Goal: Task Accomplishment & Management: Manage account settings

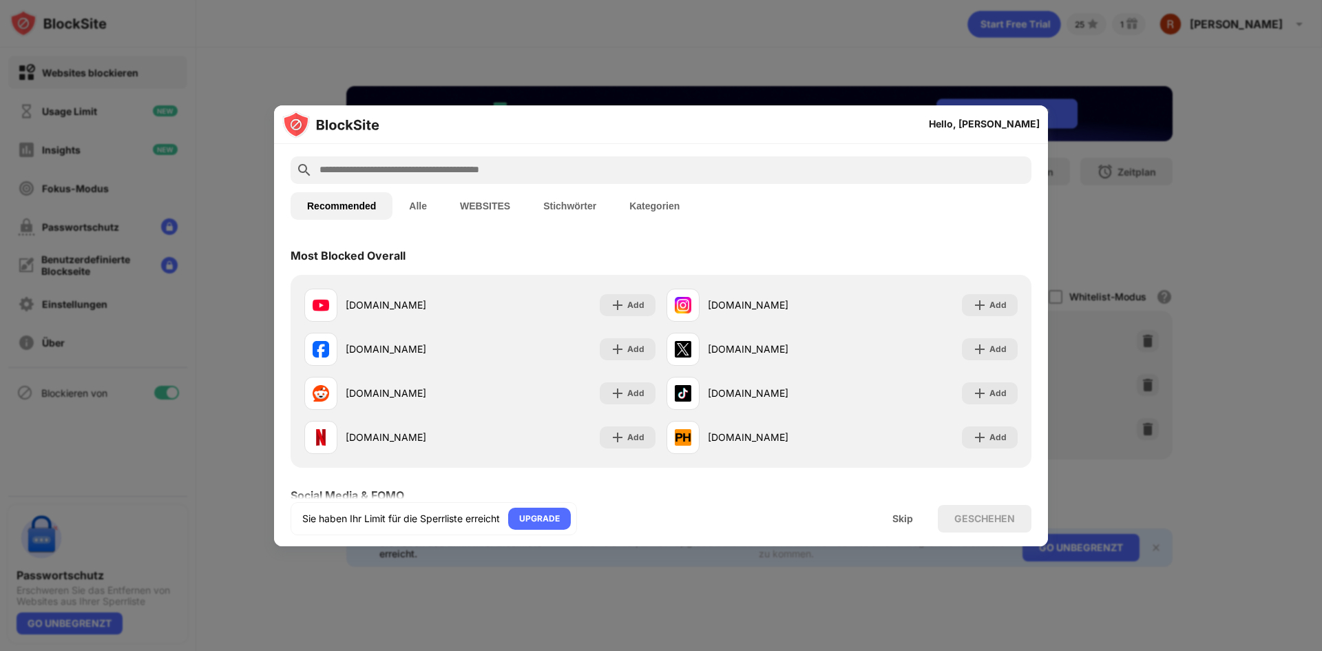
scroll to position [69, 0]
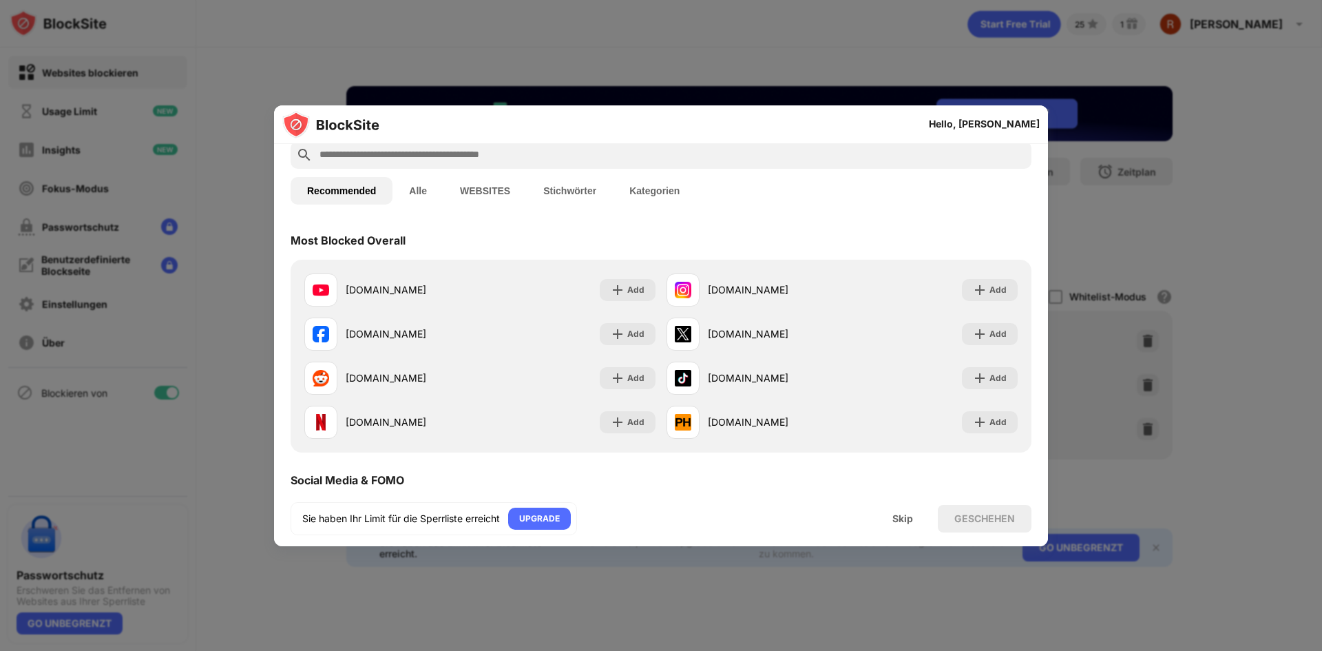
click at [399, 163] on input "text" at bounding box center [672, 155] width 708 height 17
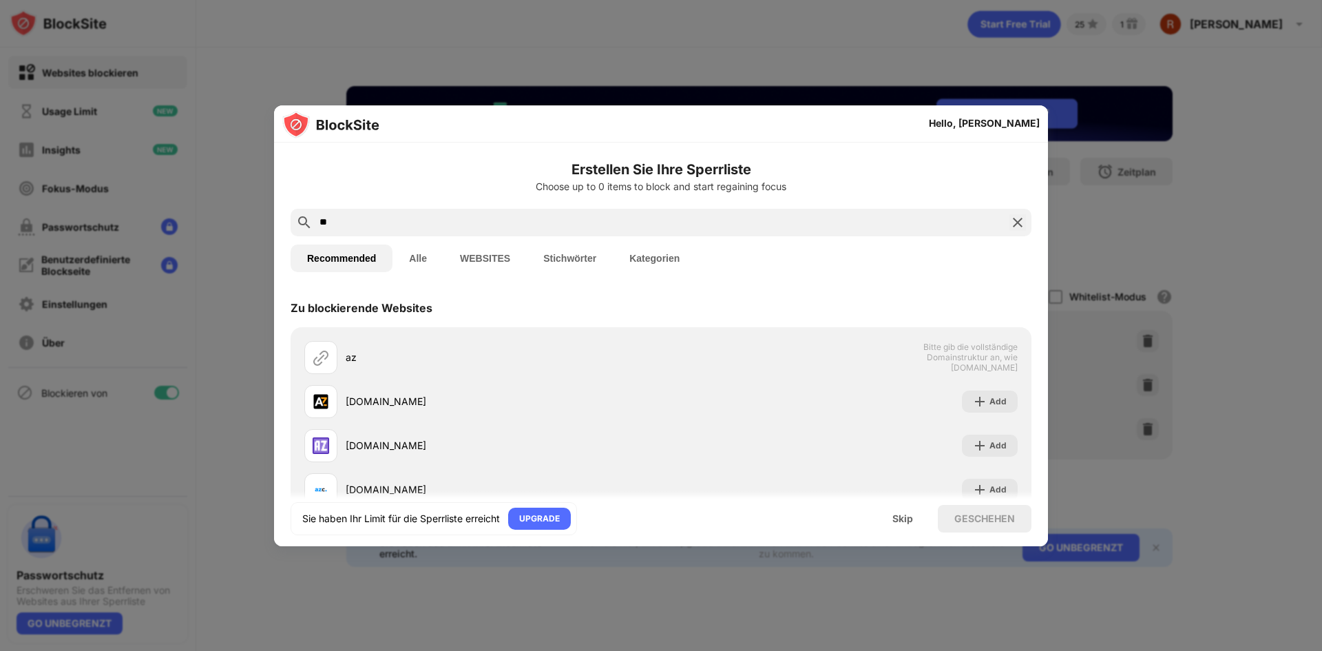
scroll to position [0, 0]
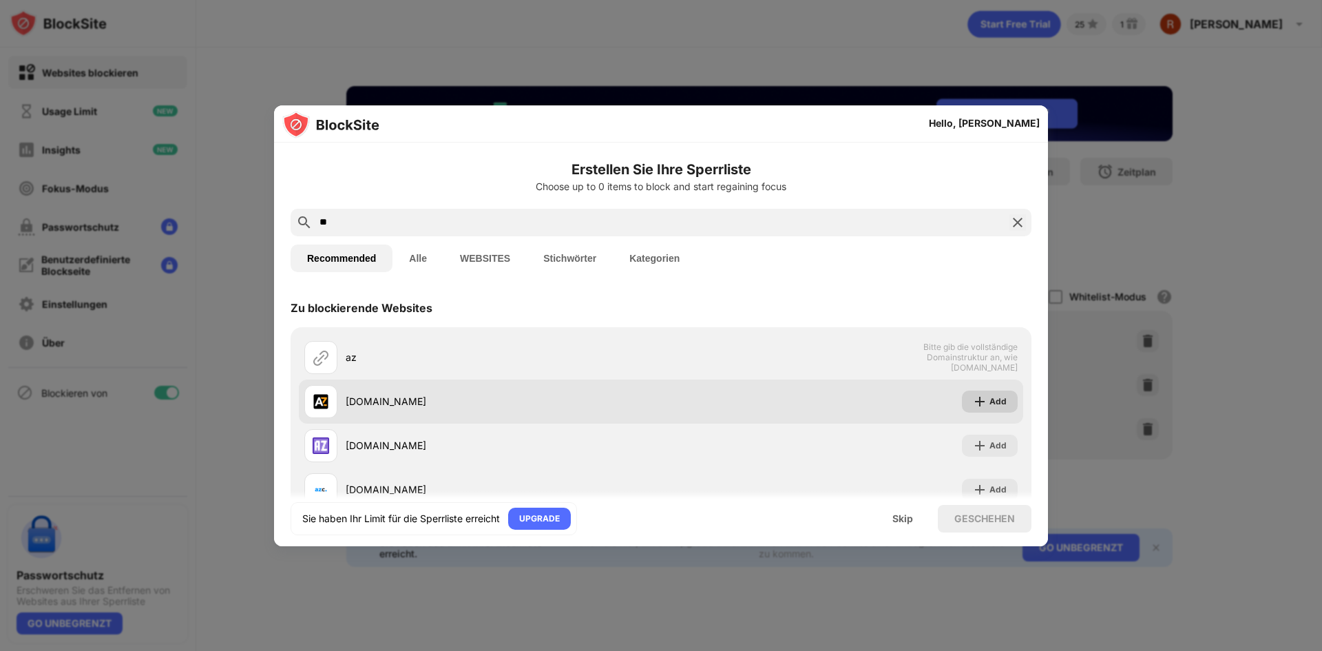
type input "**"
click at [989, 395] on div "Add" at bounding box center [997, 402] width 17 height 14
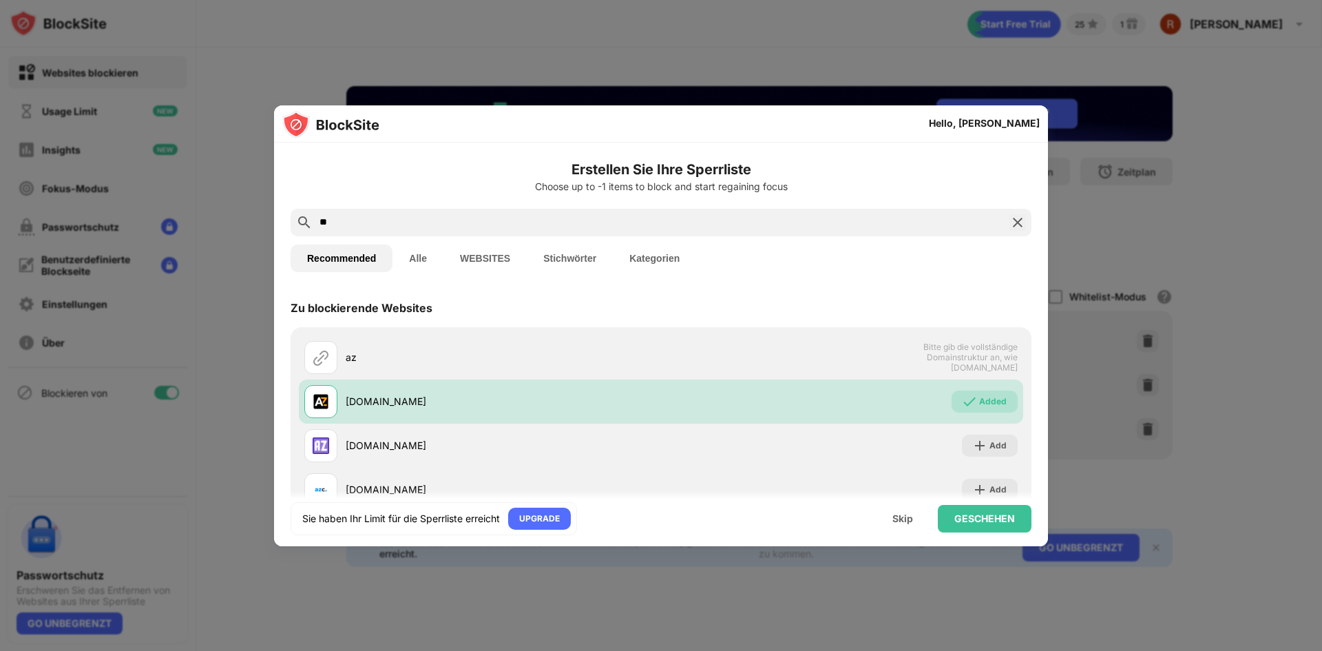
click at [1009, 224] on img at bounding box center [1017, 222] width 17 height 17
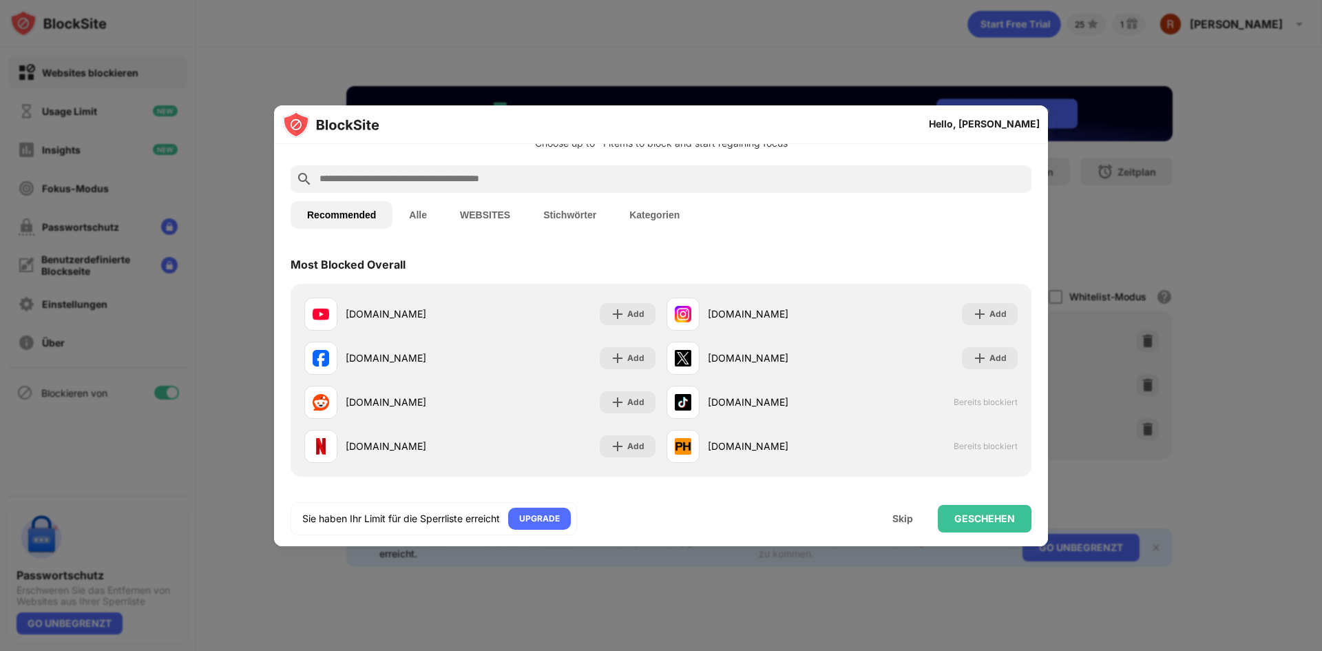
scroll to position [69, 0]
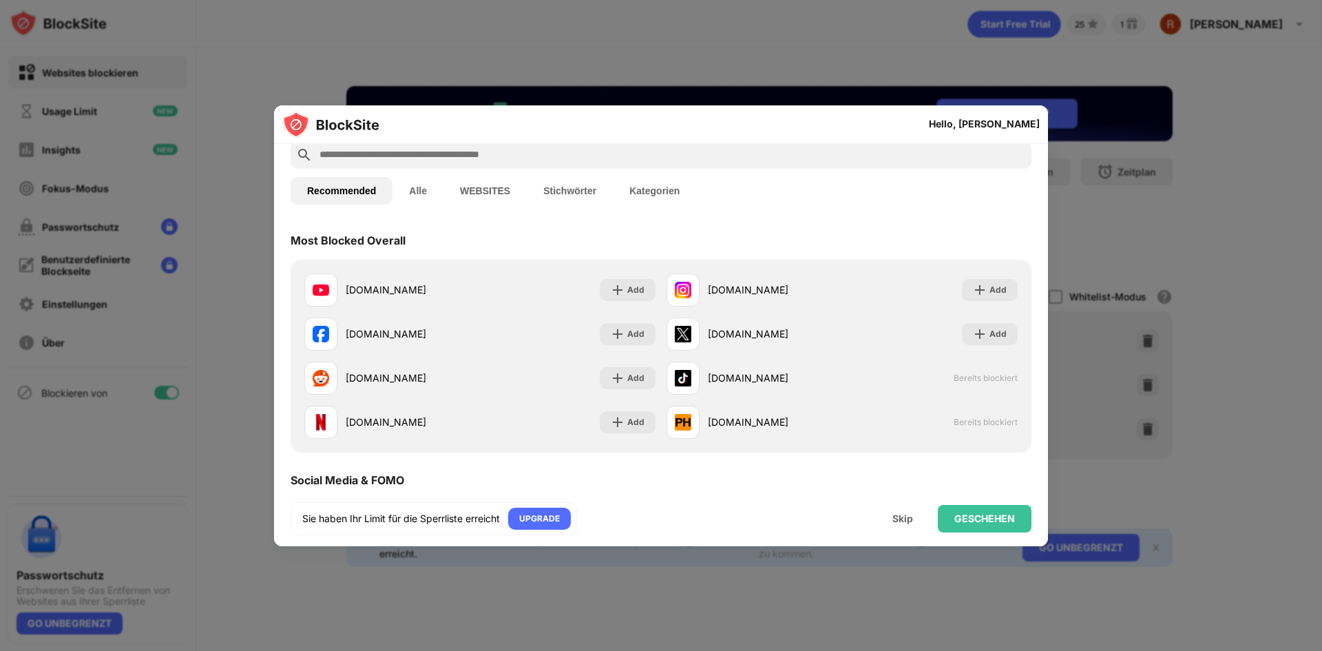
click at [427, 193] on button "Alle" at bounding box center [417, 191] width 51 height 28
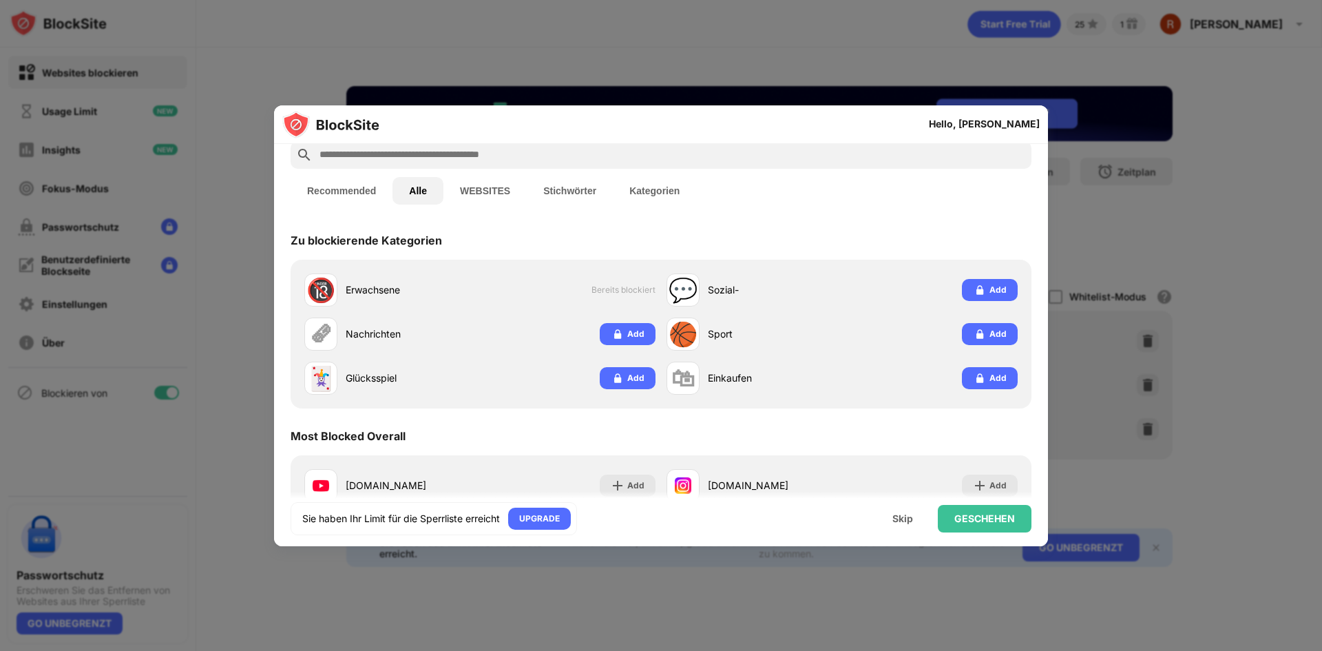
click at [492, 193] on button "WEBSITES" at bounding box center [484, 191] width 83 height 28
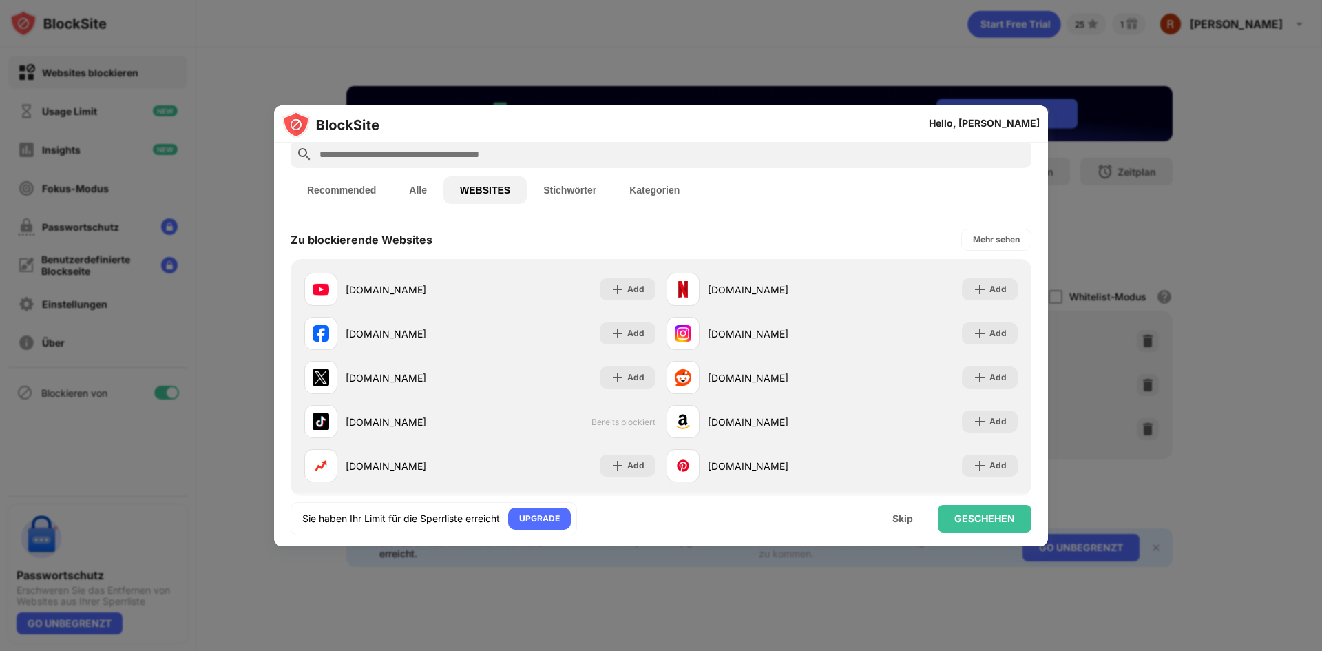
click at [428, 196] on button "Alle" at bounding box center [417, 190] width 51 height 28
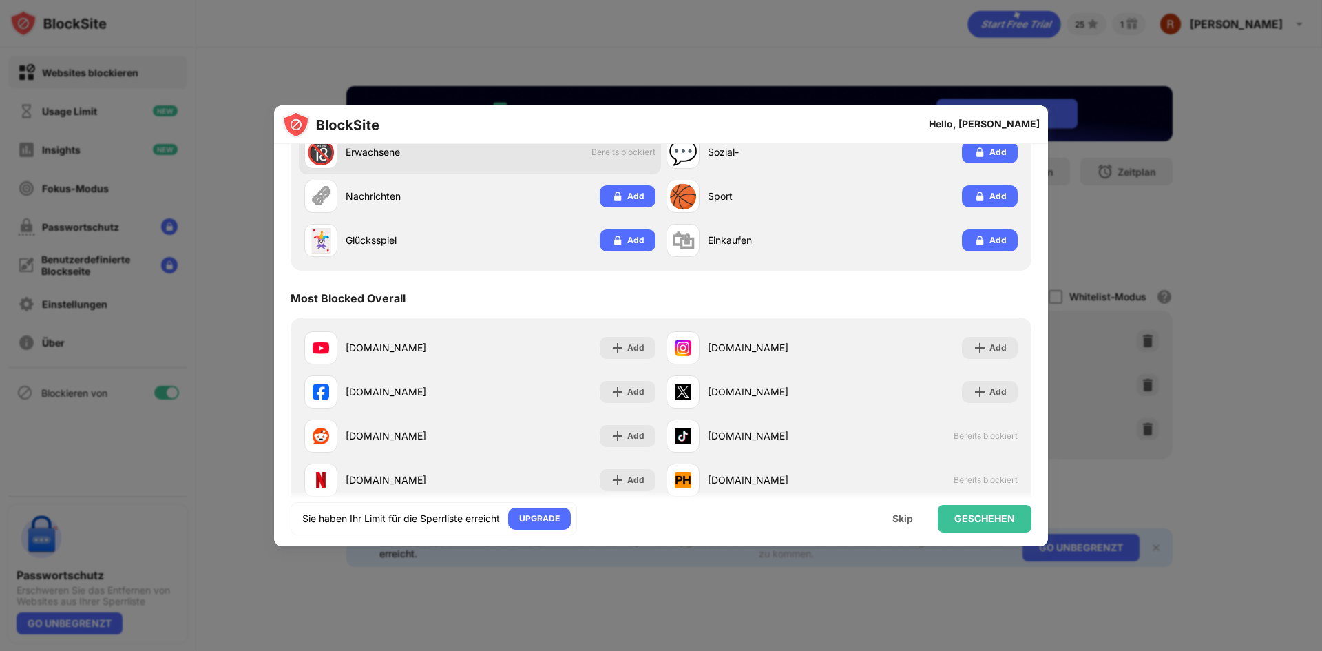
scroll to position [0, 0]
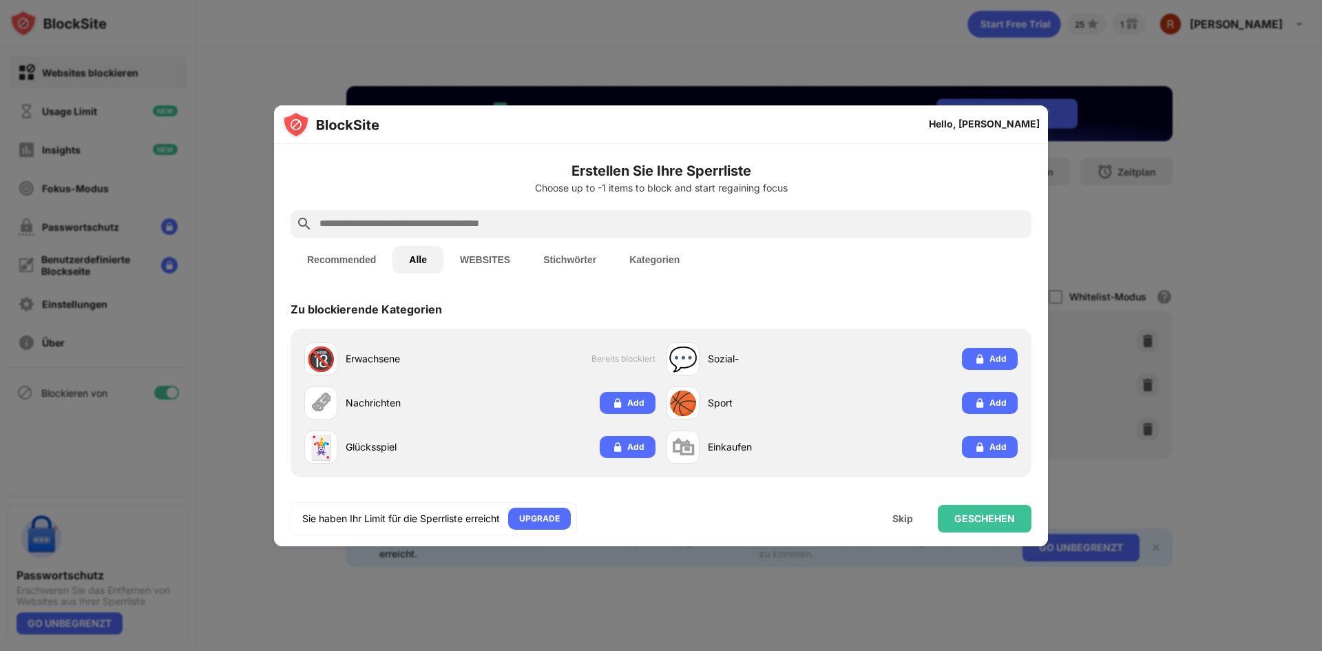
click at [371, 262] on button "Recommended" at bounding box center [342, 260] width 102 height 28
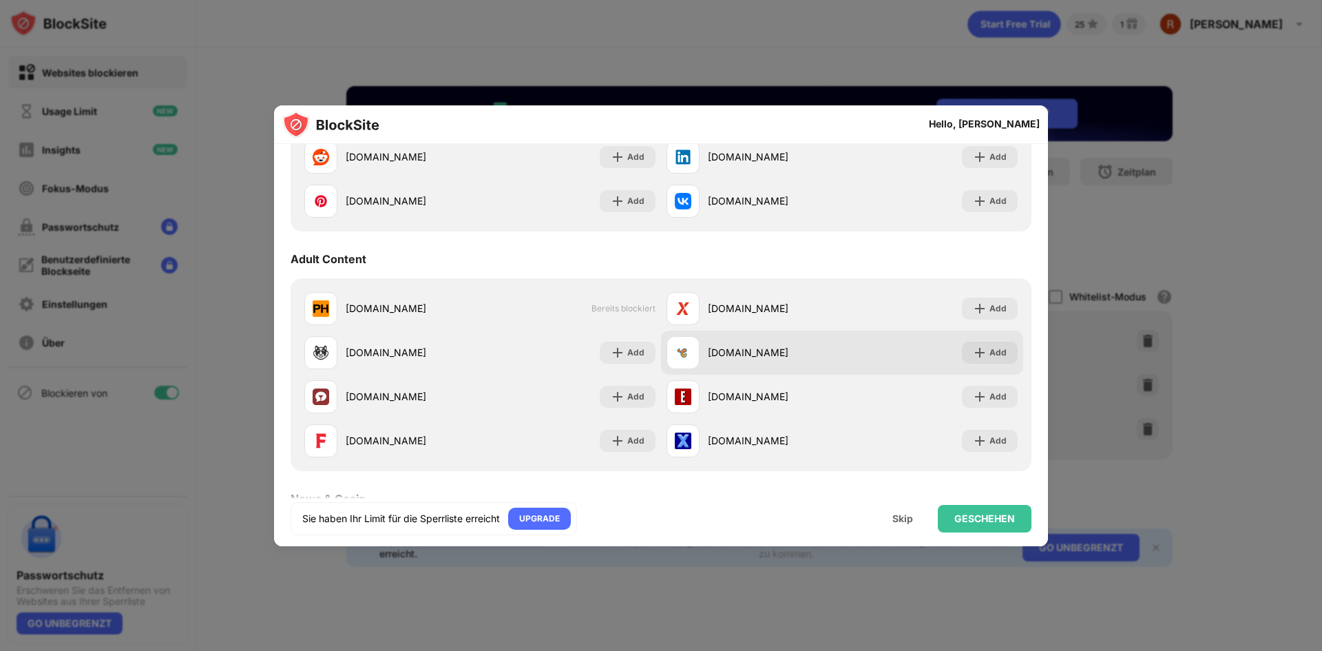
scroll to position [551, 0]
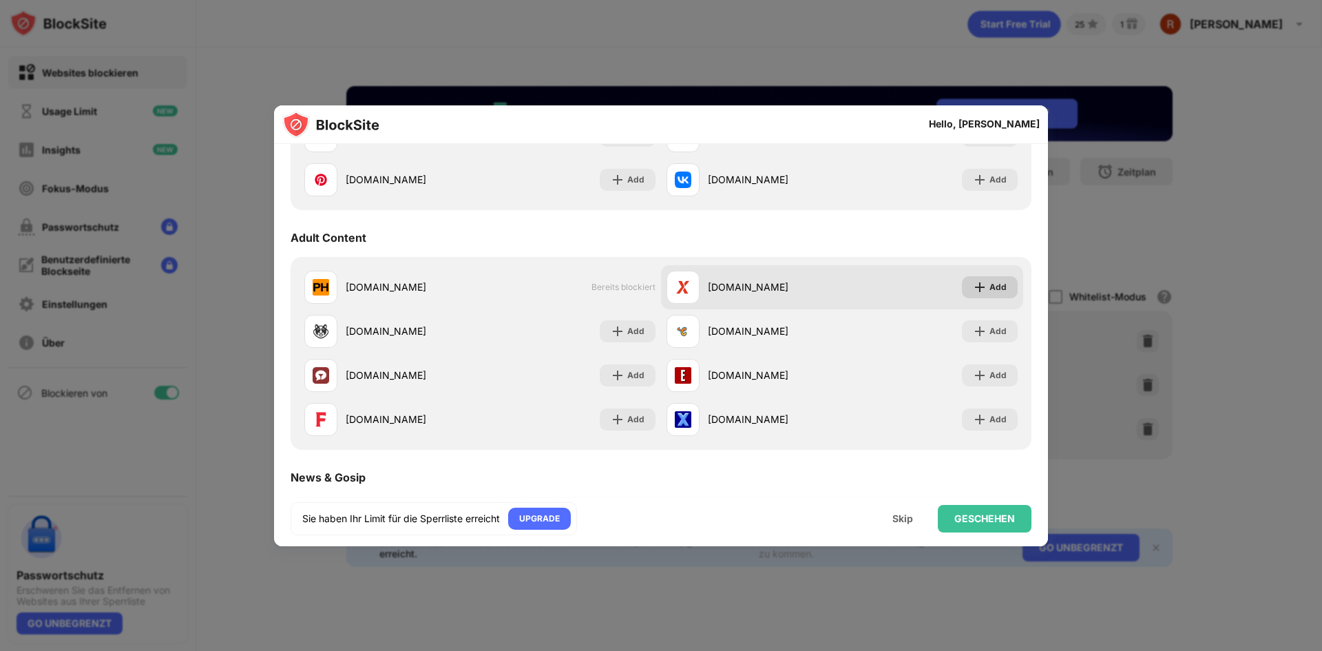
click at [973, 291] on img at bounding box center [980, 287] width 14 height 14
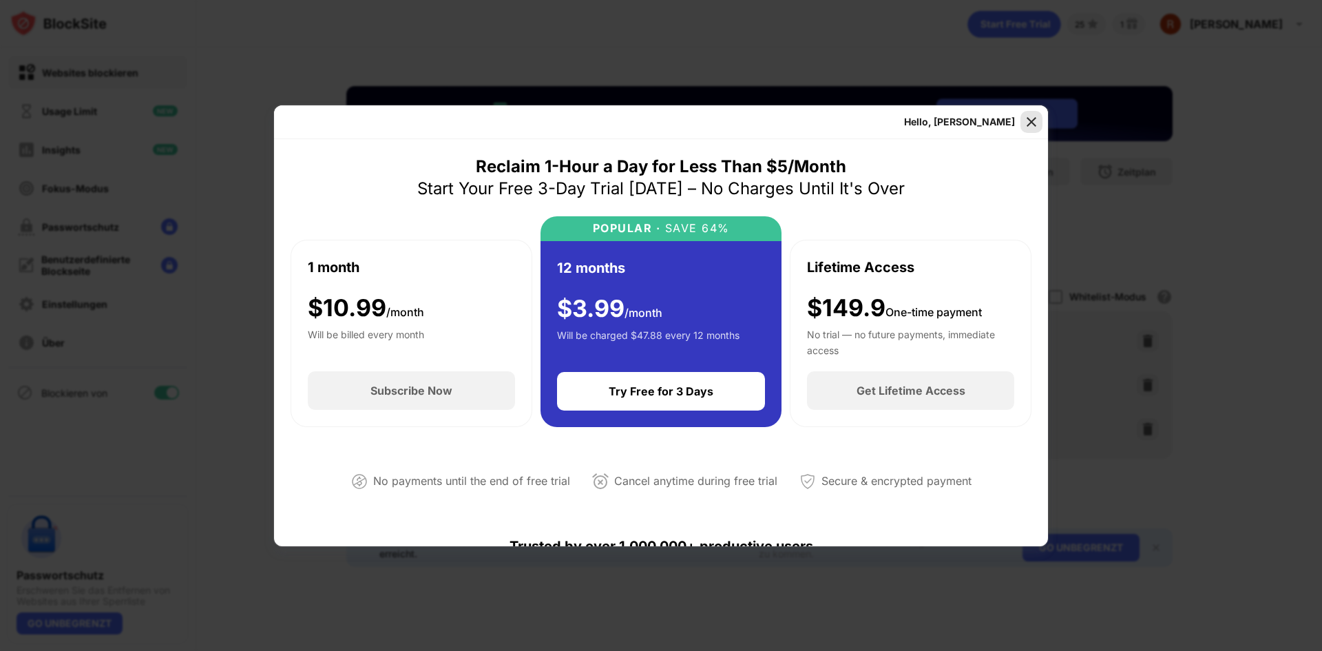
click at [1028, 125] on img at bounding box center [1032, 122] width 14 height 14
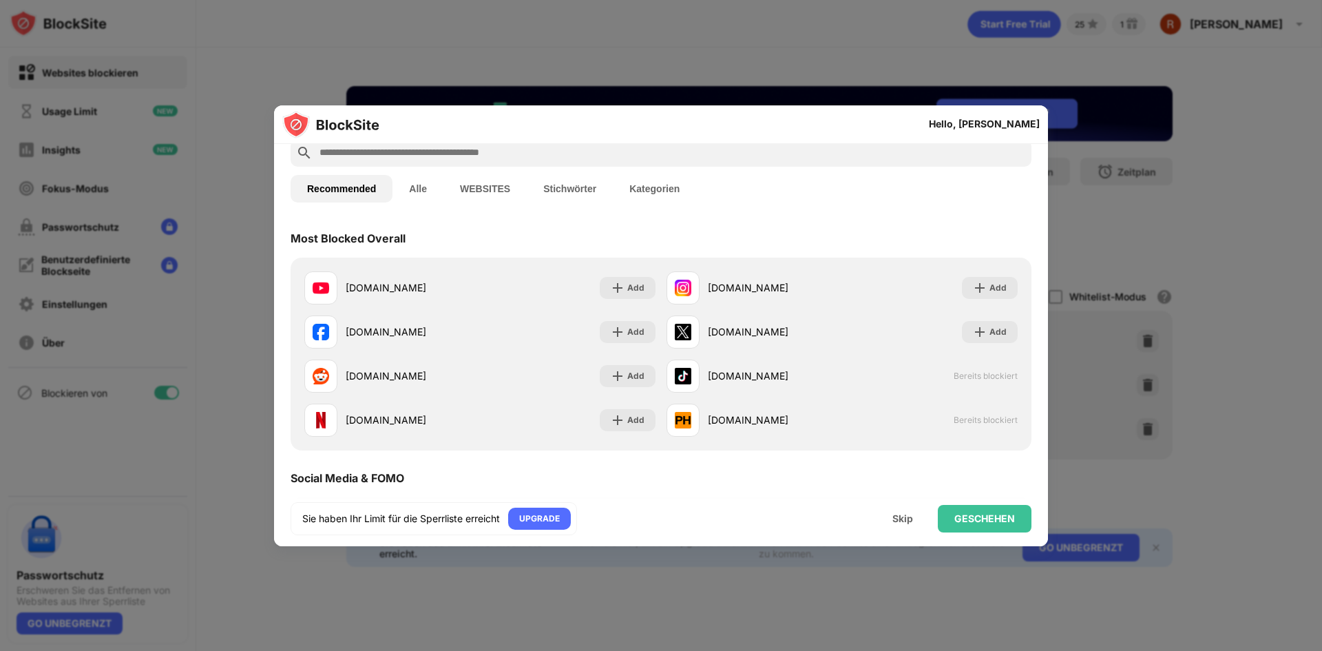
scroll to position [69, 0]
click at [740, 374] on div "tiktok.com" at bounding box center [775, 377] width 134 height 14
click at [587, 191] on button "Stichwörter" at bounding box center [570, 191] width 86 height 28
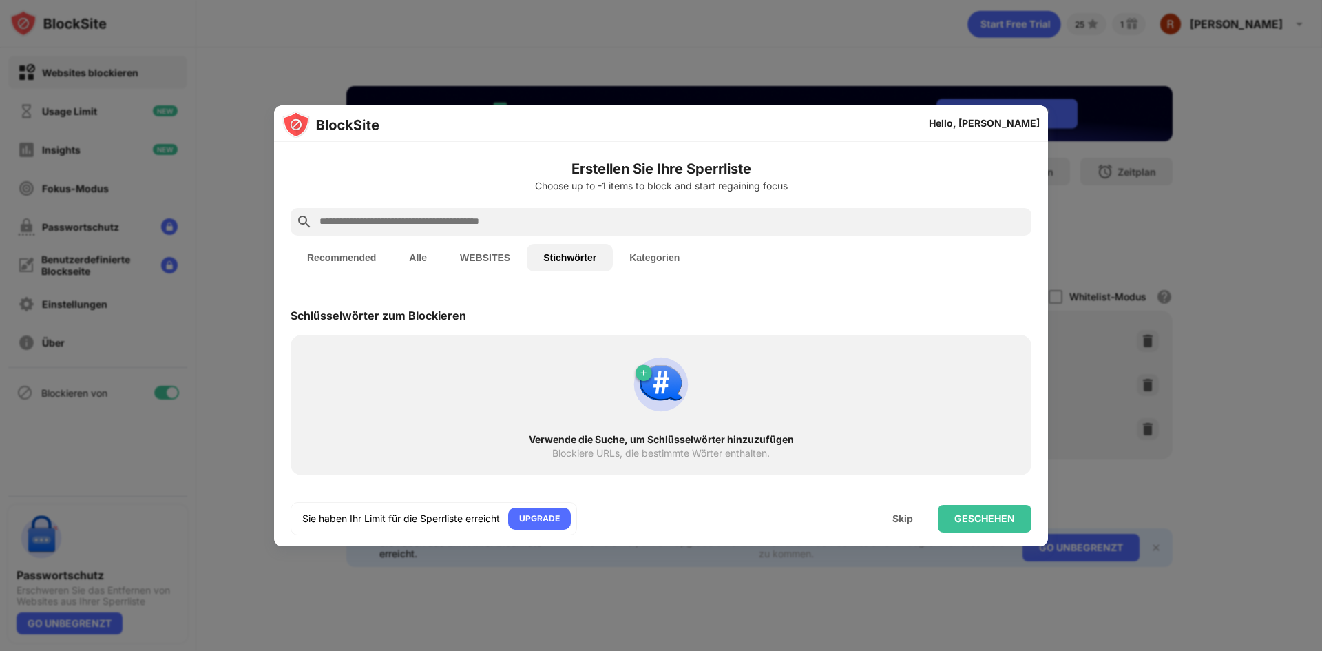
click at [629, 256] on button "Kategorien" at bounding box center [654, 258] width 83 height 28
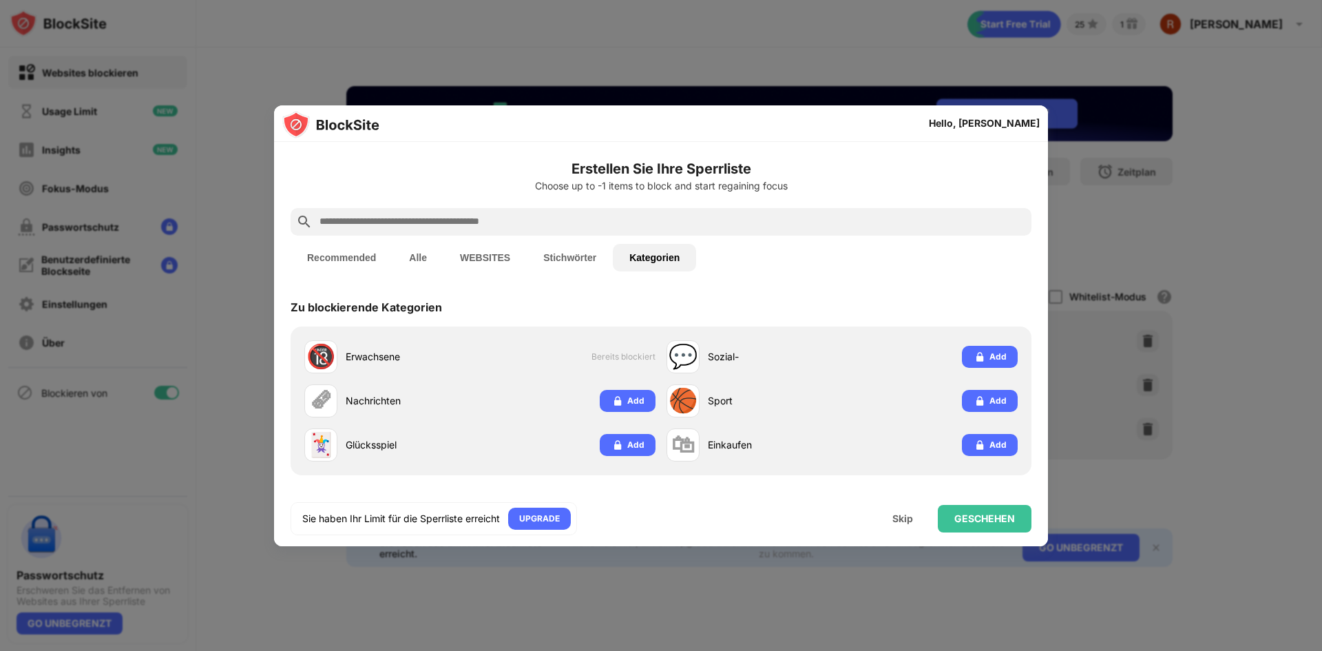
click at [344, 255] on button "Recommended" at bounding box center [342, 258] width 102 height 28
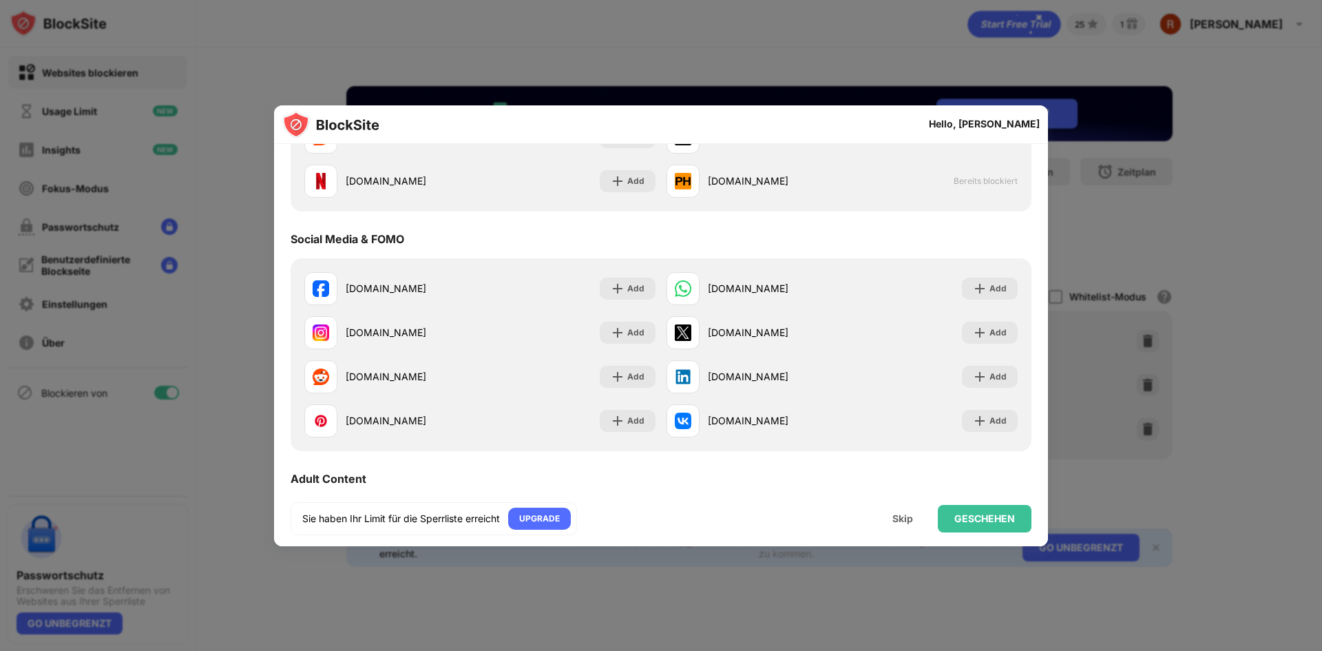
scroll to position [344, 0]
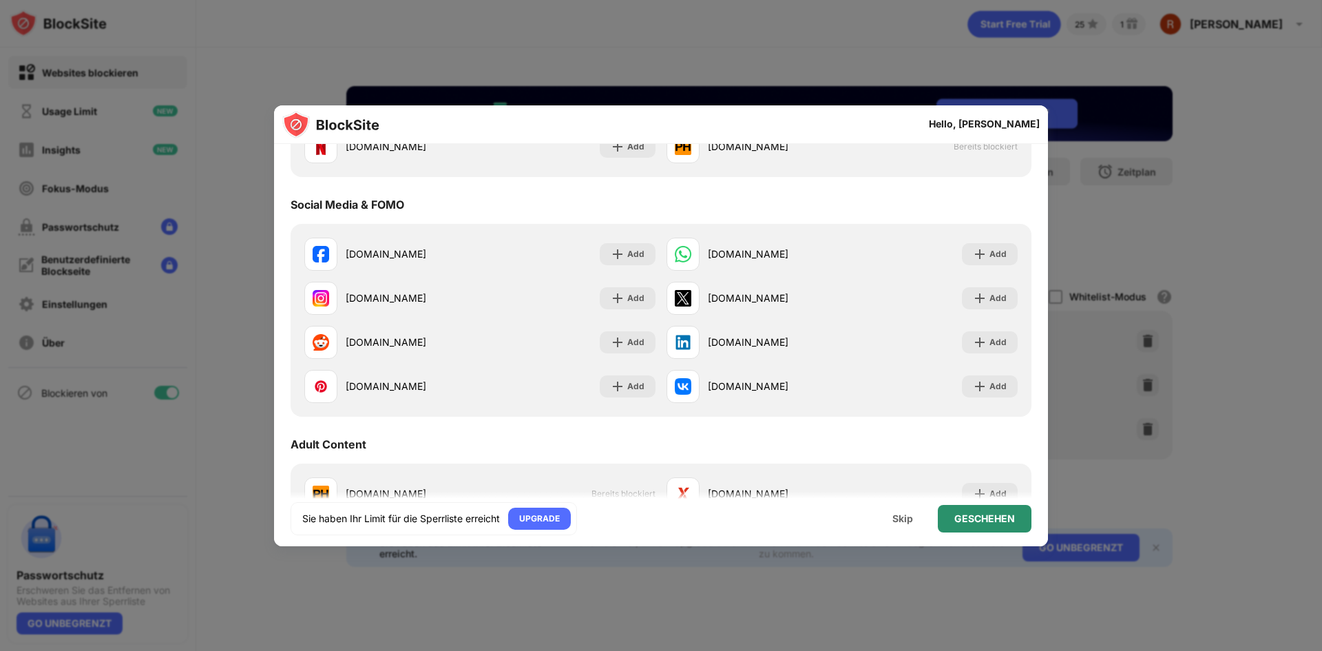
click at [966, 525] on div "GESCHEHEN" at bounding box center [985, 519] width 94 height 28
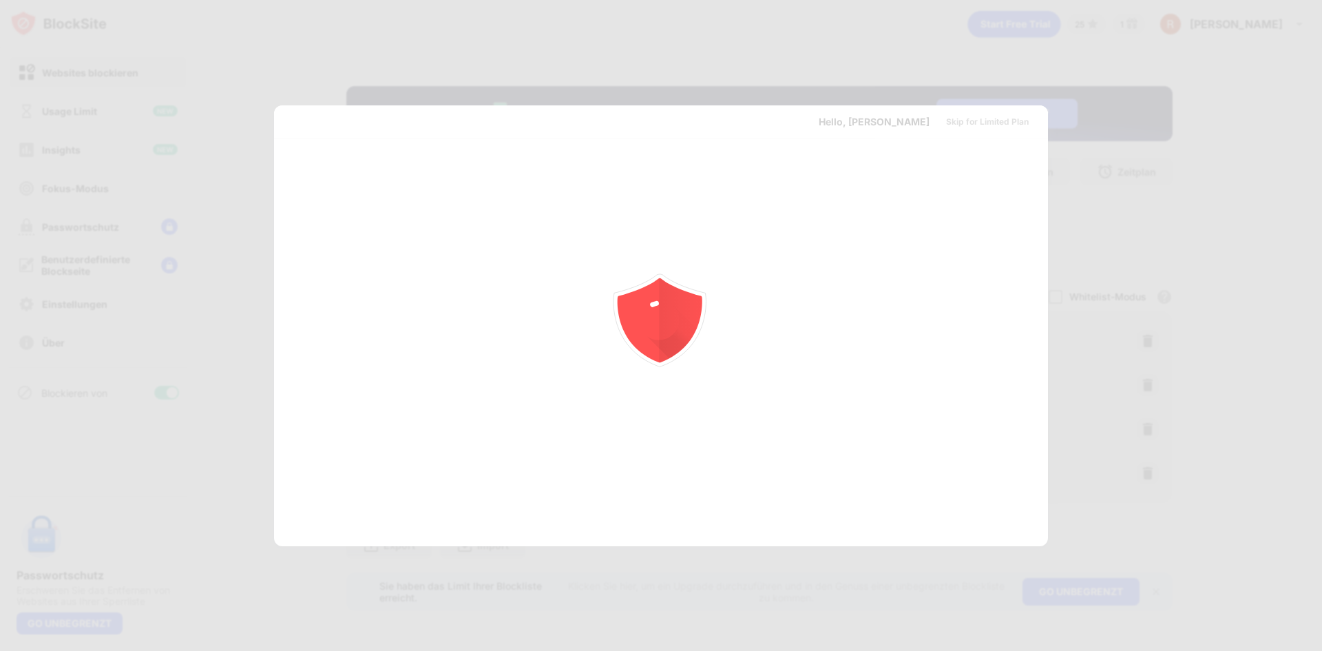
scroll to position [0, 0]
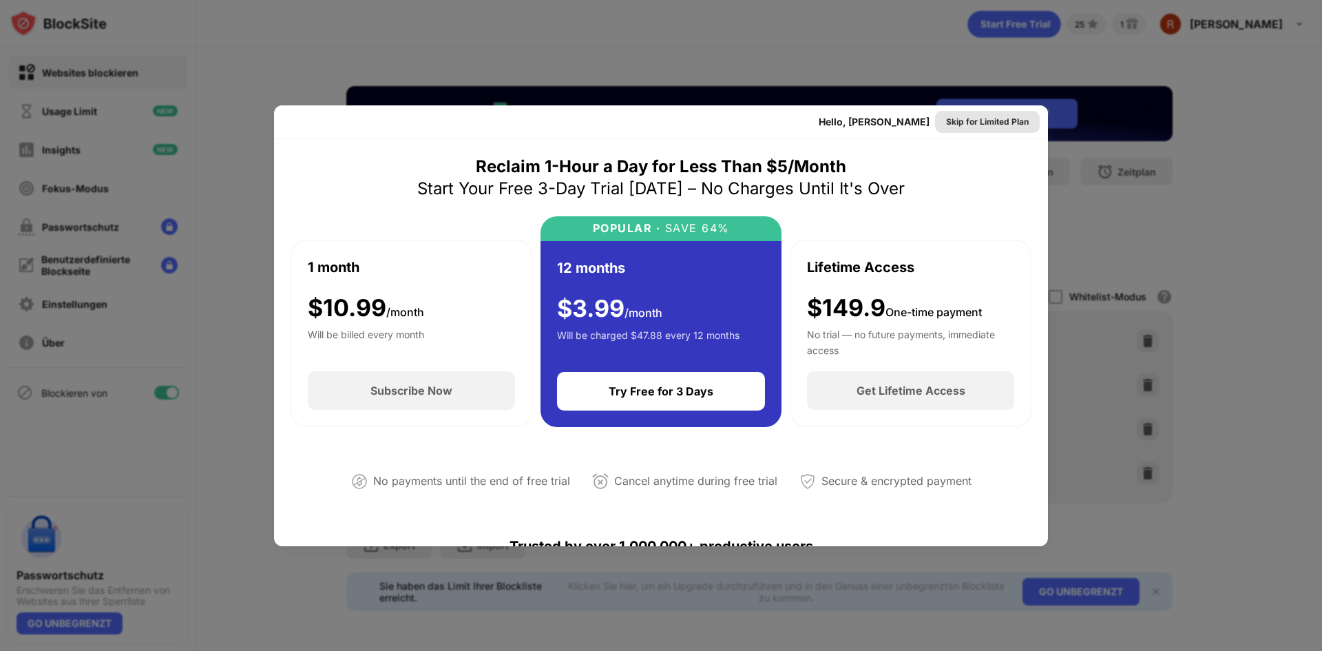
click at [965, 125] on div "Skip for Limited Plan" at bounding box center [987, 122] width 83 height 14
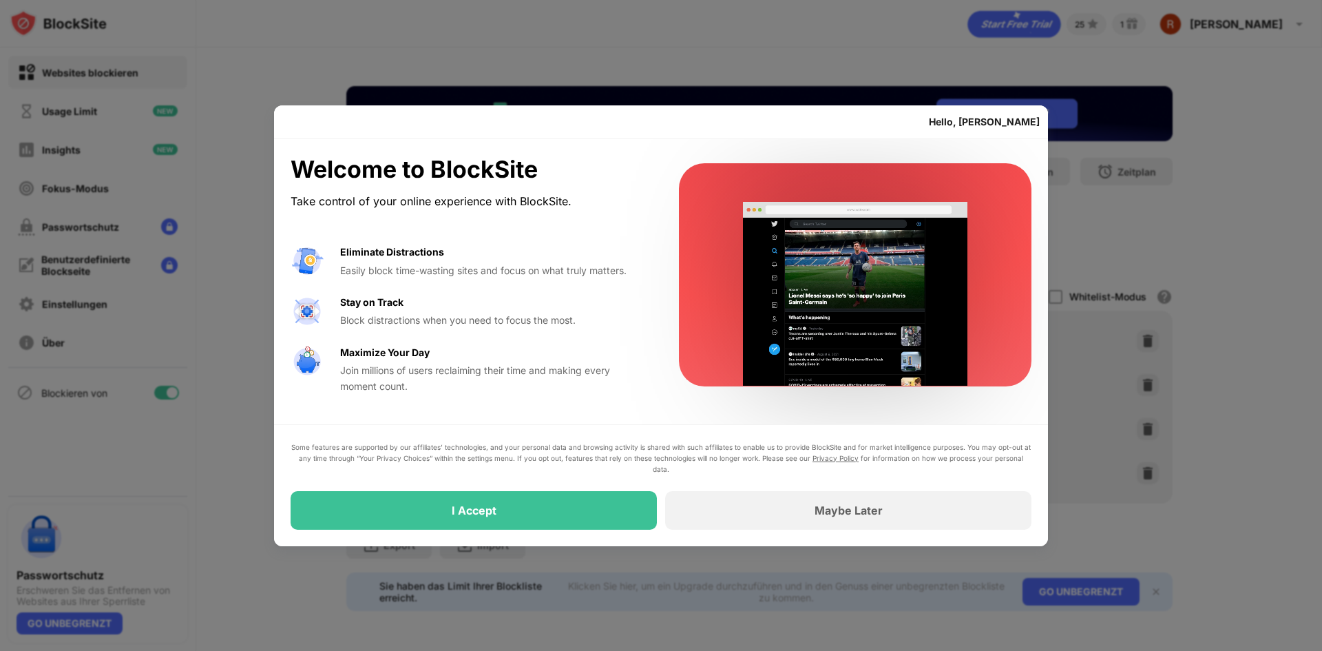
click at [539, 532] on div "Some features are supported by our affiliates’ technologies, and your personal …" at bounding box center [661, 485] width 774 height 122
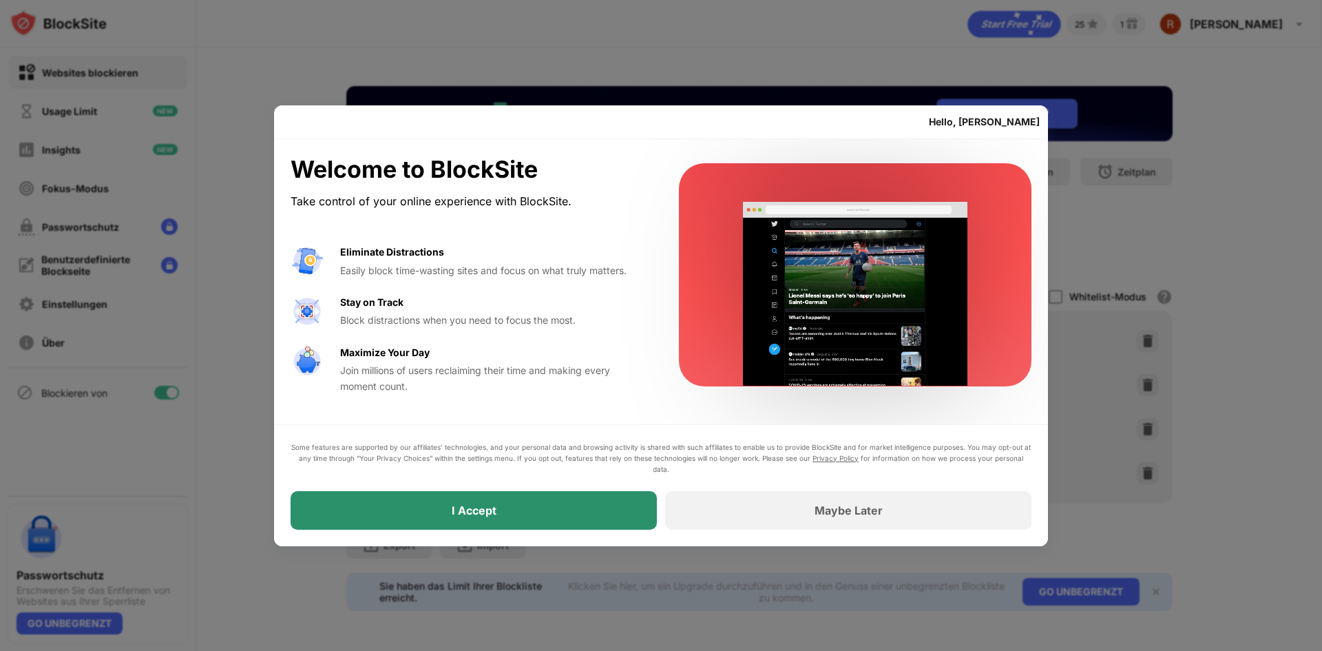
click at [539, 523] on div "I Accept" at bounding box center [474, 510] width 366 height 39
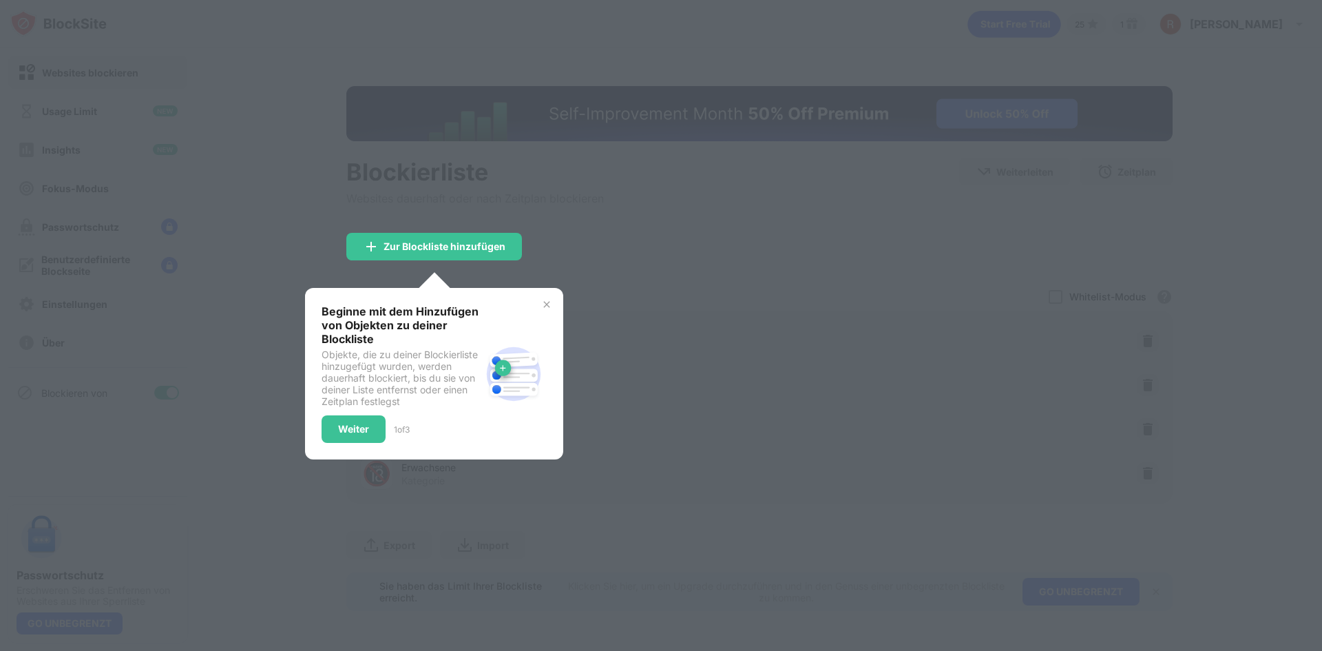
click at [549, 522] on div at bounding box center [661, 325] width 1322 height 651
click at [545, 302] on img at bounding box center [546, 304] width 11 height 11
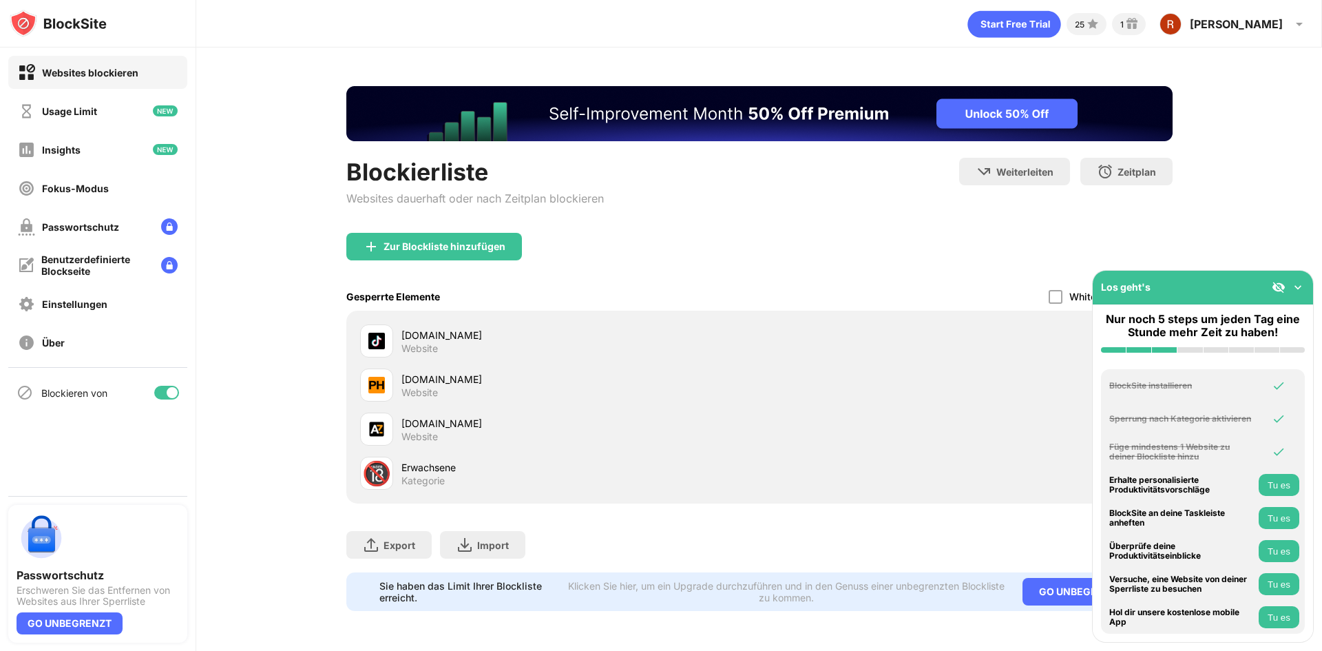
click at [987, 247] on div "Zur Blockliste hinzufügen" at bounding box center [759, 258] width 826 height 50
click at [93, 149] on div "Insights" at bounding box center [97, 149] width 179 height 33
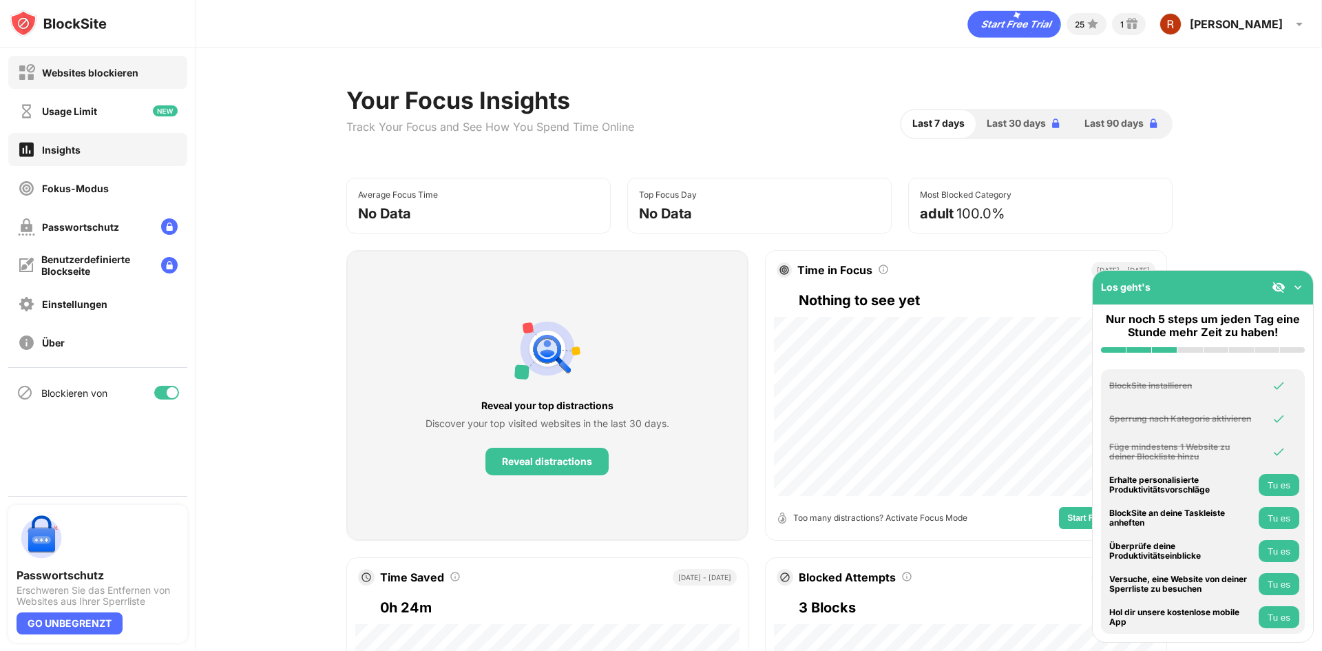
click at [114, 78] on div "Websites blockieren" at bounding box center [78, 72] width 121 height 17
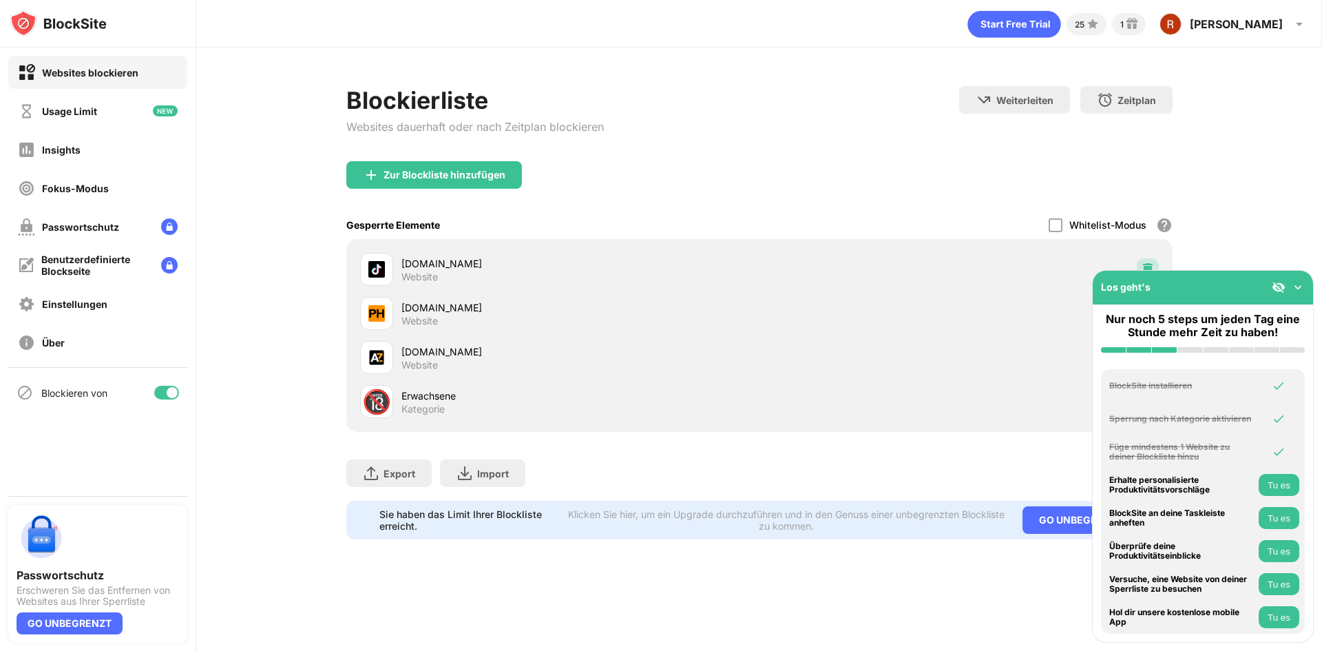
click at [1149, 260] on div at bounding box center [1148, 269] width 22 height 22
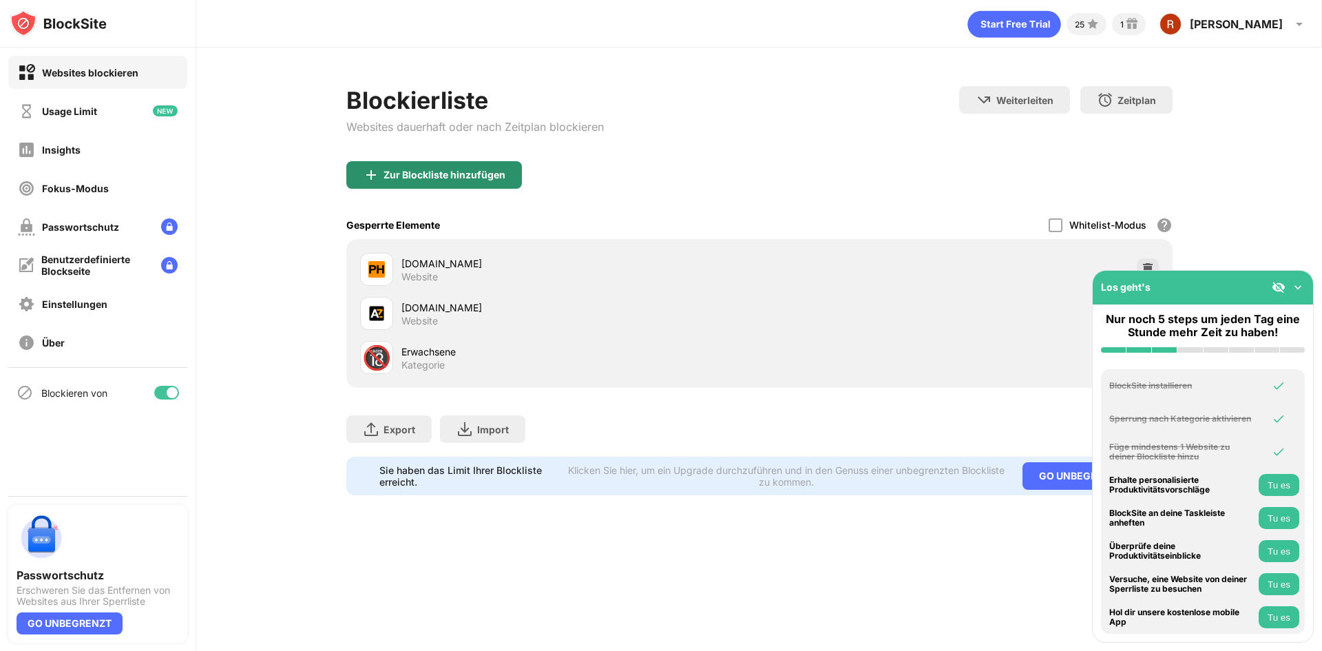
click at [461, 171] on div "Zur Blockliste hinzufügen" at bounding box center [445, 174] width 122 height 11
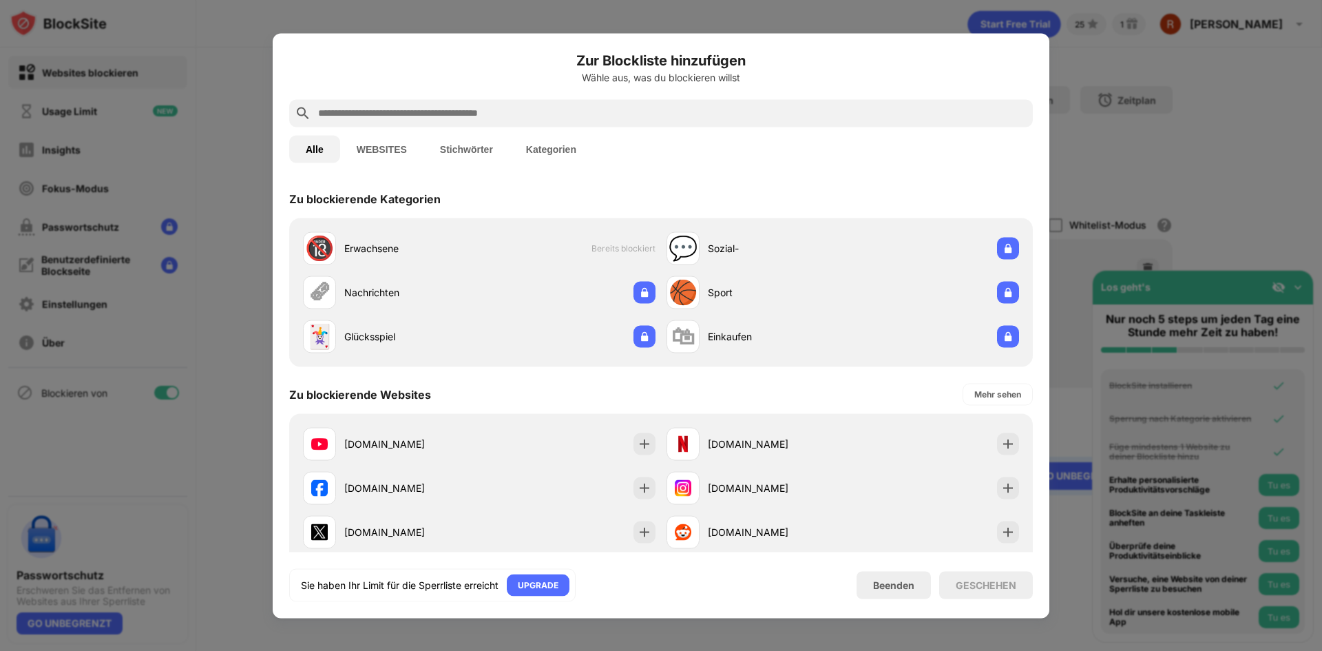
click at [374, 110] on input "text" at bounding box center [672, 113] width 711 height 17
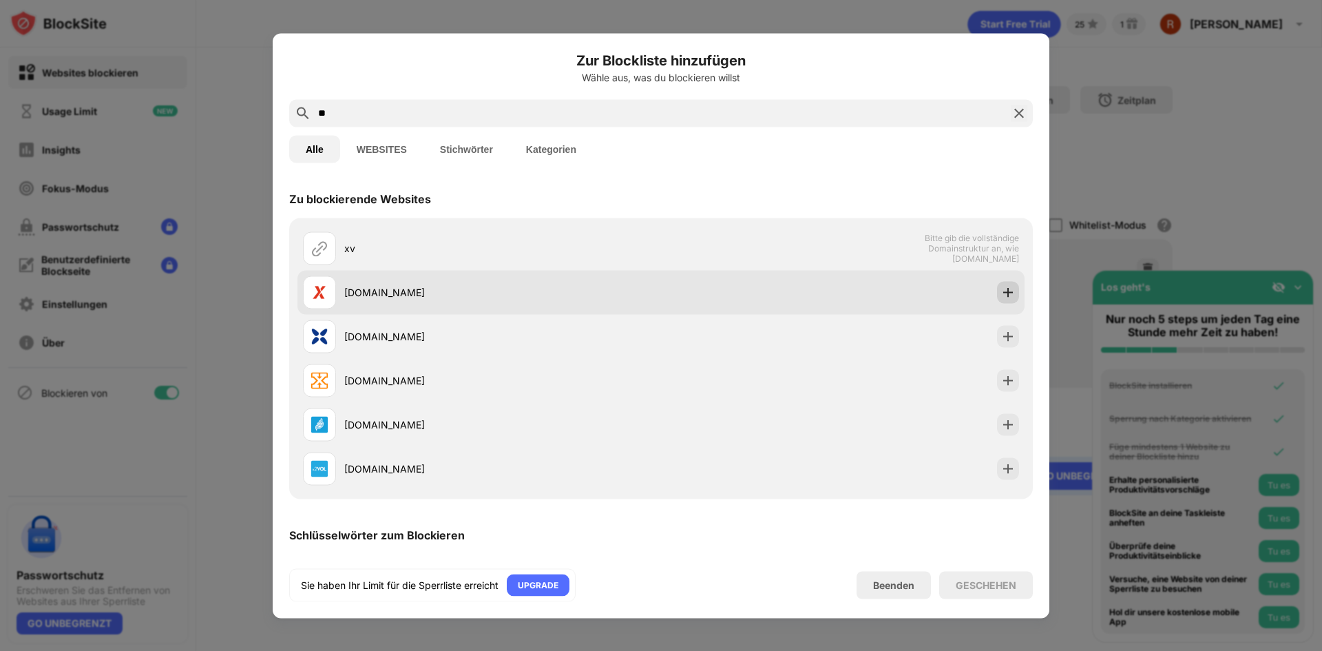
type input "**"
click at [1001, 298] on img at bounding box center [1008, 292] width 14 height 14
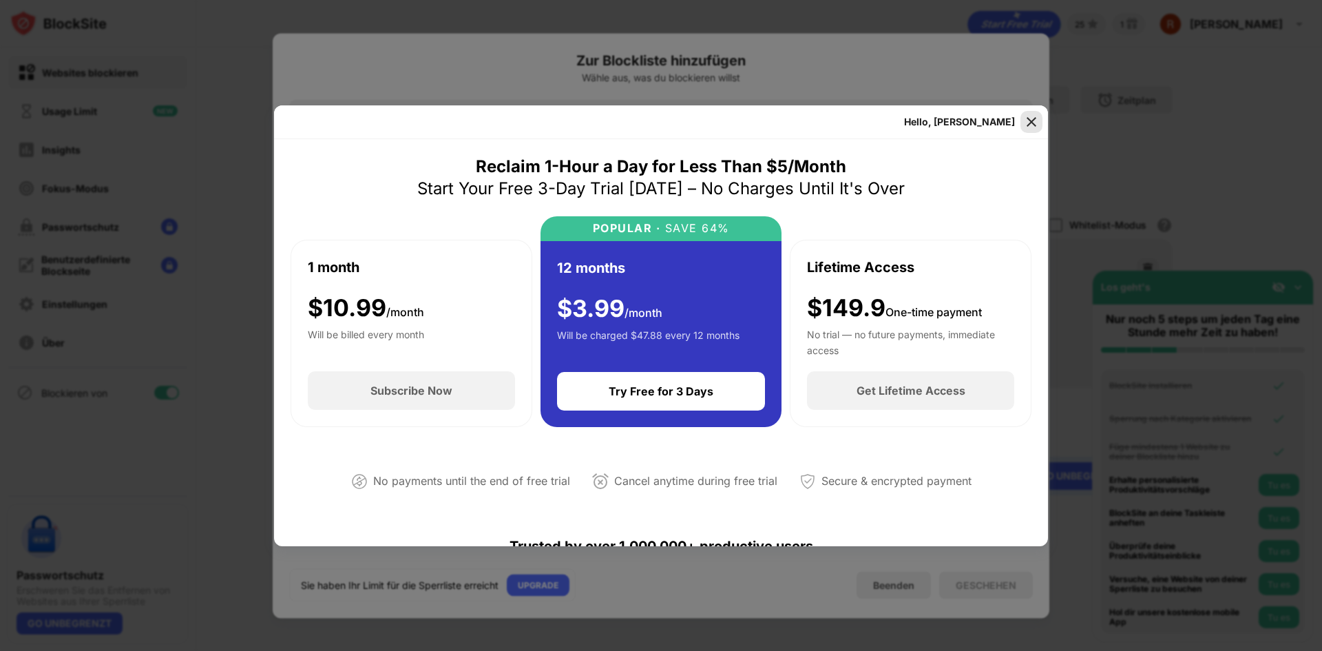
click at [1029, 121] on img at bounding box center [1032, 122] width 14 height 14
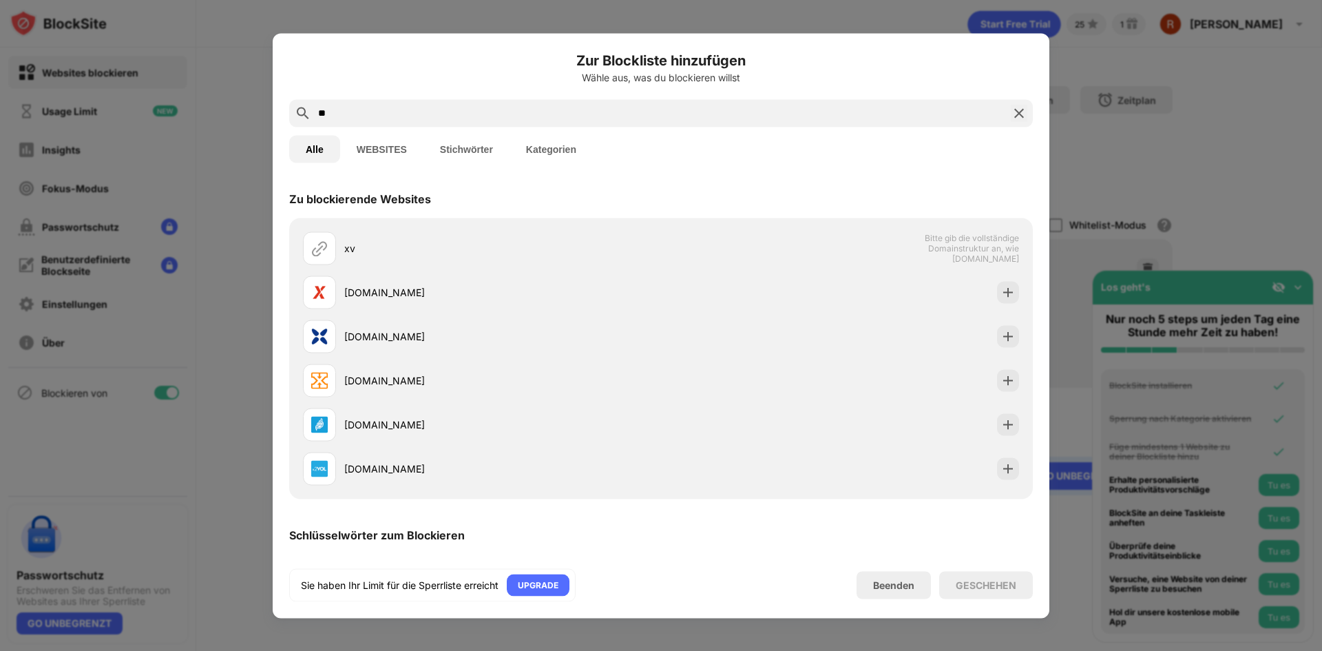
click at [1023, 114] on img at bounding box center [1019, 113] width 17 height 17
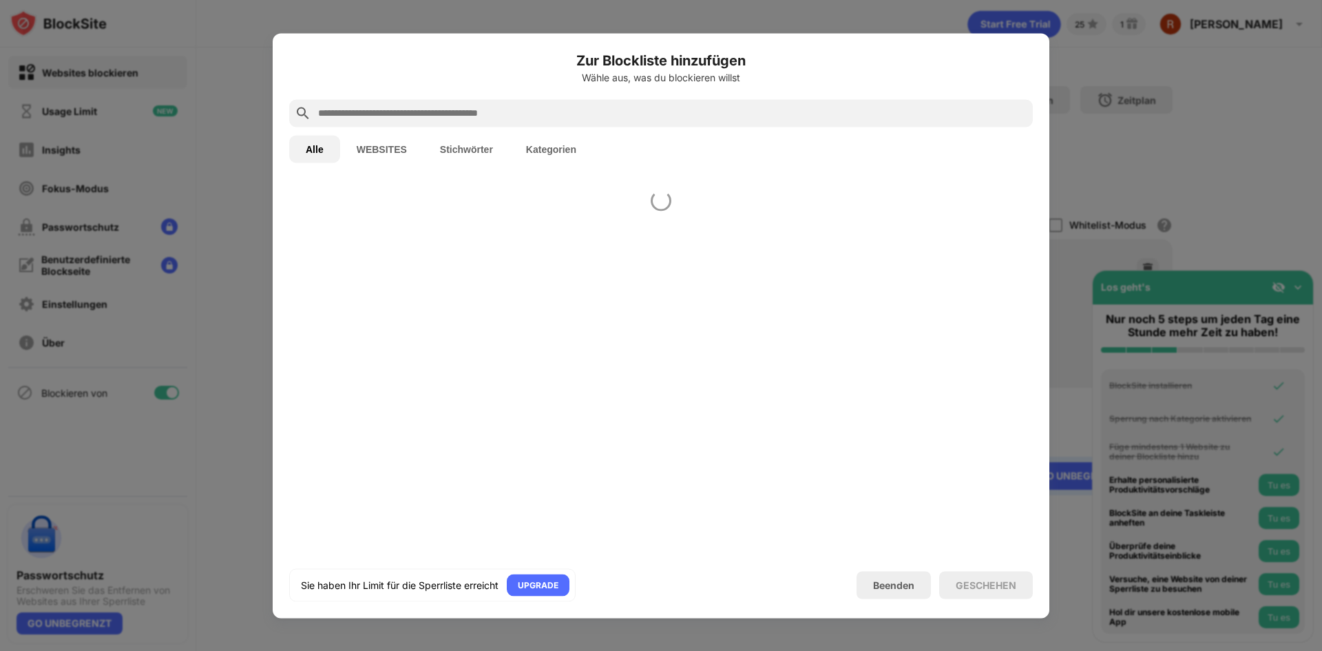
click at [1080, 118] on div at bounding box center [661, 325] width 1322 height 651
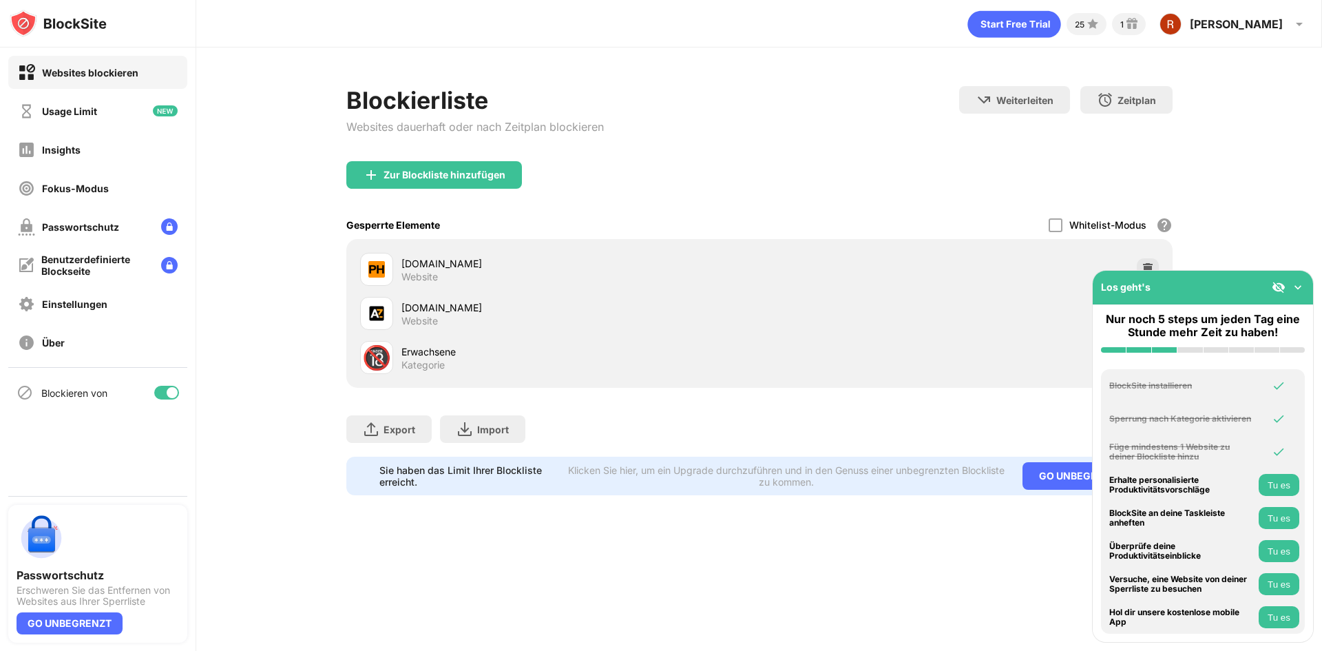
click at [1269, 485] on button "Tu es" at bounding box center [1279, 485] width 41 height 22
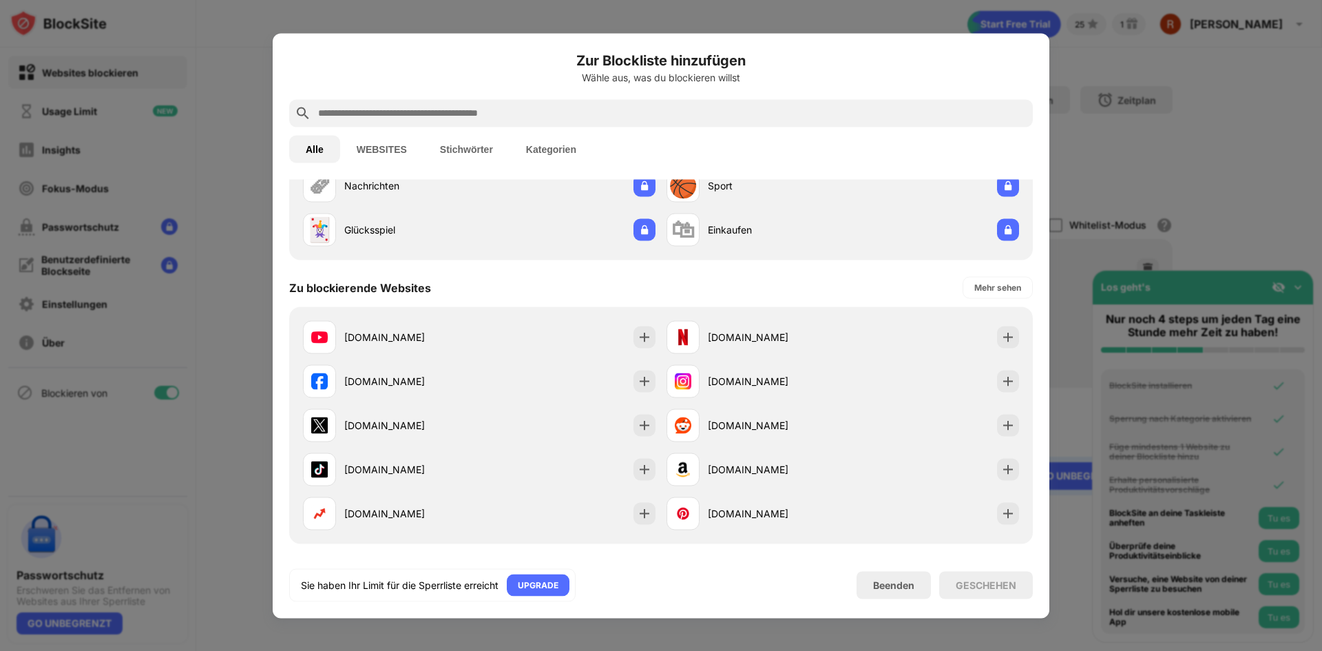
scroll to position [30, 0]
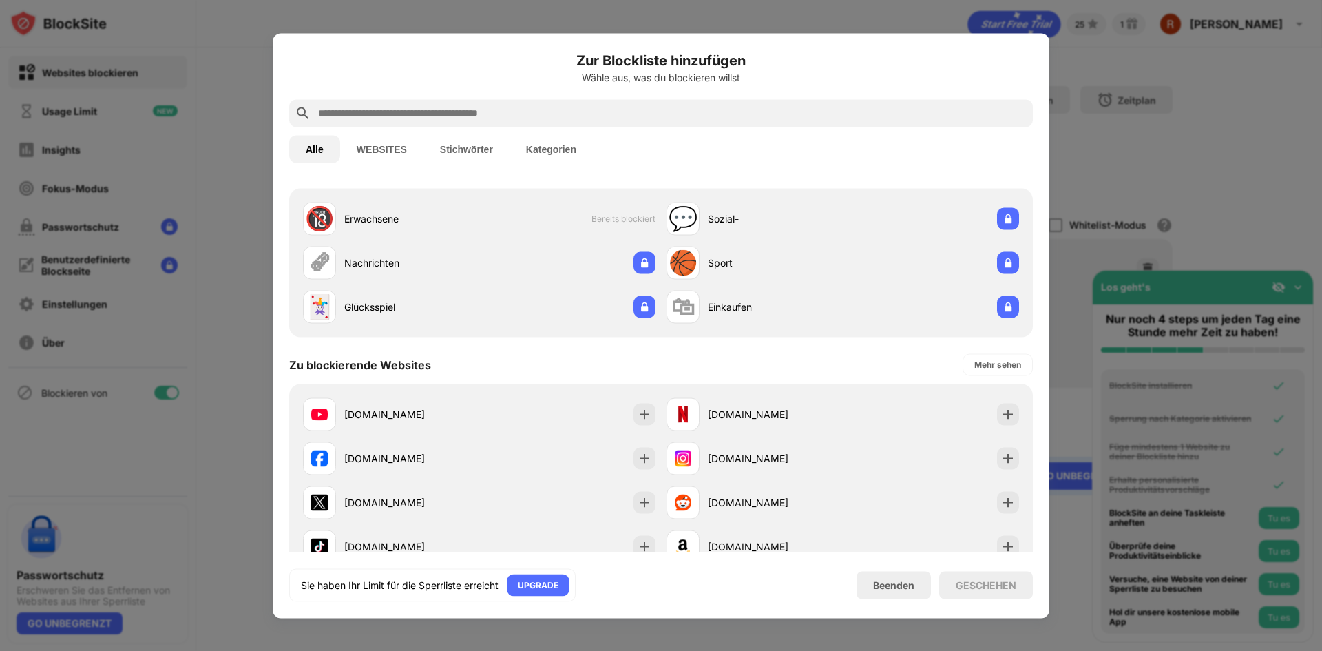
click at [453, 116] on input "text" at bounding box center [672, 113] width 711 height 17
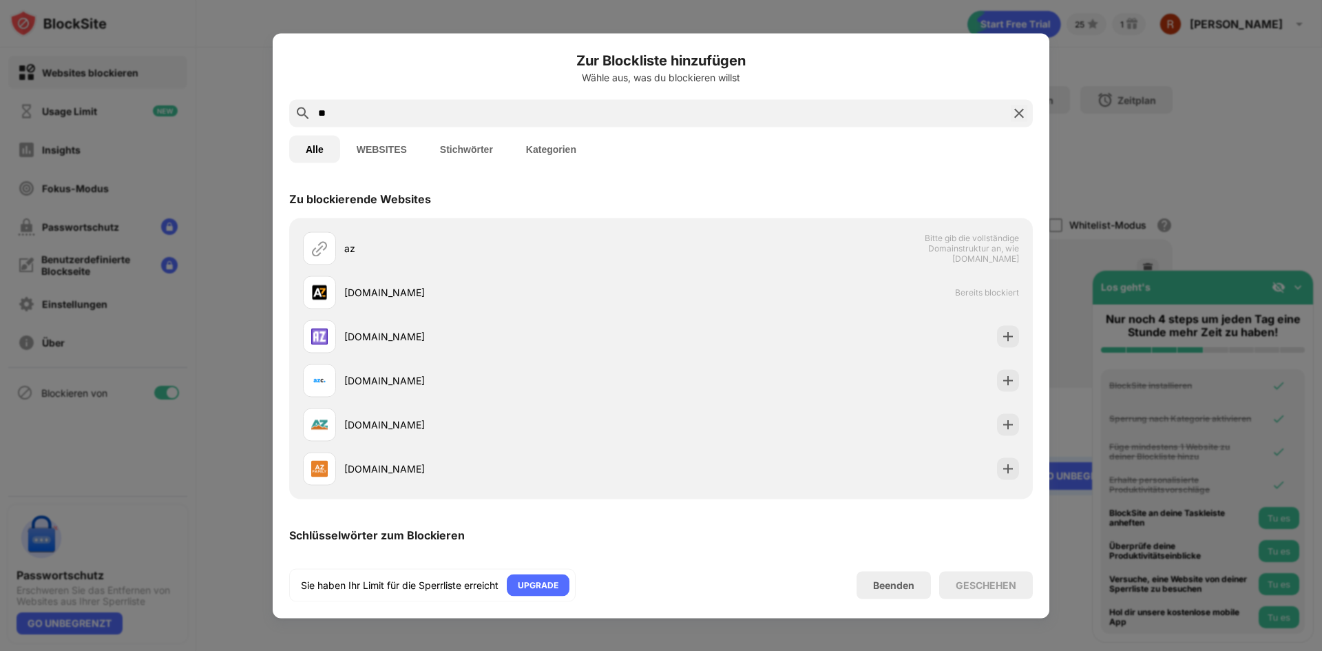
type input "*"
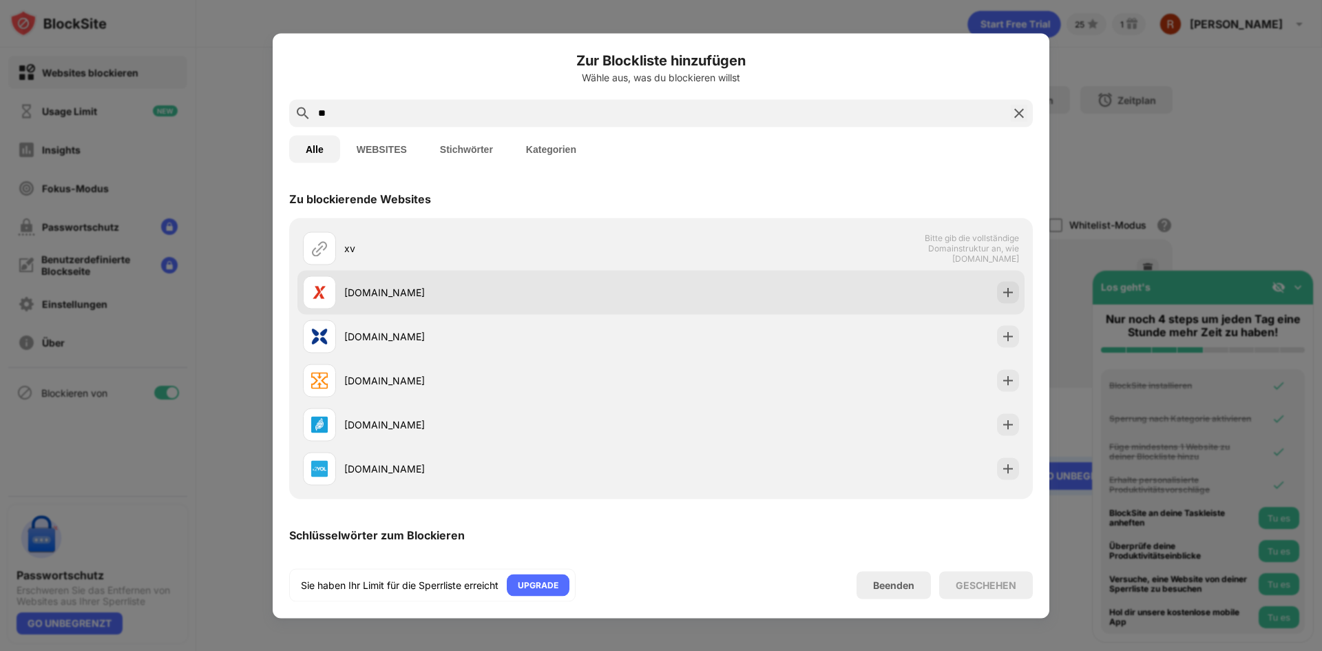
type input "**"
click at [997, 286] on div at bounding box center [1008, 292] width 22 height 22
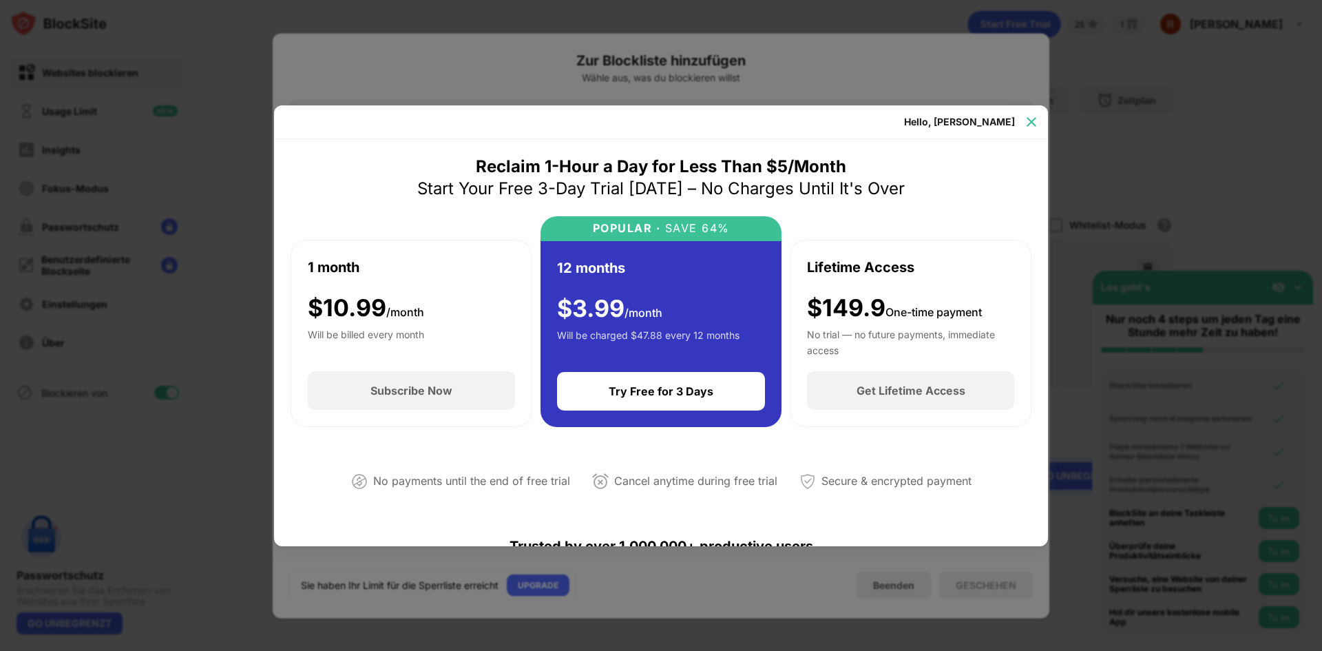
click at [1029, 127] on img at bounding box center [1032, 122] width 14 height 14
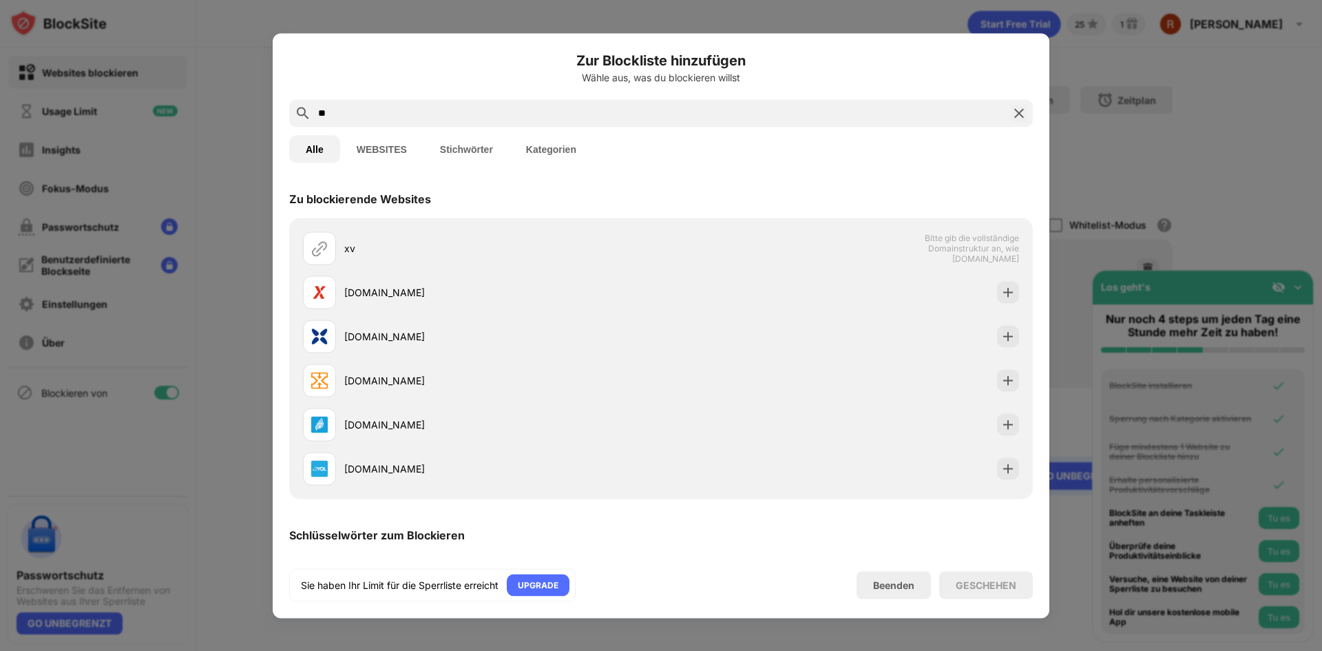
click at [1167, 225] on div at bounding box center [661, 325] width 1322 height 651
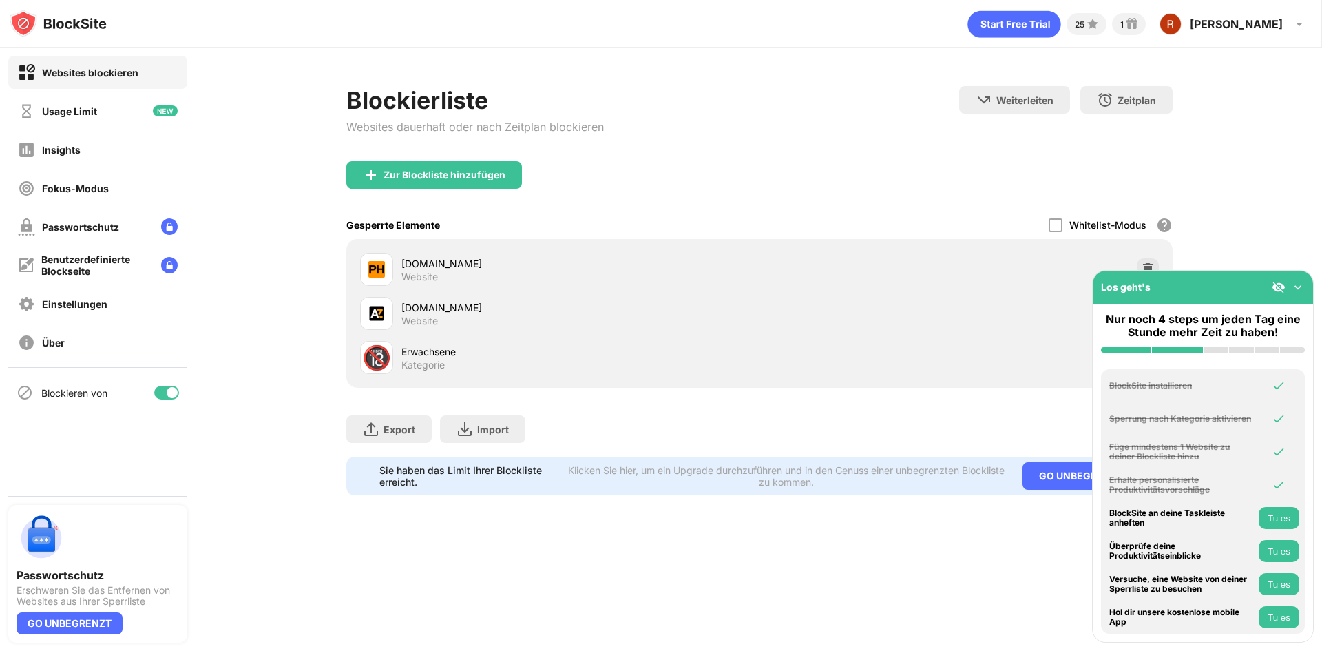
click at [1273, 511] on button "Tu es" at bounding box center [1279, 518] width 41 height 22
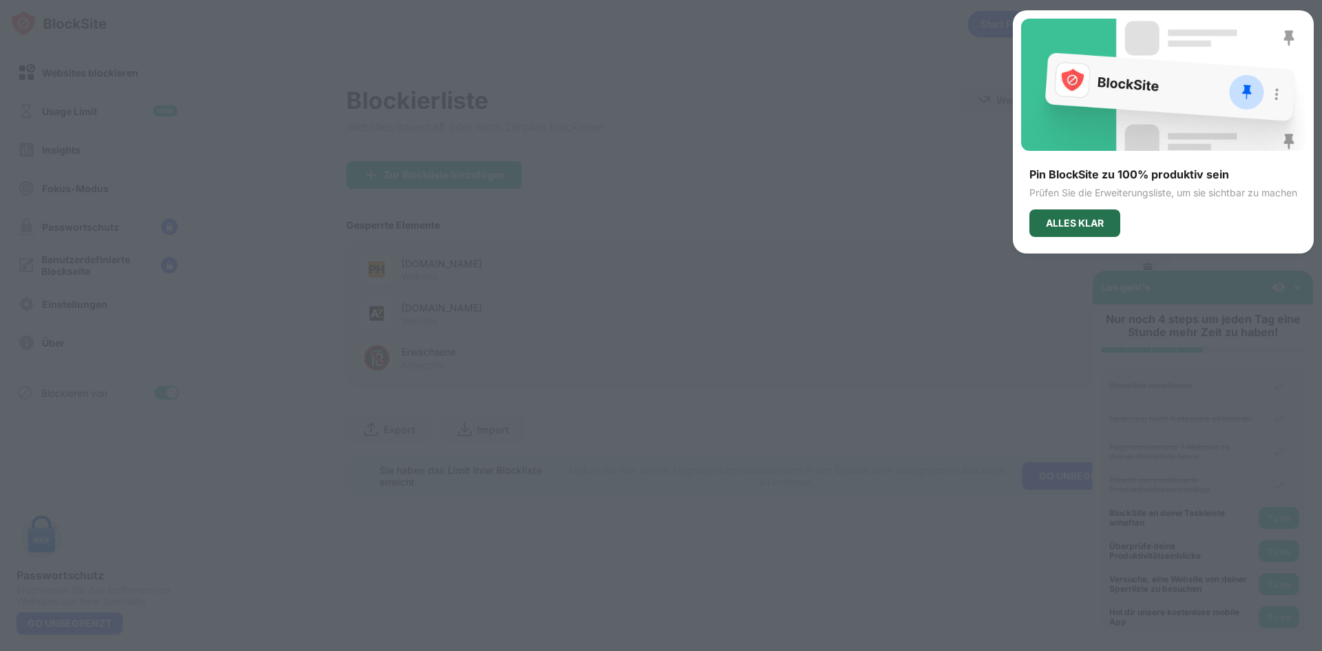
click at [1067, 216] on div "ALLES KLAR" at bounding box center [1074, 223] width 91 height 28
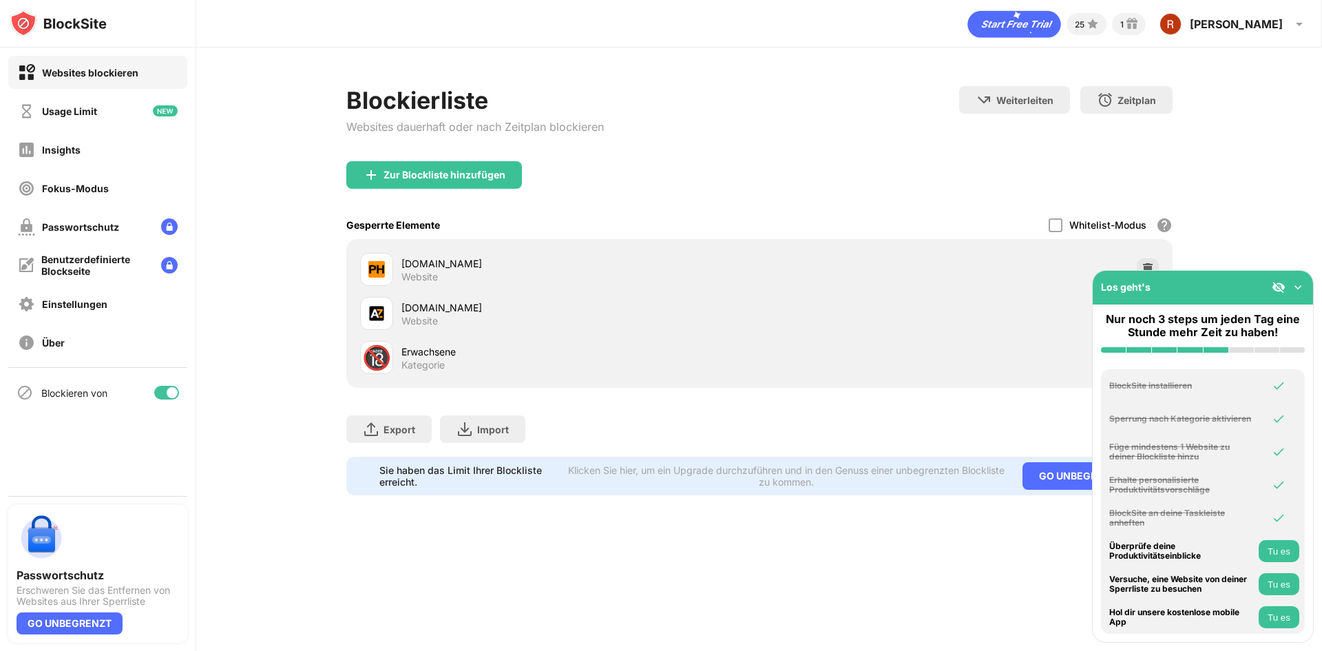
click at [1270, 549] on button "Tu es" at bounding box center [1279, 551] width 41 height 22
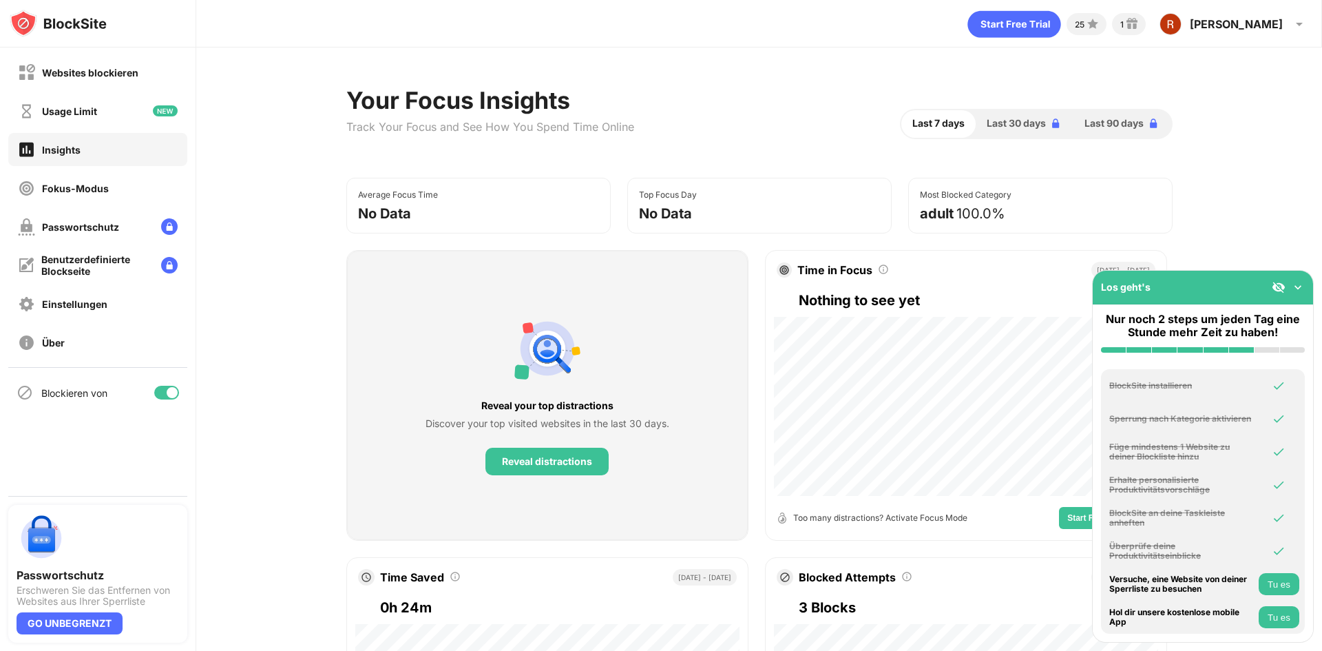
click at [1273, 585] on button "Tu es" at bounding box center [1279, 584] width 41 height 22
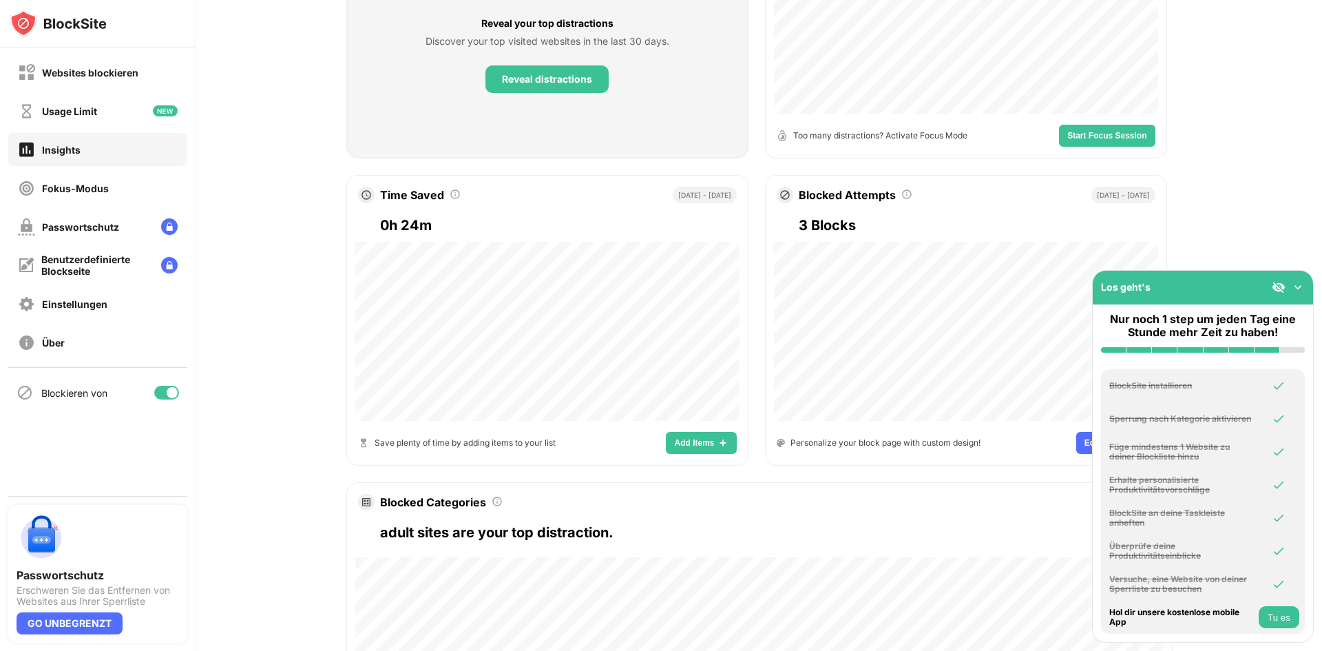
scroll to position [482, 0]
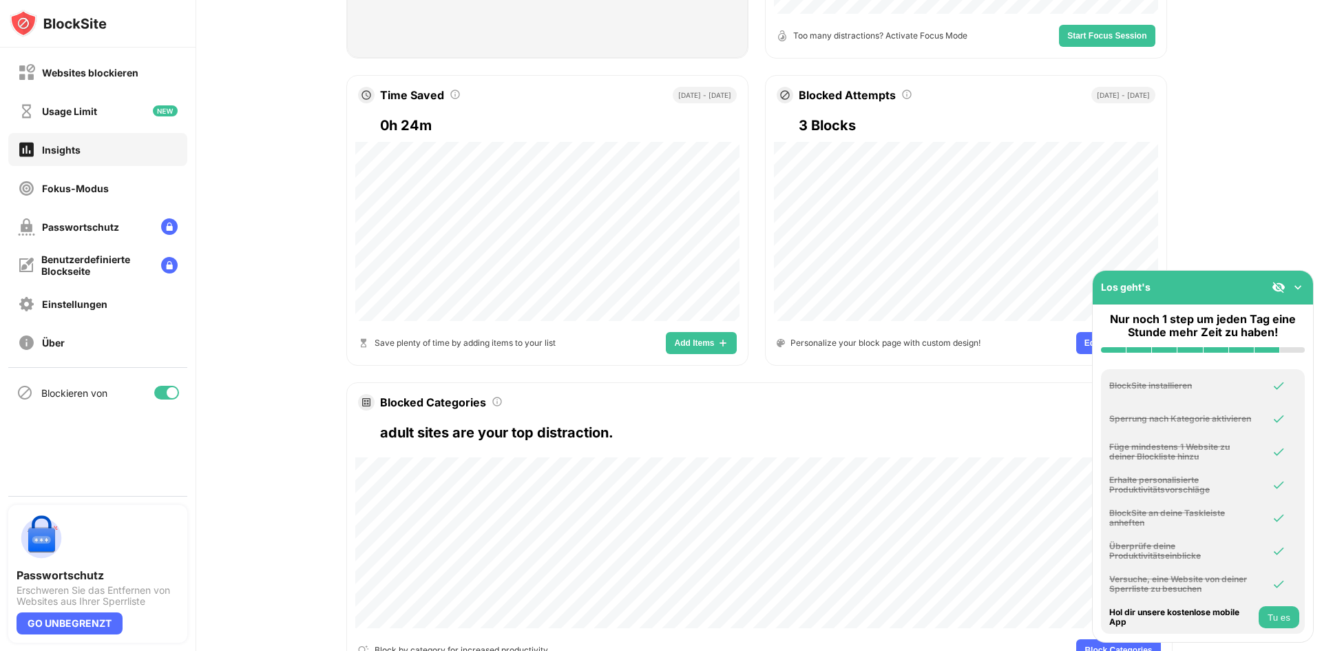
click at [1282, 609] on button "Tu es" at bounding box center [1279, 617] width 41 height 22
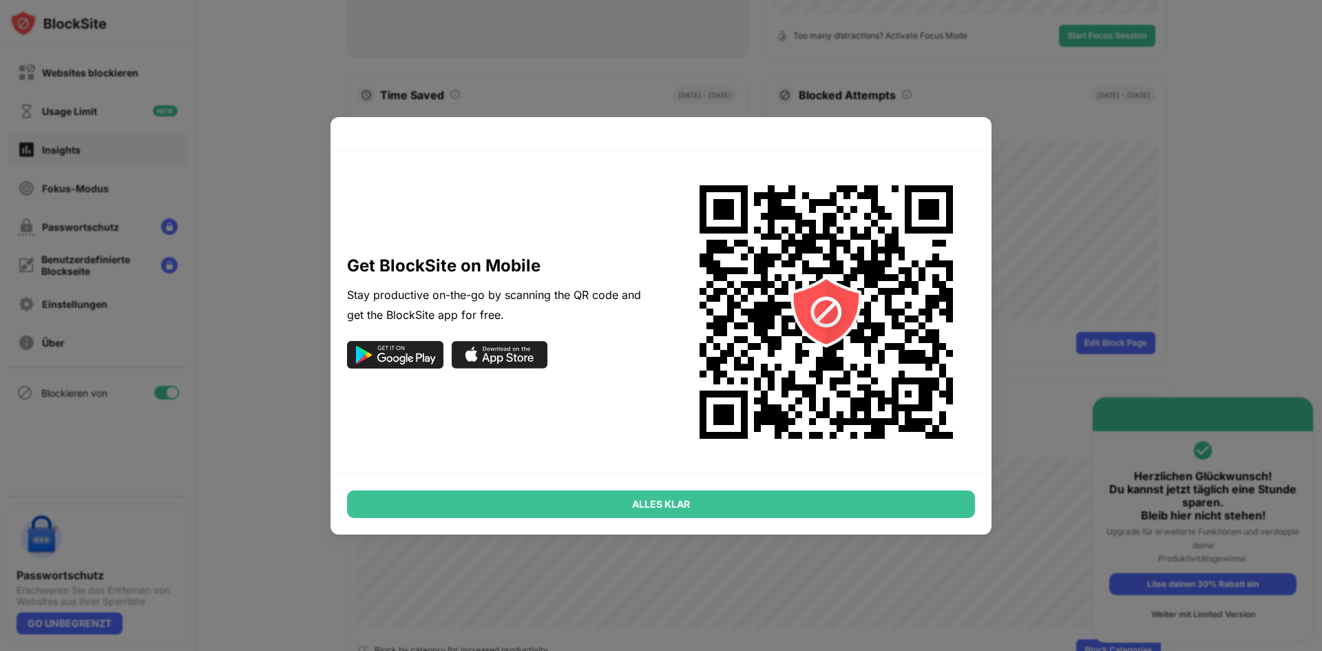
click at [853, 494] on div "ALLES KLAR" at bounding box center [661, 504] width 628 height 28
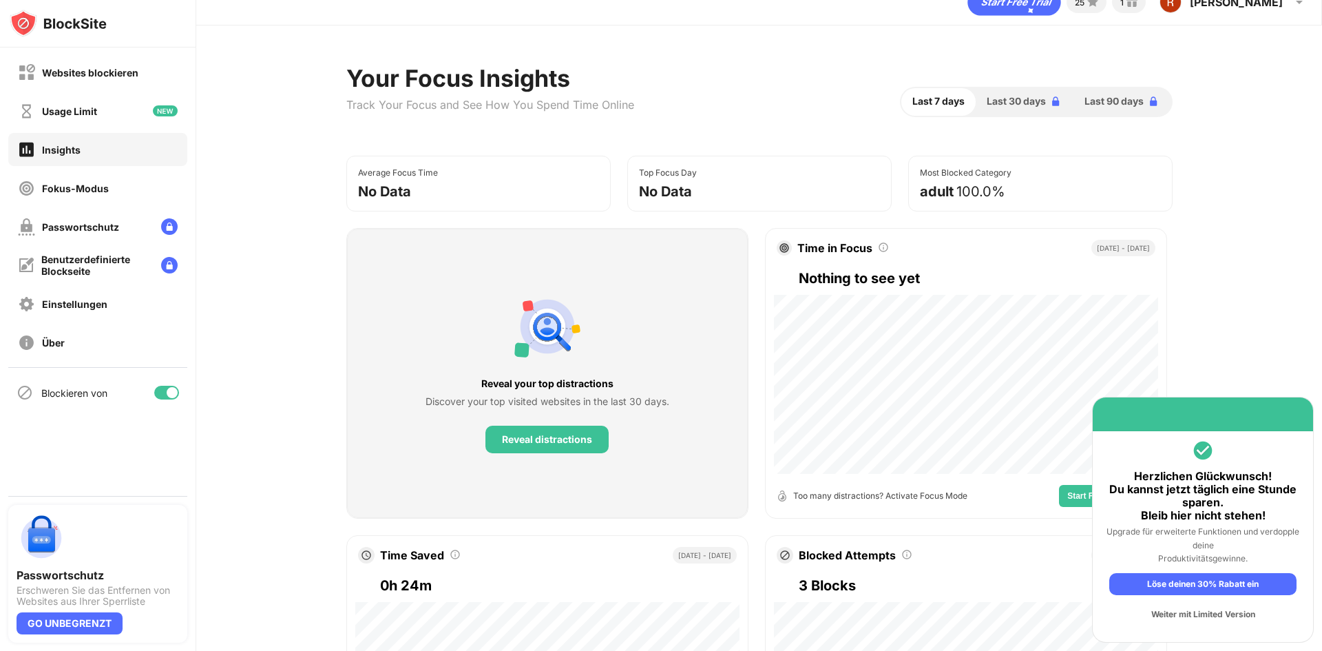
scroll to position [0, 0]
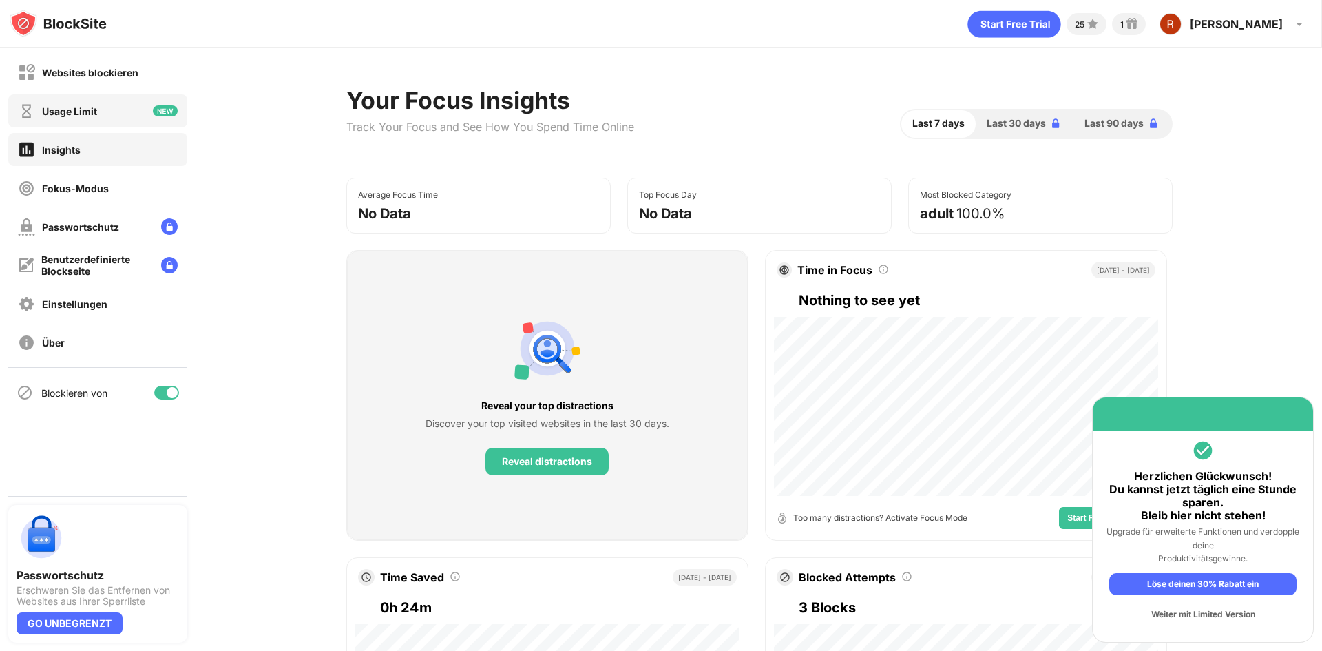
click at [103, 109] on div "Usage Limit" at bounding box center [97, 110] width 179 height 33
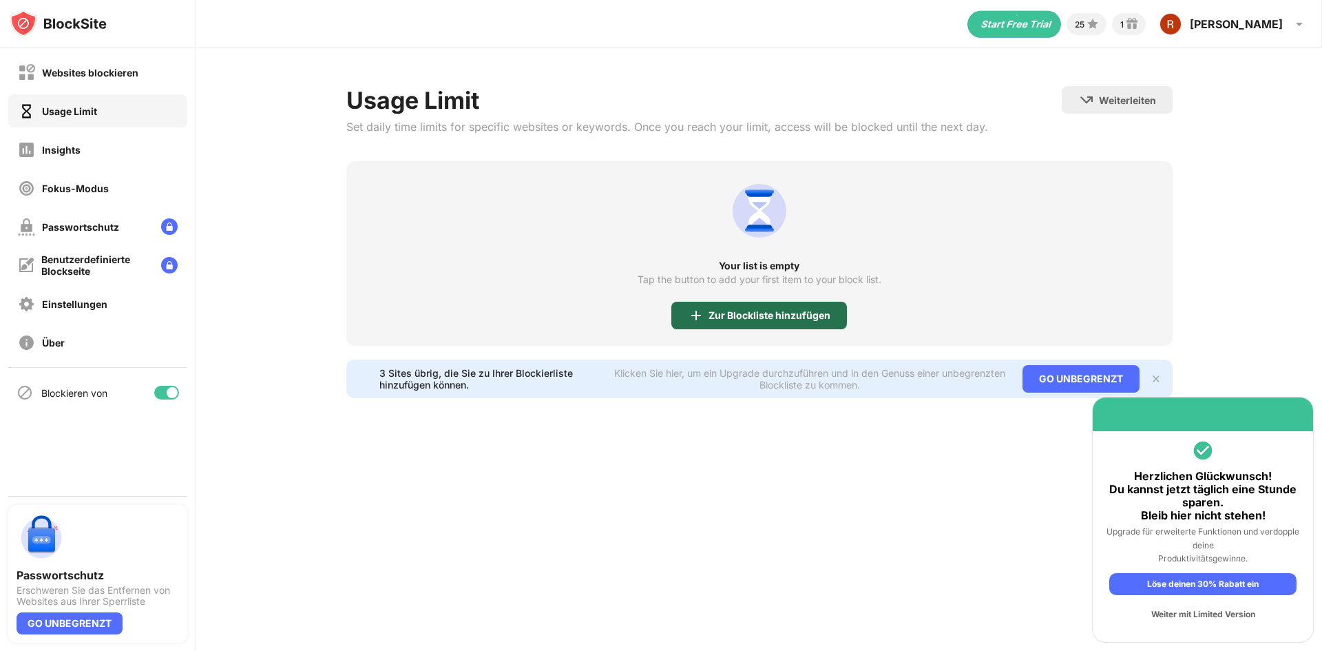
click at [755, 315] on div "Zur Blockliste hinzufügen" at bounding box center [770, 315] width 122 height 11
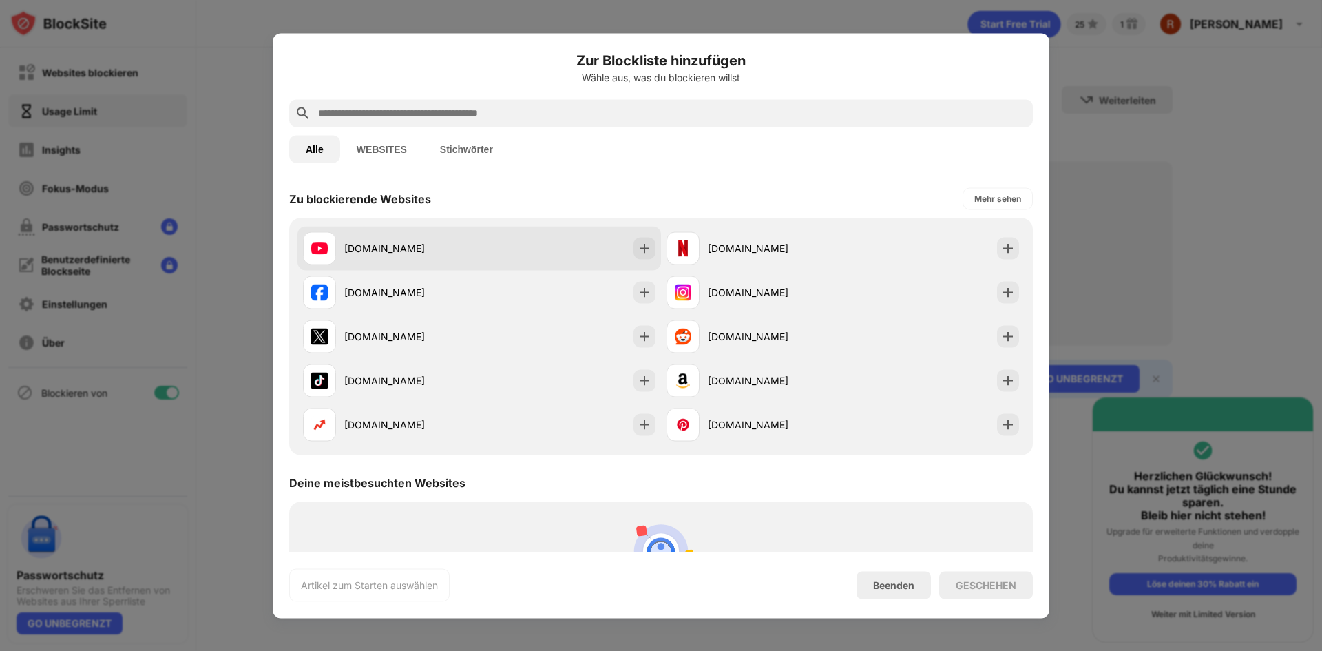
click at [535, 251] on div "youtube.com" at bounding box center [479, 248] width 364 height 44
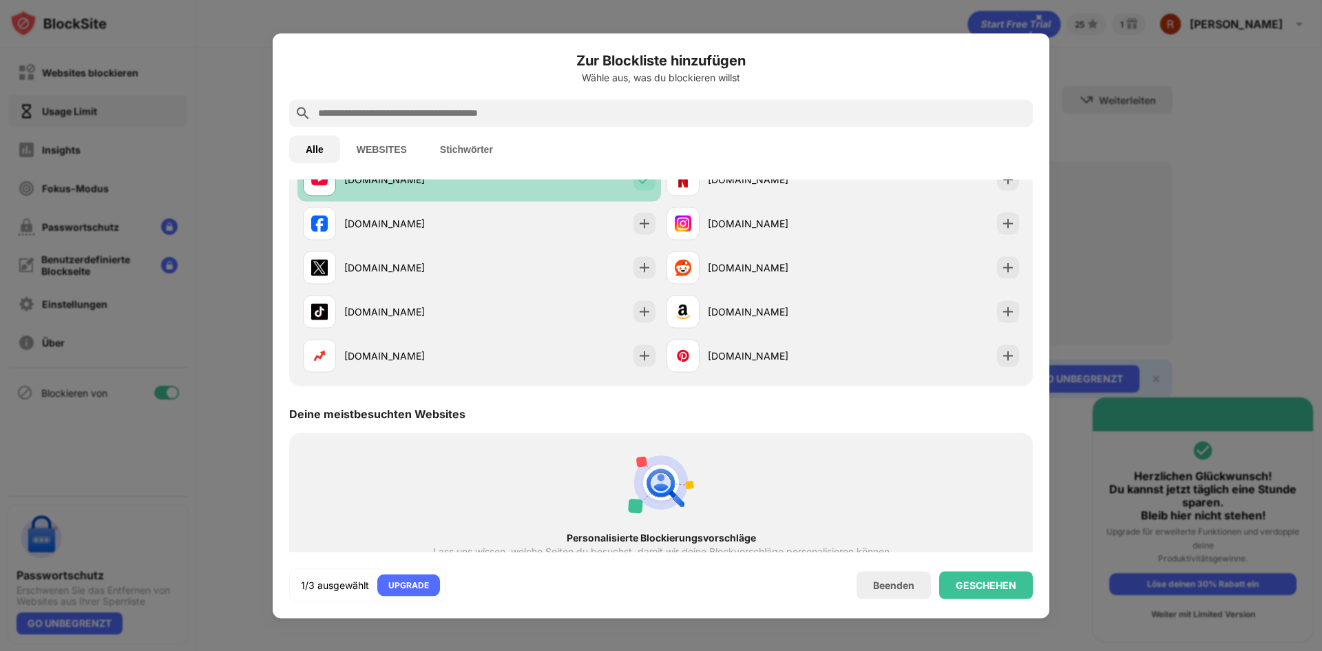
scroll to position [138, 0]
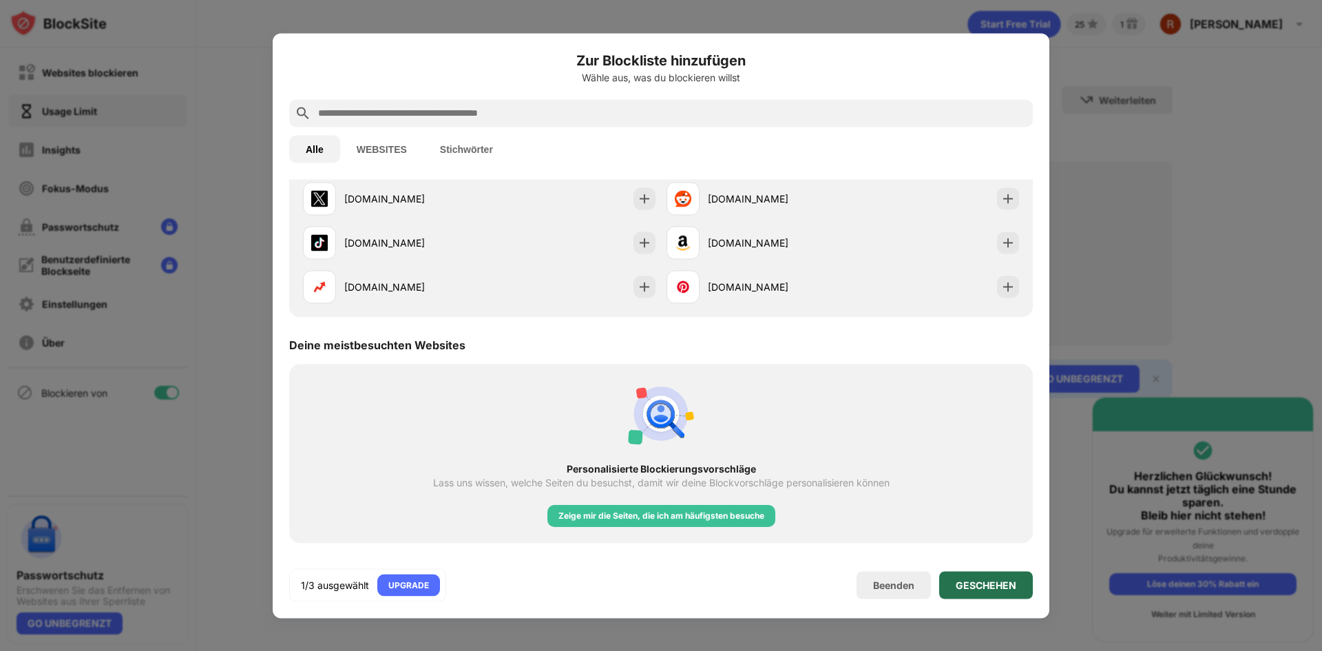
click at [965, 592] on div "GESCHEHEN" at bounding box center [986, 585] width 94 height 28
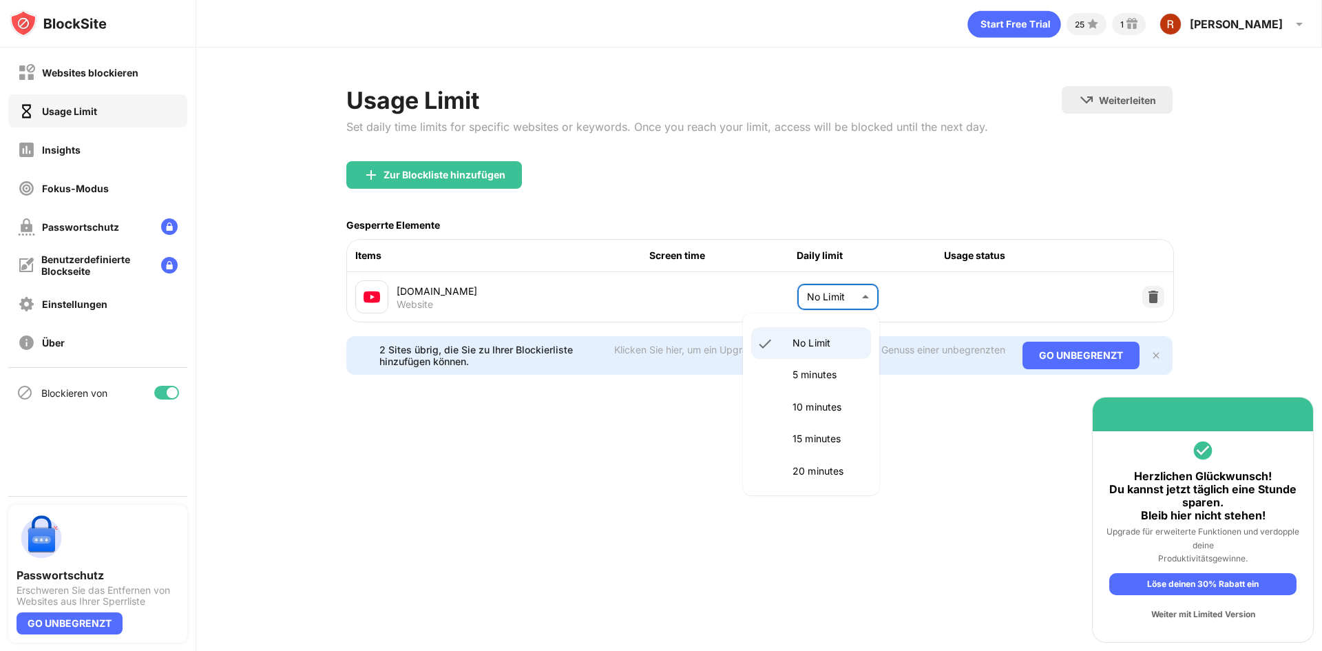
click at [842, 299] on body "Websites blockieren Usage Limit Insights Fokus-Modus Passwortschutz Benutzerdef…" at bounding box center [661, 325] width 1322 height 651
click at [830, 409] on p "3.5 hours" at bounding box center [828, 404] width 70 height 15
type input "***"
click at [900, 429] on div "25 1 Ryan Ryan Selvstermad View Account Insights Premium Rewards Settings Suppo…" at bounding box center [759, 325] width 1126 height 651
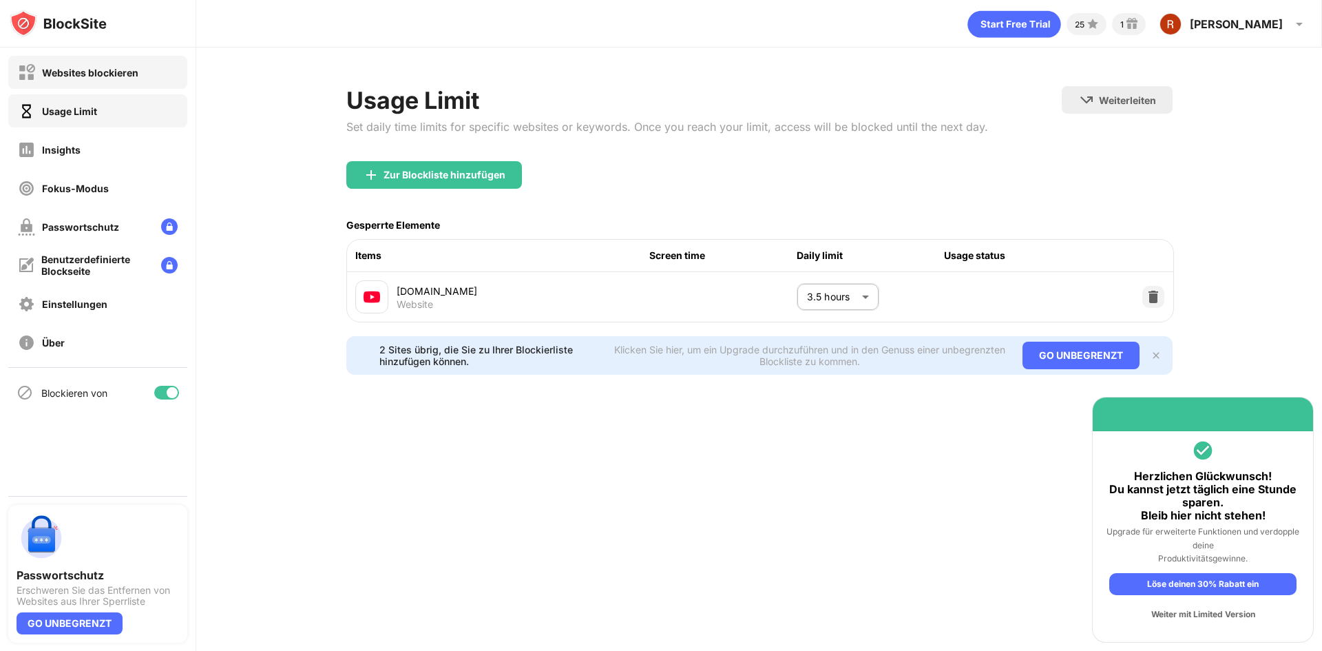
click at [74, 65] on div "Websites blockieren" at bounding box center [78, 72] width 121 height 17
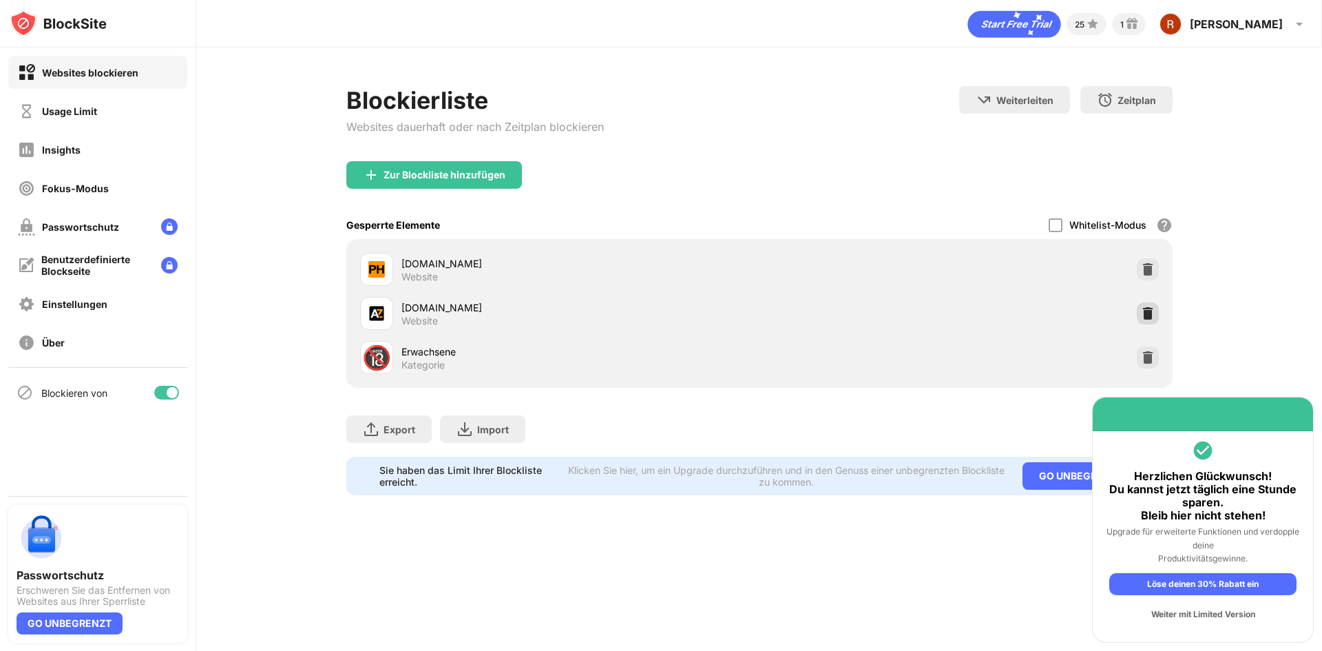
click at [1146, 307] on img at bounding box center [1148, 313] width 14 height 14
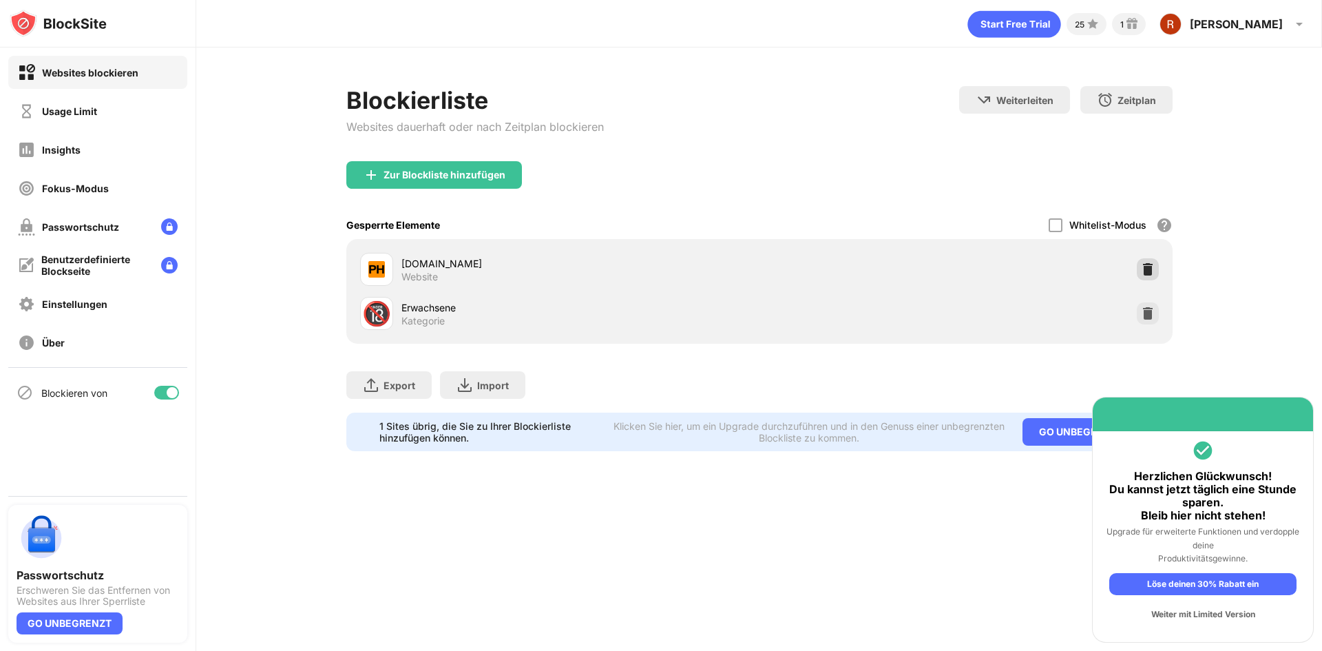
click at [1146, 272] on img at bounding box center [1148, 269] width 14 height 14
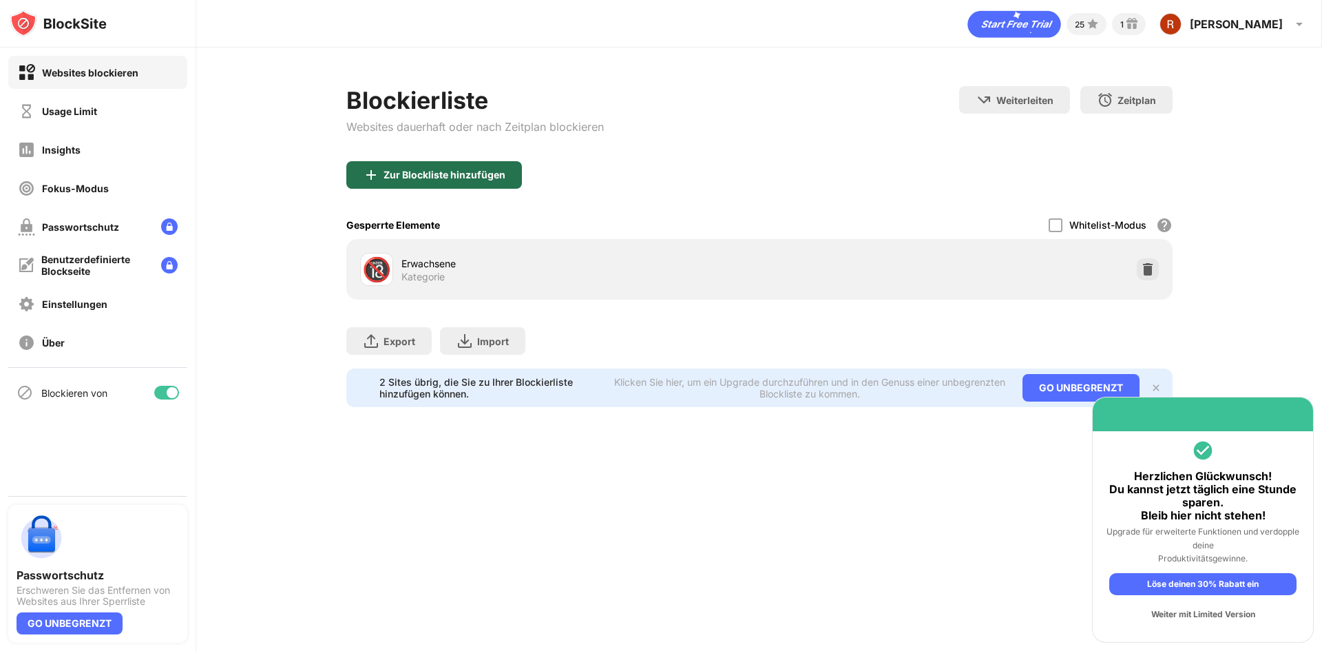
click at [499, 177] on div "Zur Blockliste hinzufügen" at bounding box center [445, 174] width 122 height 11
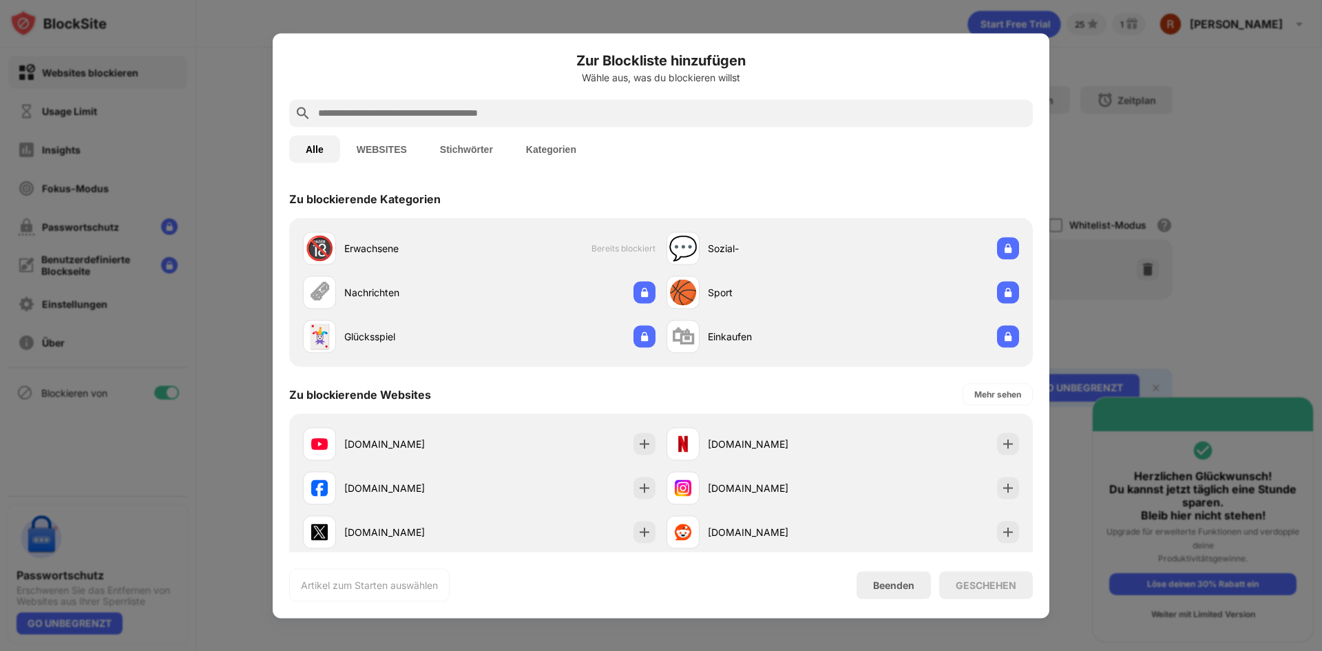
click at [386, 151] on button "WEBSITES" at bounding box center [381, 149] width 83 height 28
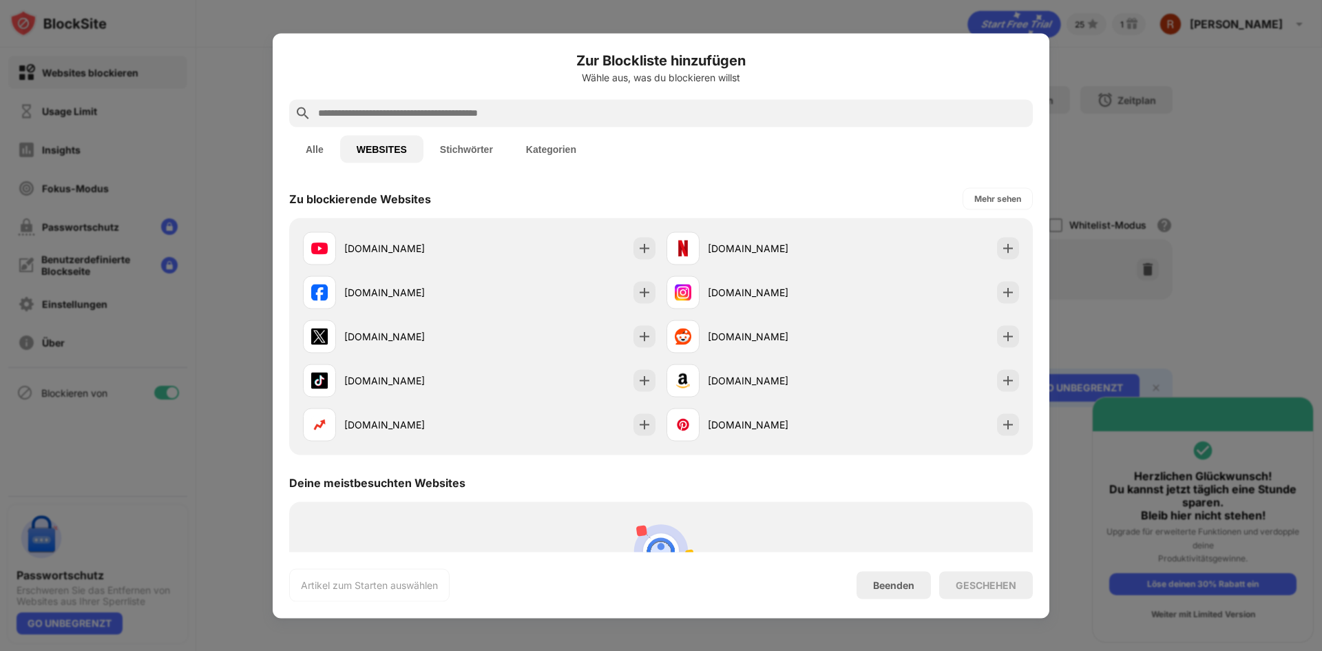
click at [459, 156] on button "Stichwörter" at bounding box center [466, 149] width 86 height 28
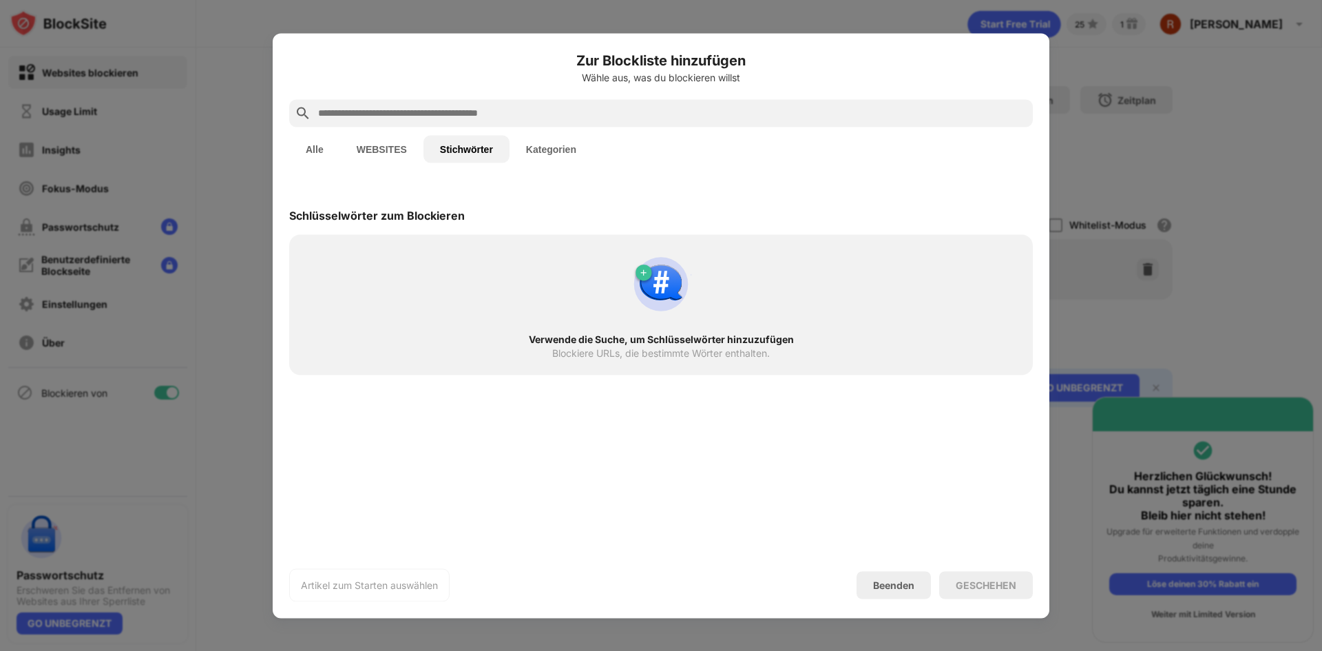
click at [565, 145] on button "Kategorien" at bounding box center [551, 149] width 83 height 28
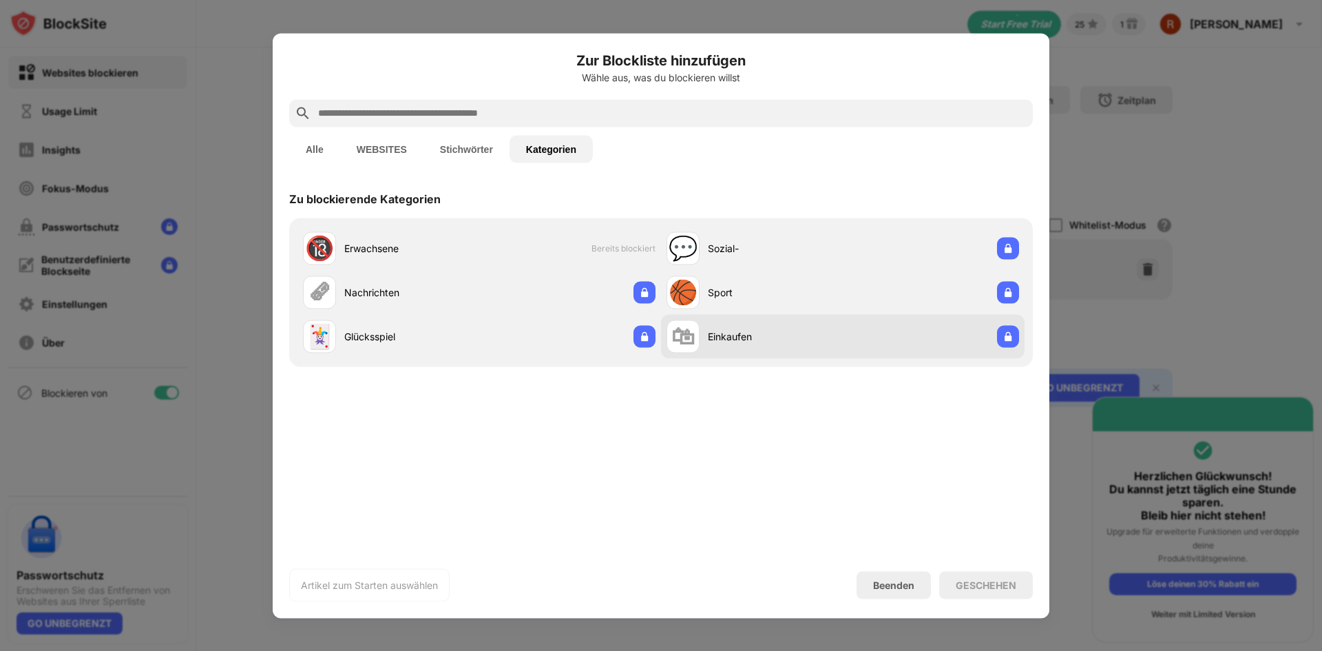
click at [713, 332] on div "Einkaufen" at bounding box center [775, 336] width 135 height 14
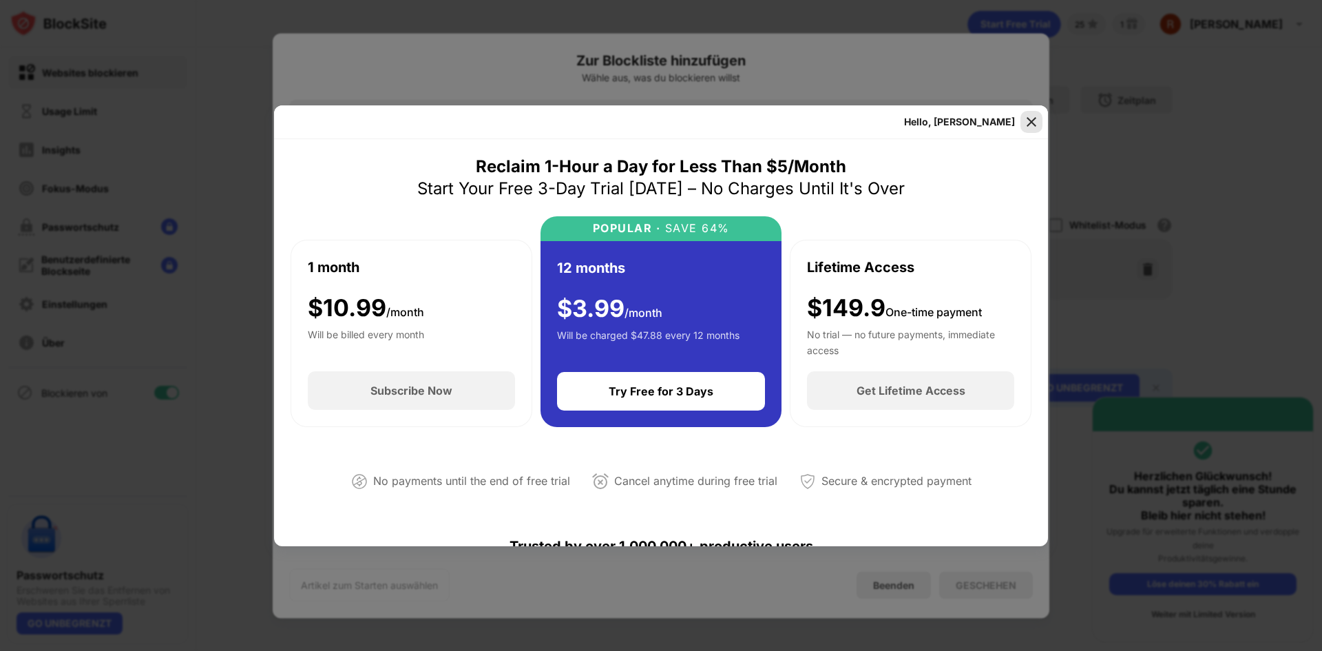
click at [1033, 123] on img at bounding box center [1032, 122] width 14 height 14
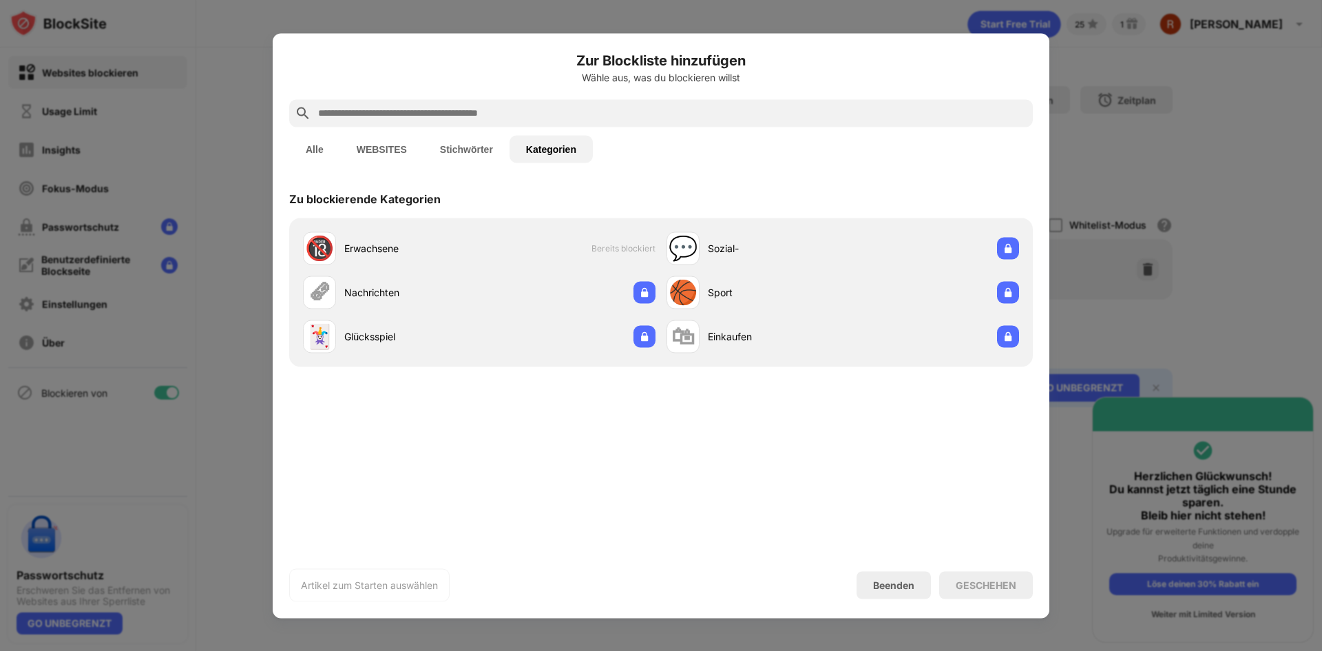
click at [366, 147] on button "WEBSITES" at bounding box center [381, 149] width 83 height 28
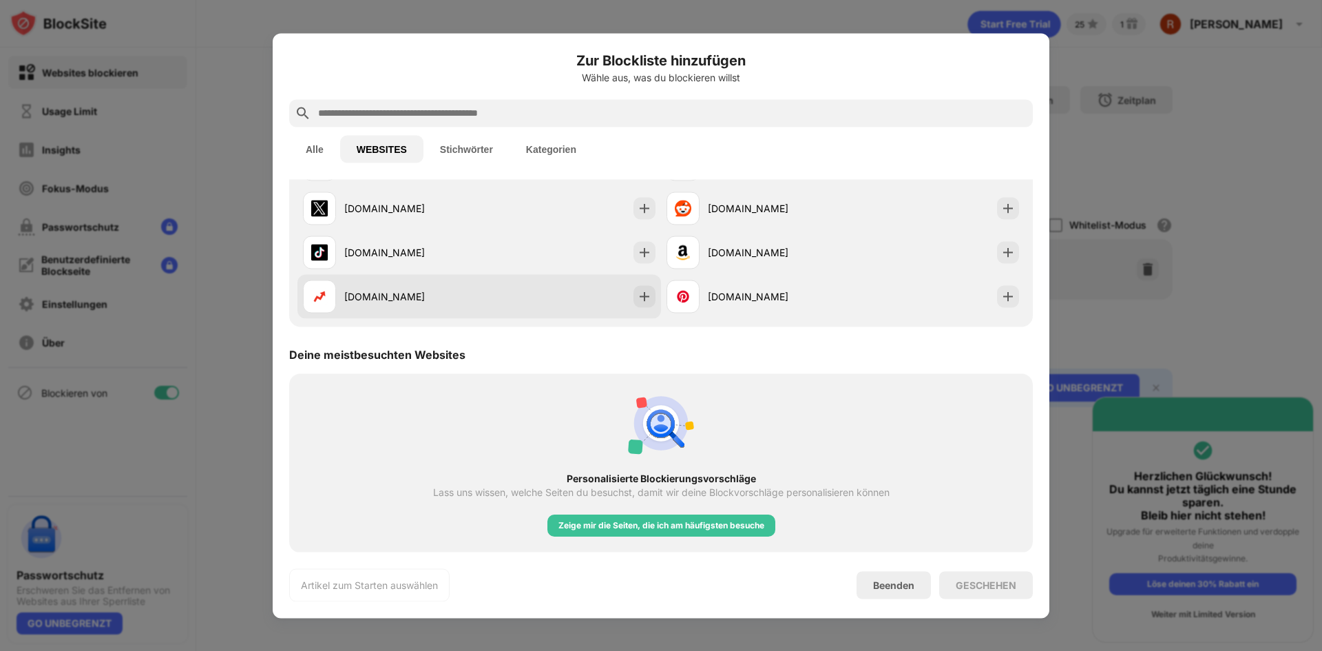
scroll to position [129, 0]
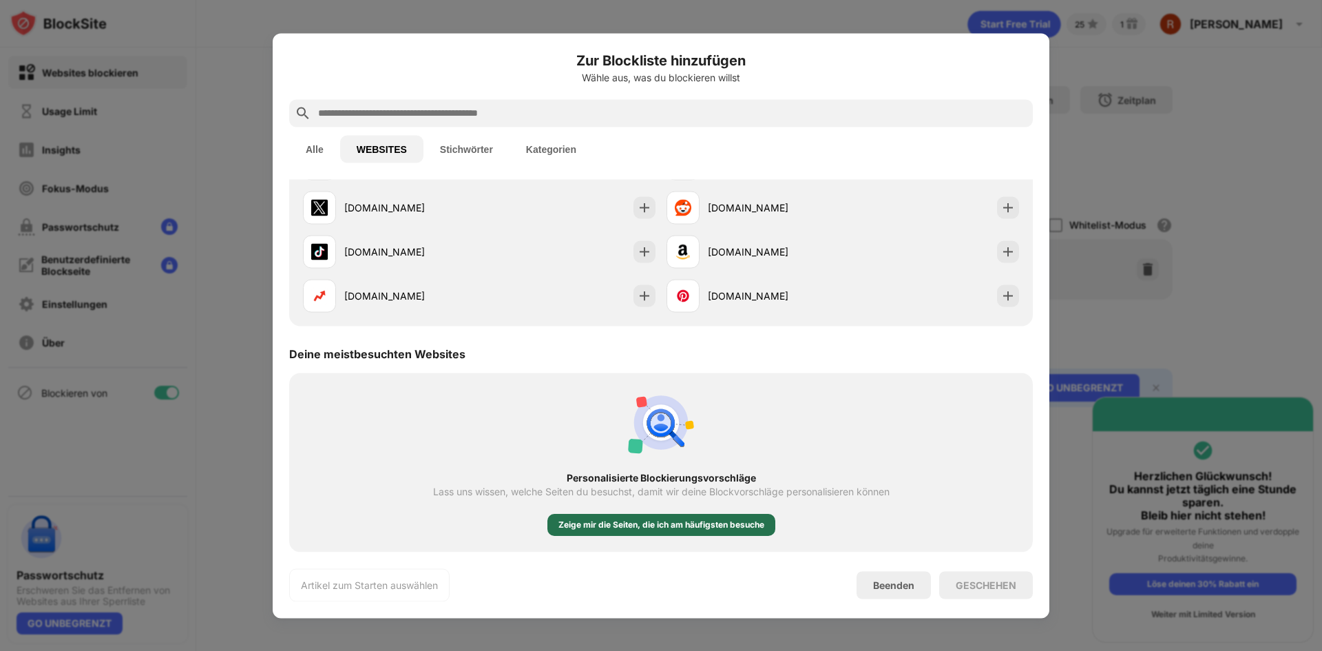
click at [597, 522] on div "Zeige mir die Seiten, die ich am häufigsten besuche" at bounding box center [661, 524] width 206 height 14
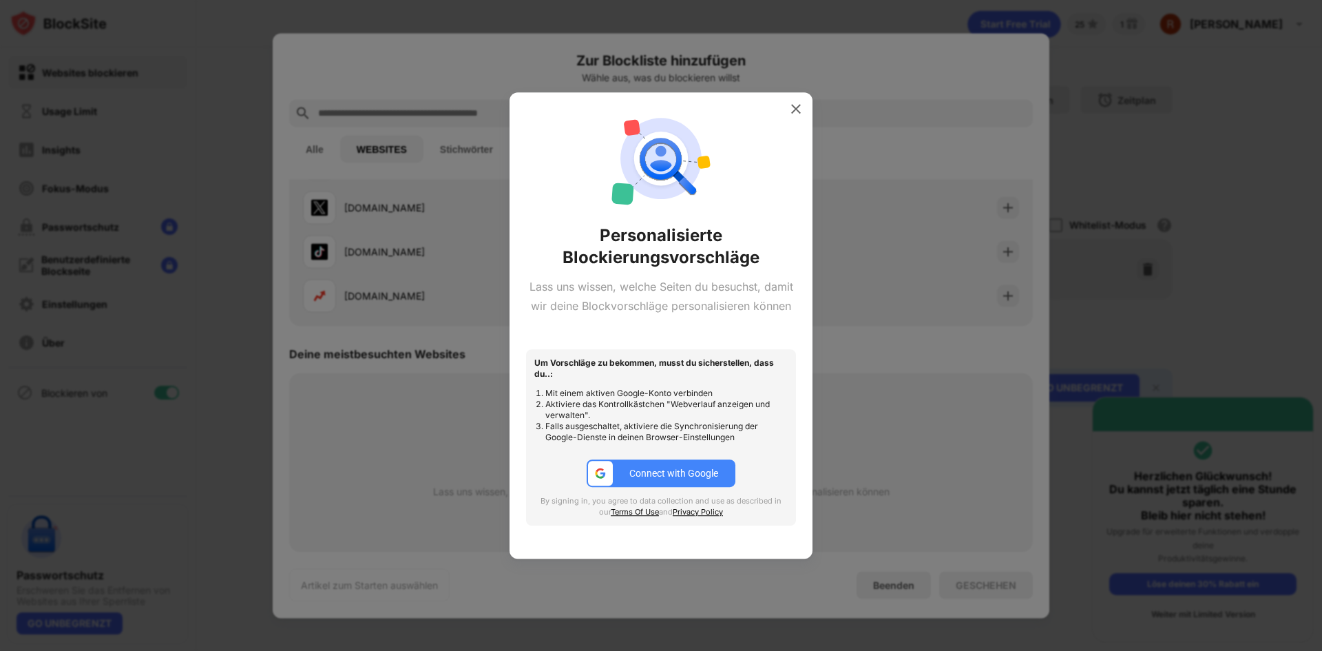
click at [497, 440] on div at bounding box center [661, 325] width 1322 height 651
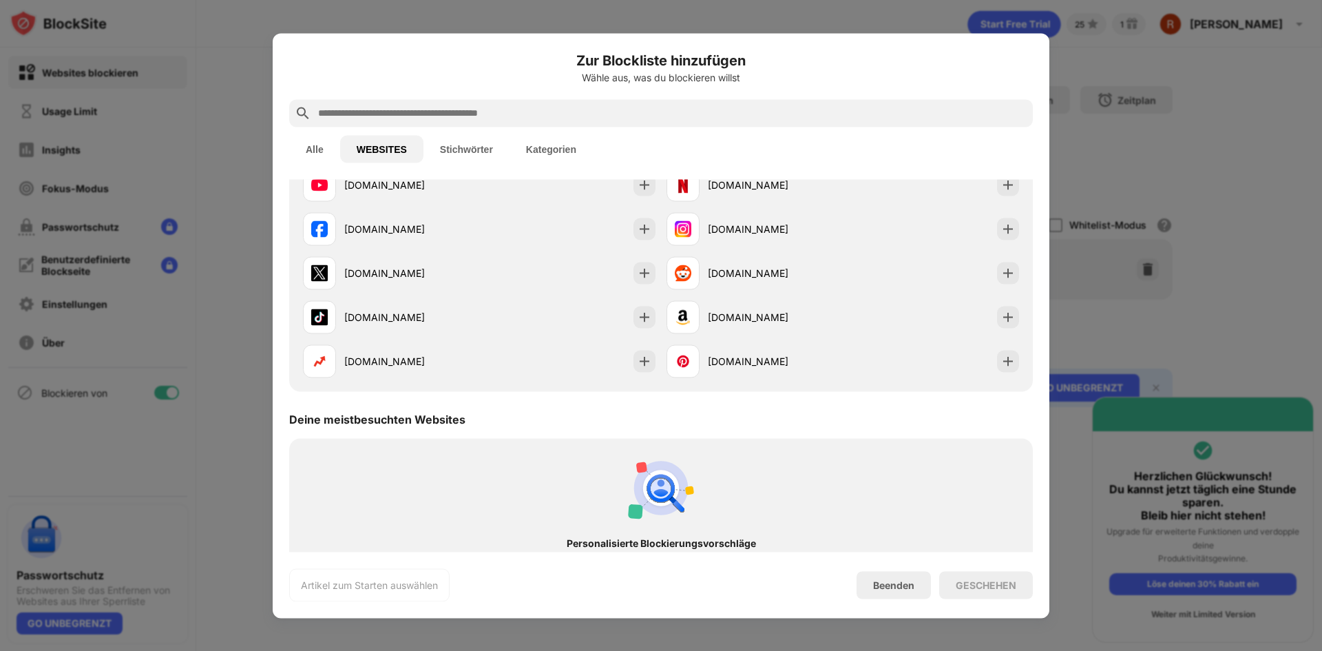
scroll to position [0, 0]
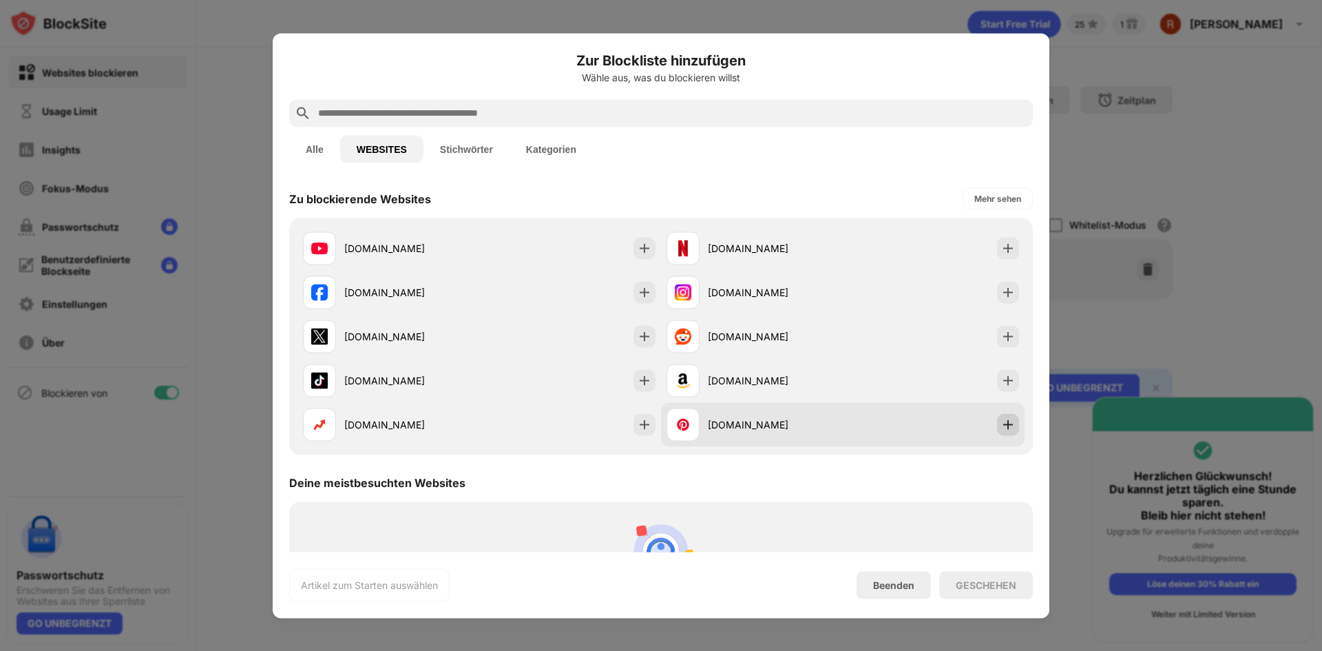
click at [1001, 425] on img at bounding box center [1008, 424] width 14 height 14
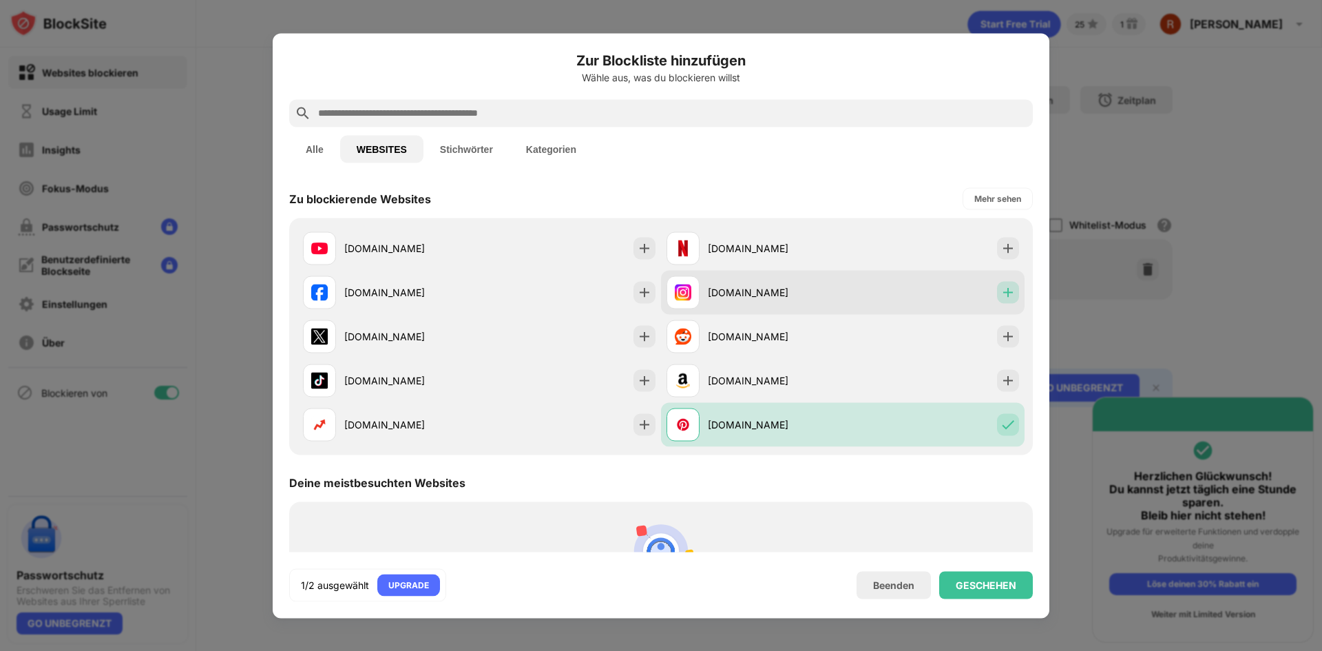
click at [1001, 295] on img at bounding box center [1008, 292] width 14 height 14
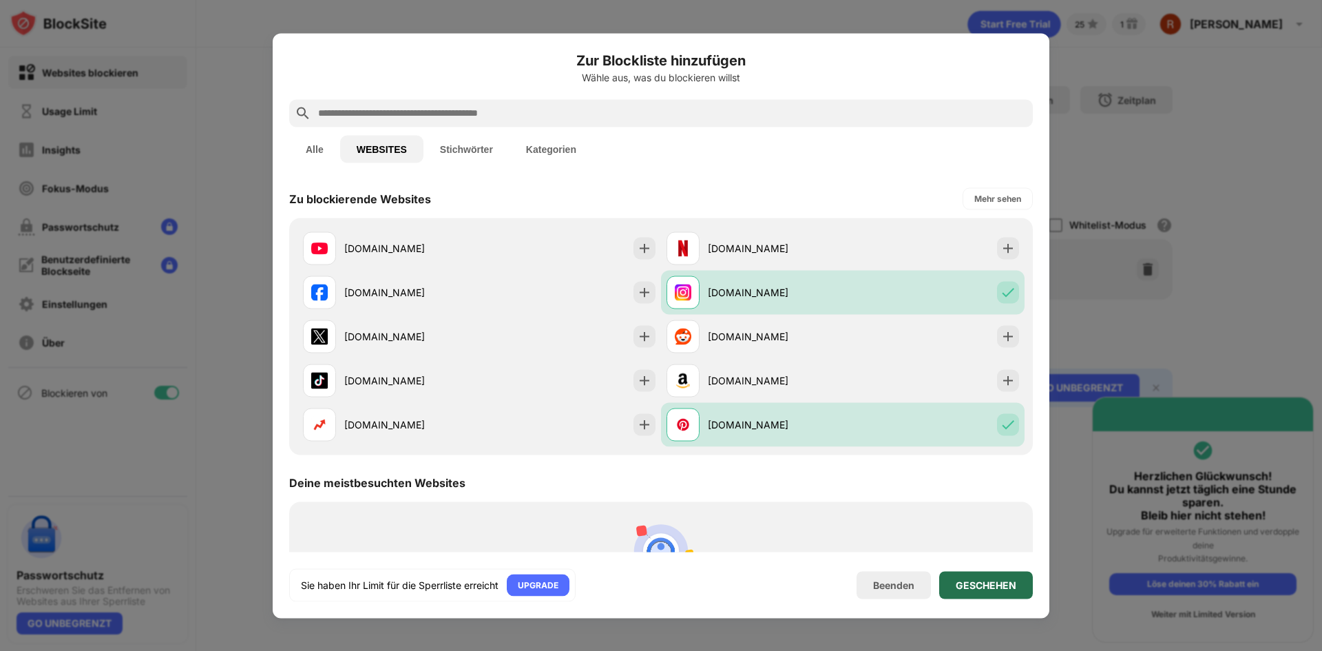
click at [989, 576] on div "GESCHEHEN" at bounding box center [986, 585] width 94 height 28
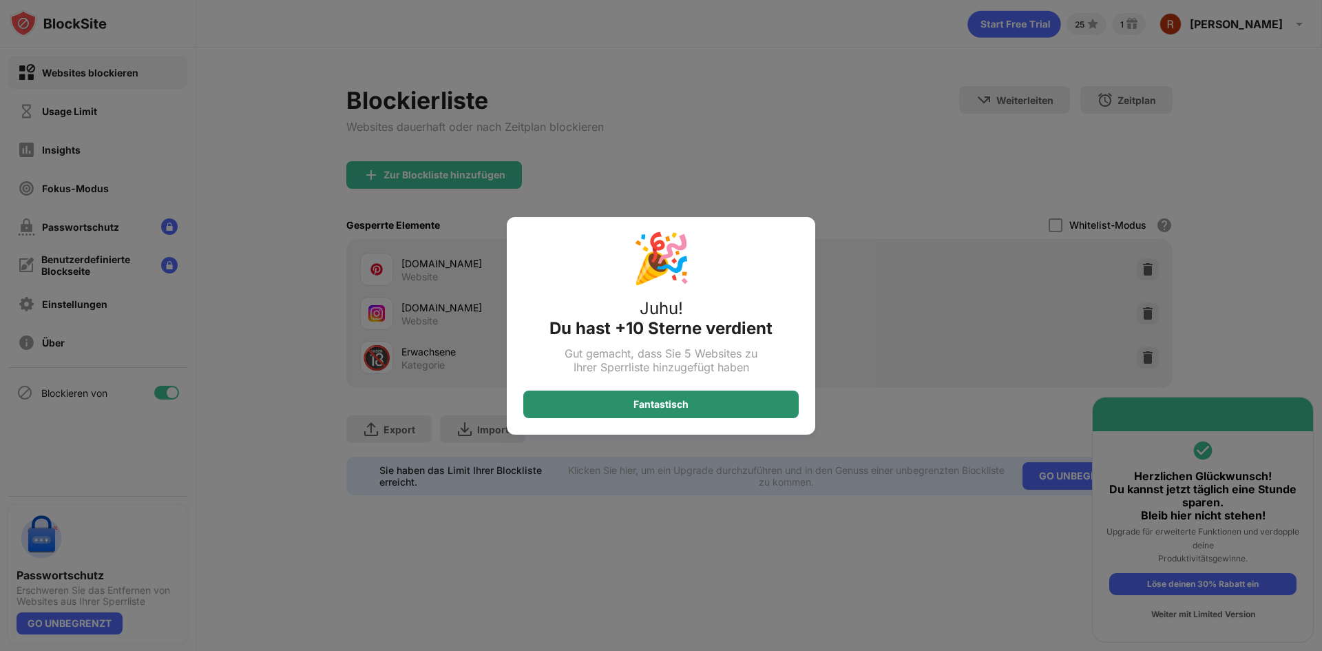
click at [722, 400] on div "Fantastisch" at bounding box center [660, 404] width 275 height 28
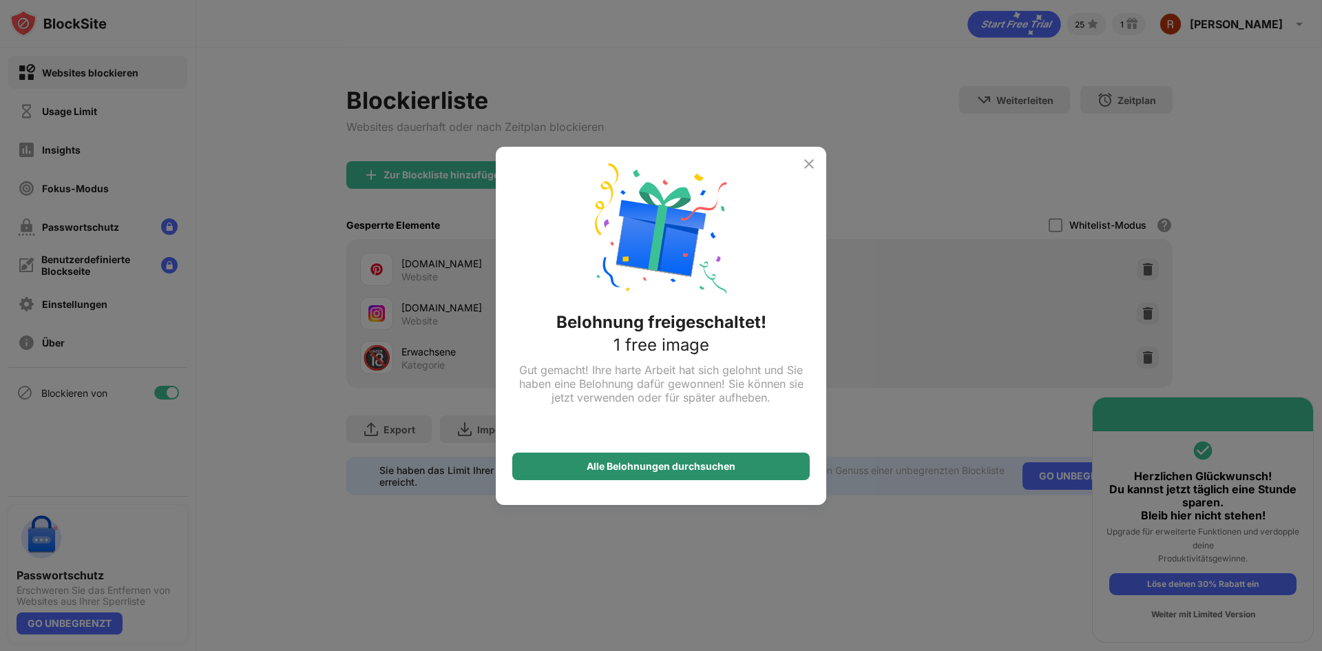
click at [711, 471] on div "Alle Belohnungen durchsuchen" at bounding box center [661, 466] width 149 height 11
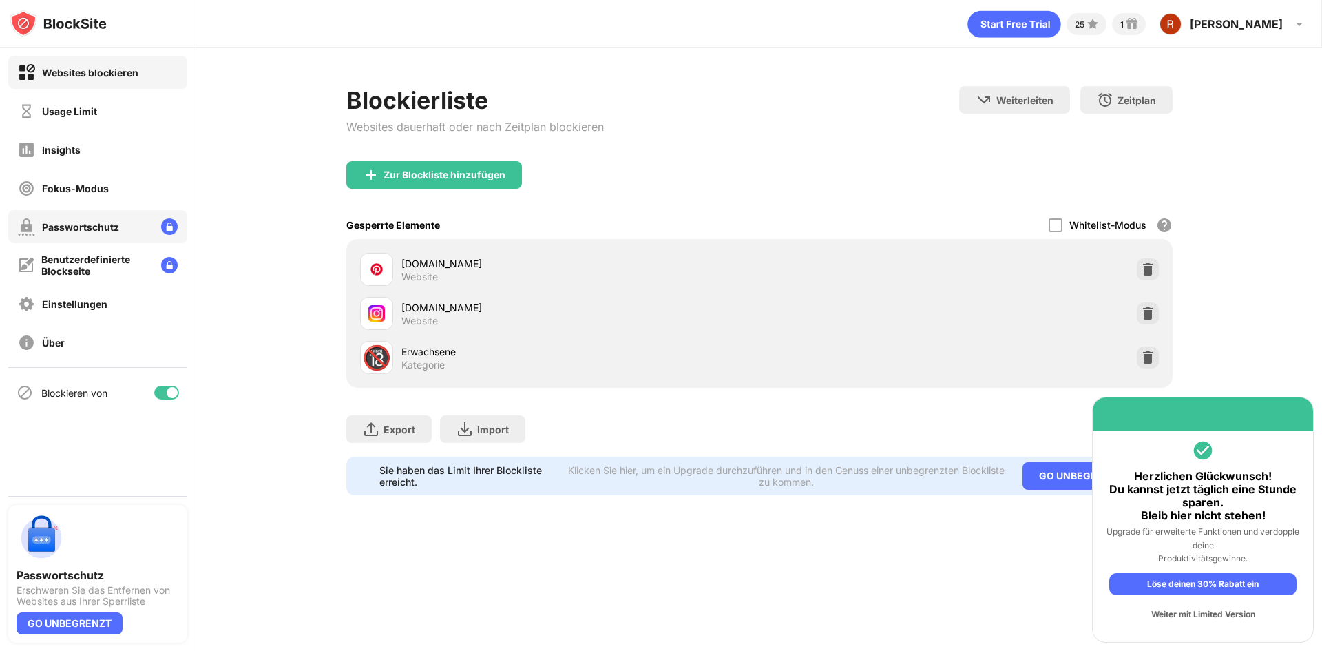
click at [121, 235] on div "Passwortschutz" at bounding box center [97, 226] width 179 height 33
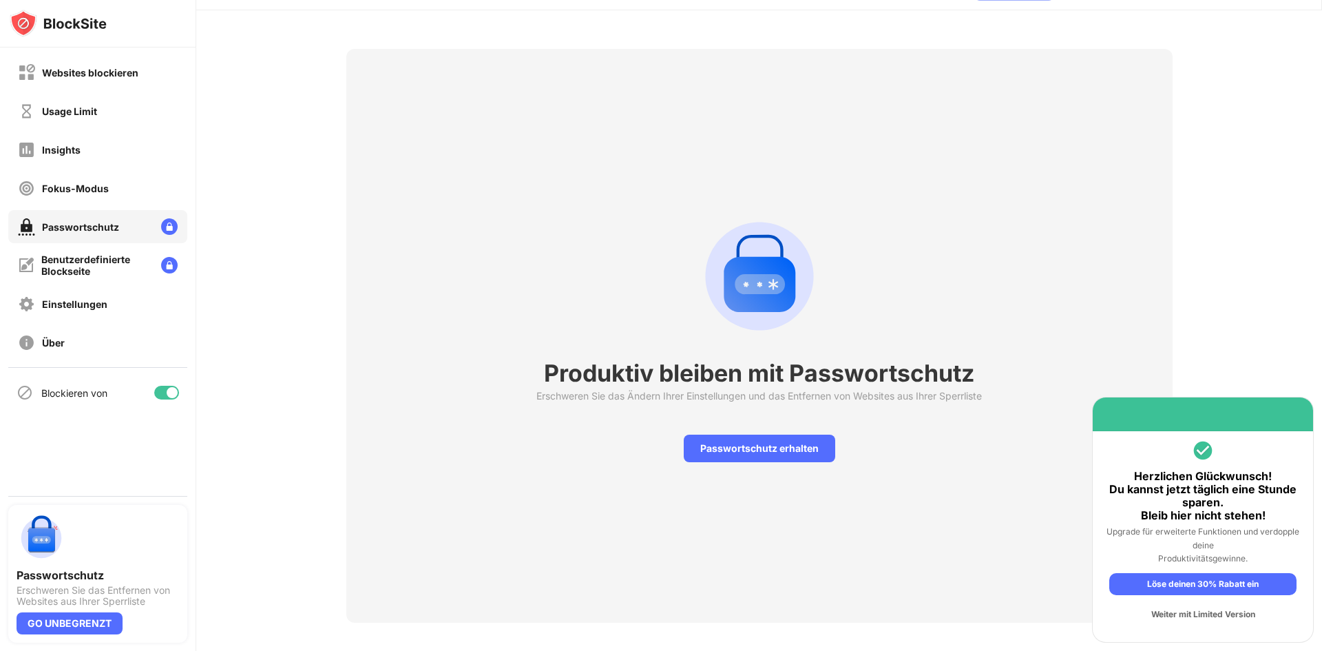
scroll to position [58, 0]
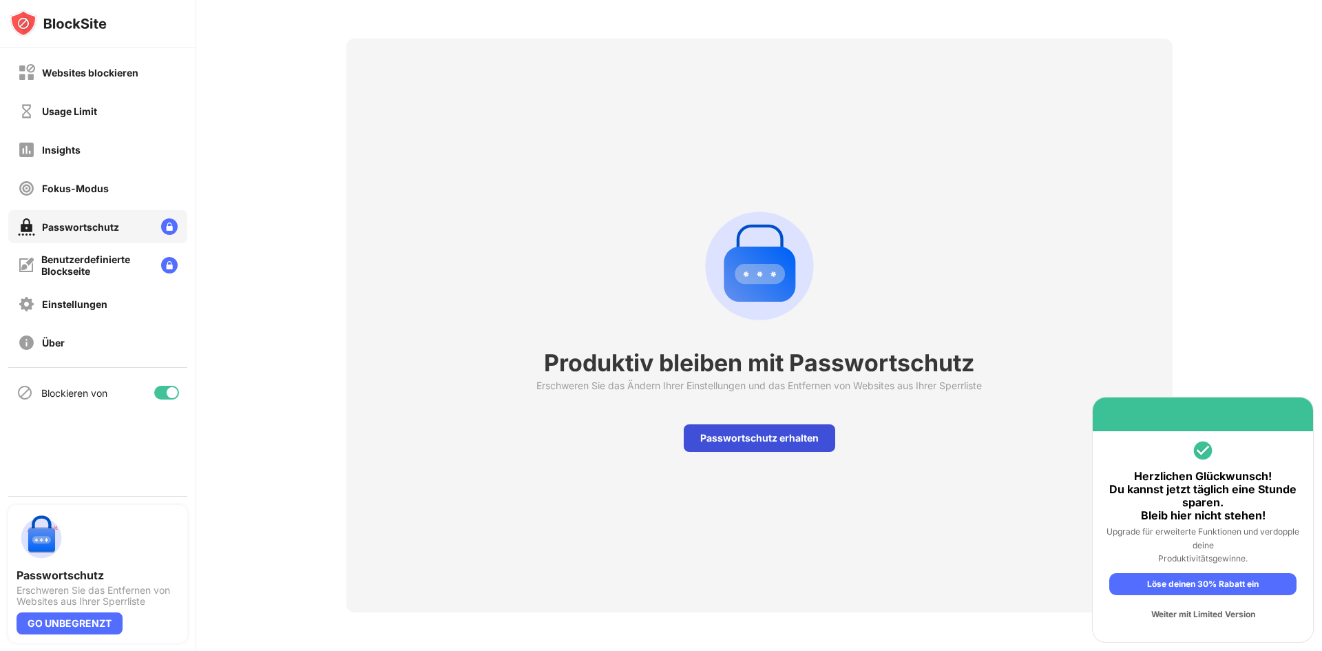
click at [742, 433] on div "Passwortschutz erhalten" at bounding box center [759, 438] width 151 height 28
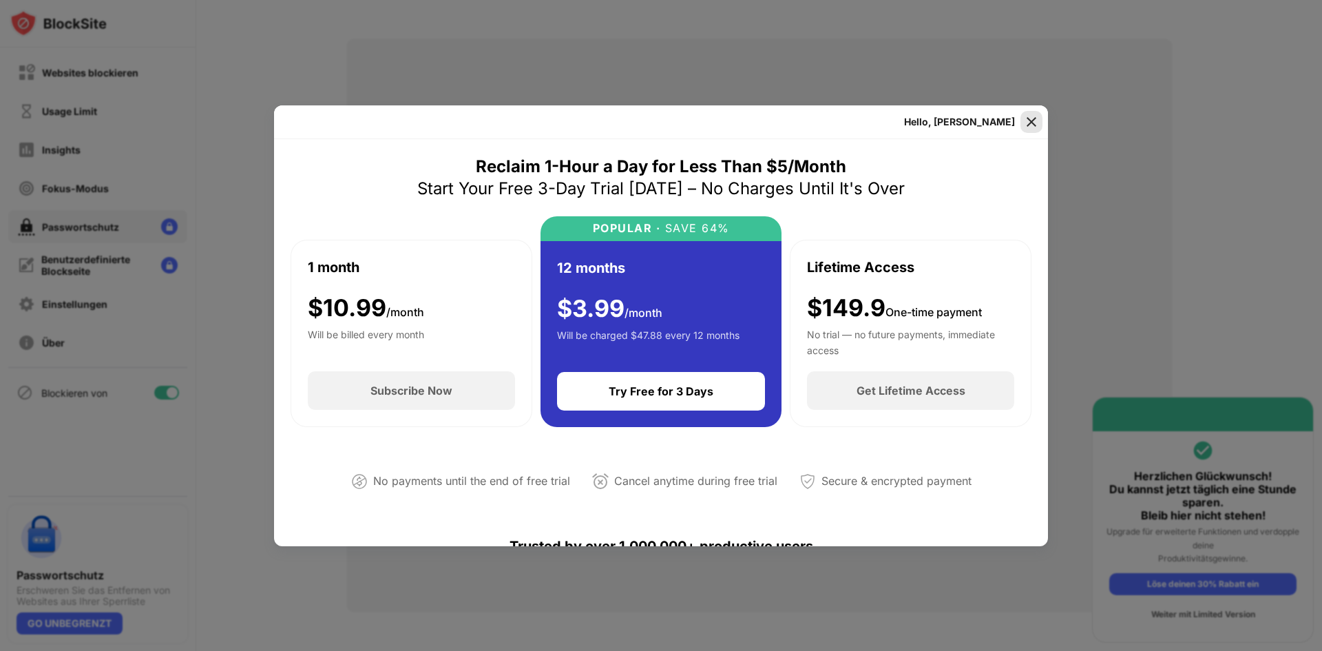
click at [1034, 115] on img at bounding box center [1032, 122] width 14 height 14
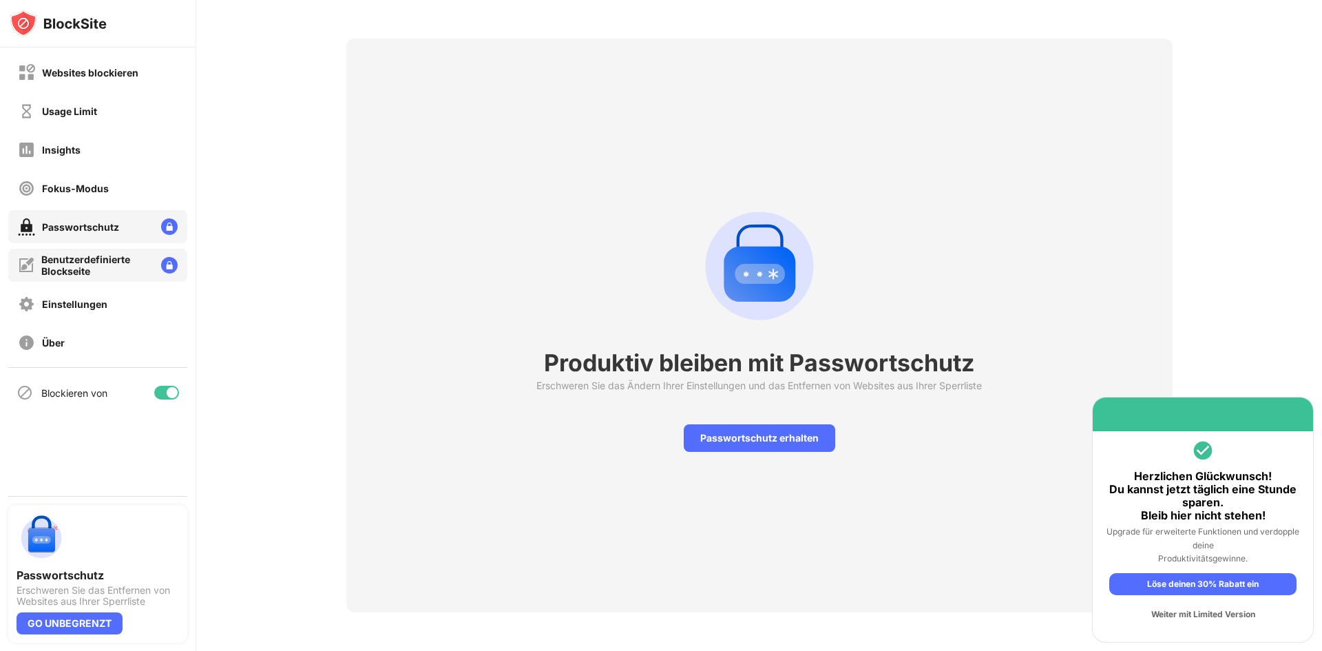
click at [109, 259] on div "Benutzerdefinierte Blockseite" at bounding box center [95, 264] width 109 height 23
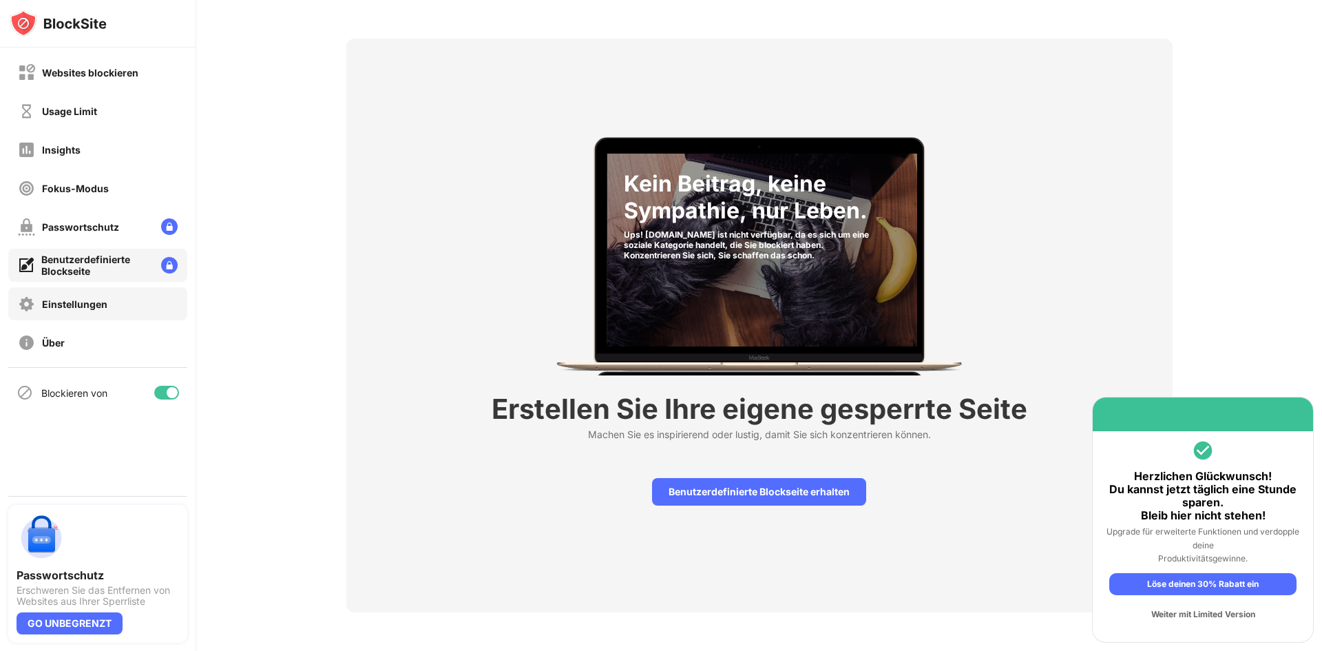
click at [106, 297] on div "Einstellungen" at bounding box center [63, 303] width 90 height 17
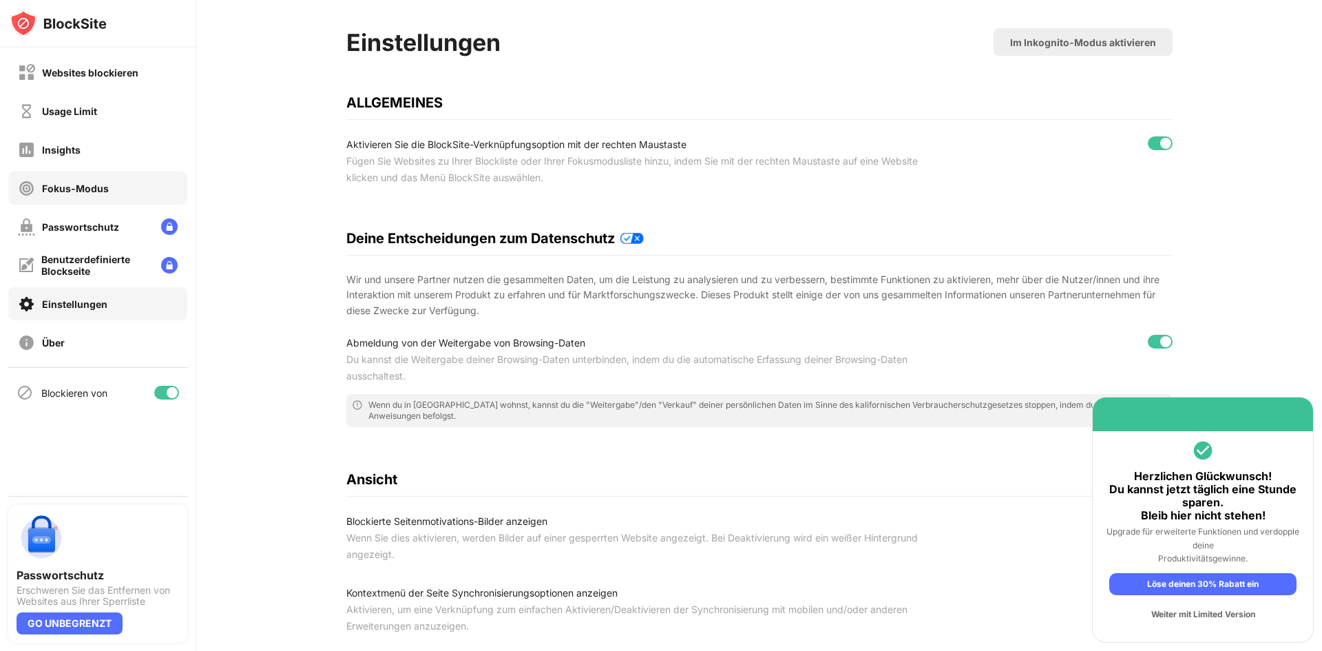
click at [68, 188] on div "Fokus-Modus" at bounding box center [75, 188] width 67 height 12
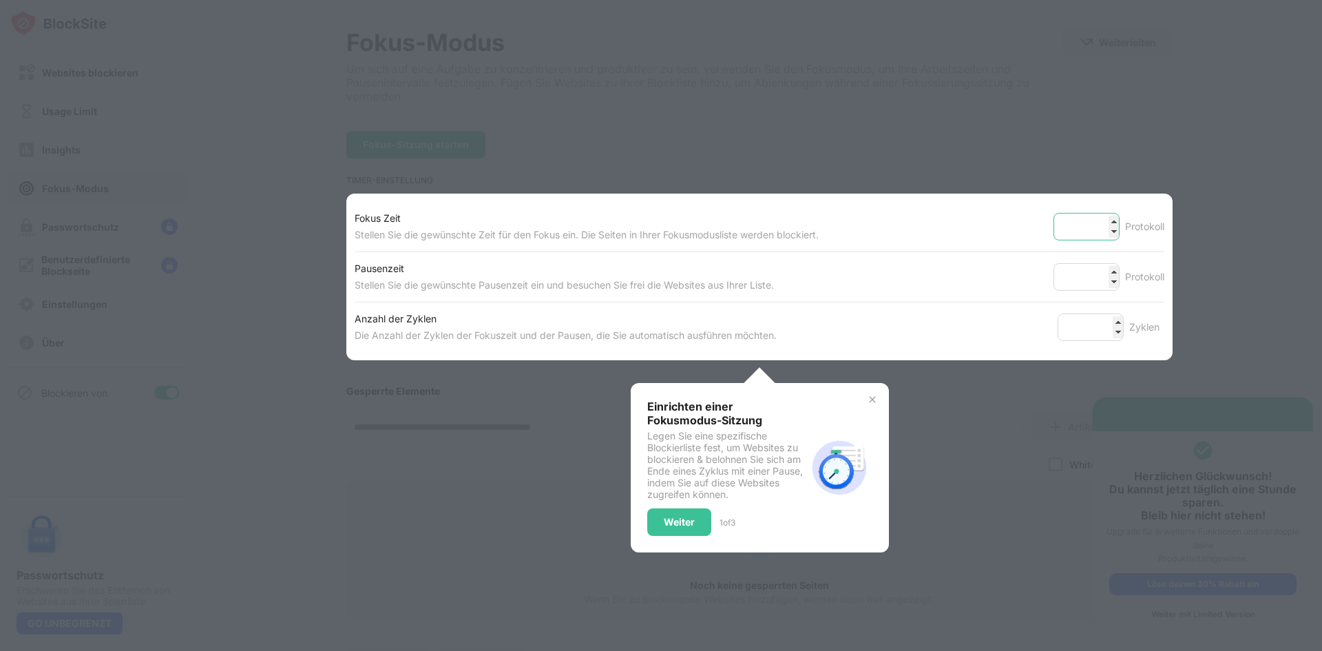
click at [1077, 226] on input "**" at bounding box center [1087, 227] width 66 height 28
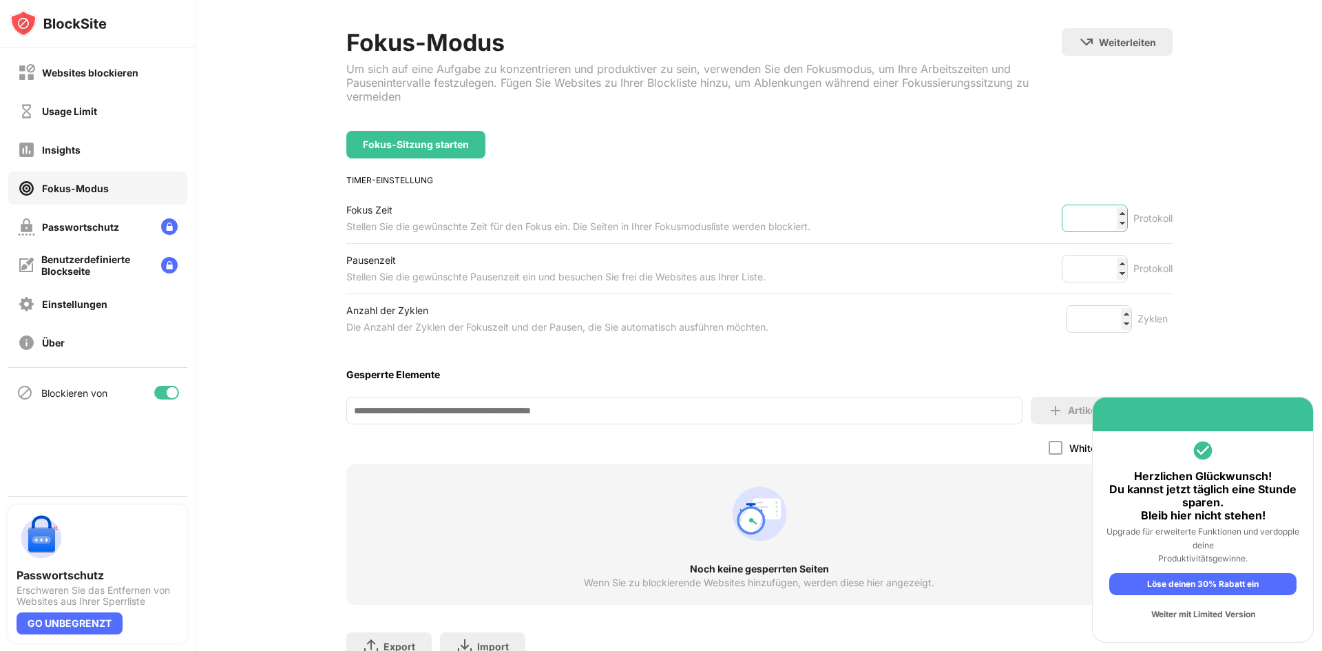
drag, startPoint x: 1093, startPoint y: 223, endPoint x: 1074, endPoint y: 222, distance: 18.6
click at [1074, 222] on input "**" at bounding box center [1095, 219] width 66 height 28
type input "*"
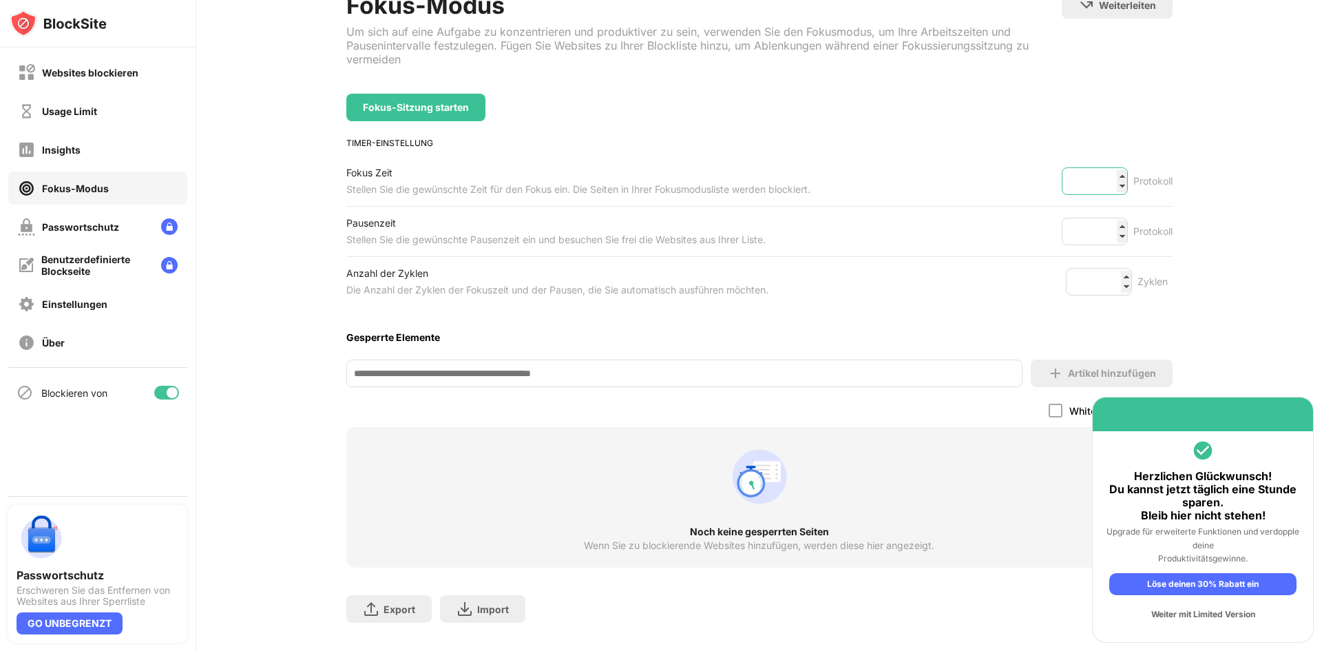
scroll to position [129, 0]
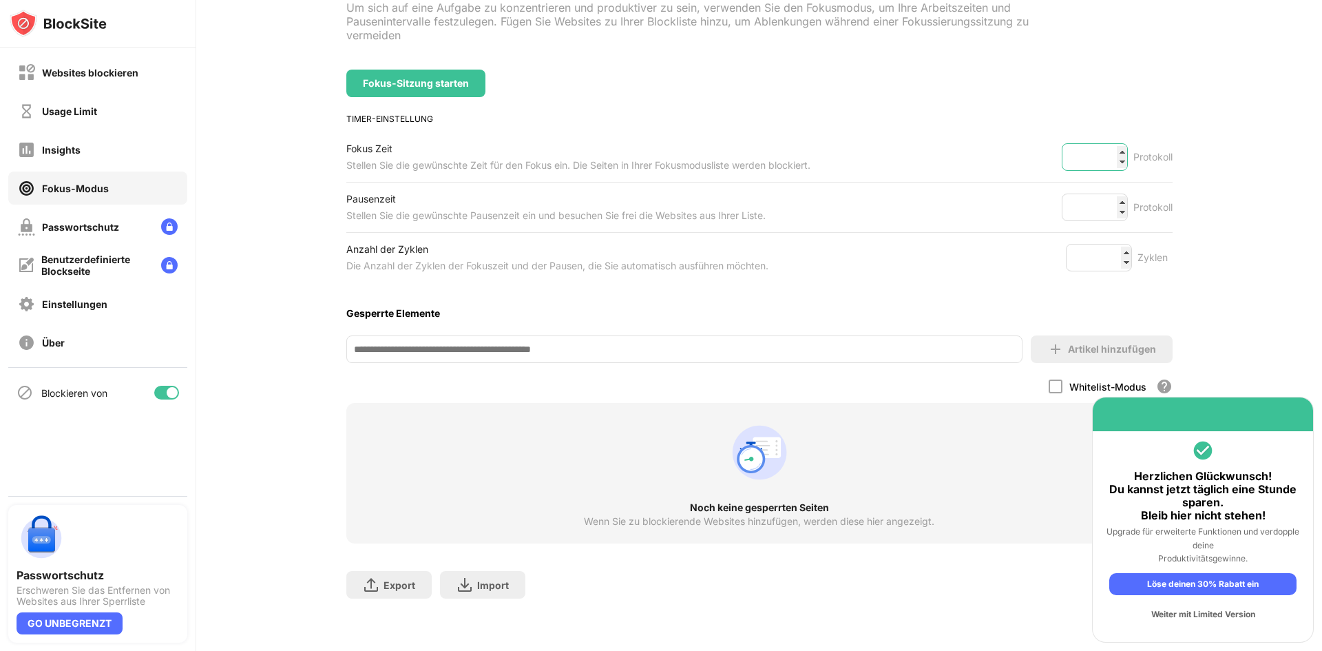
type input "**"
click at [1178, 614] on div "Weiter mit Limited Version" at bounding box center [1202, 614] width 187 height 22
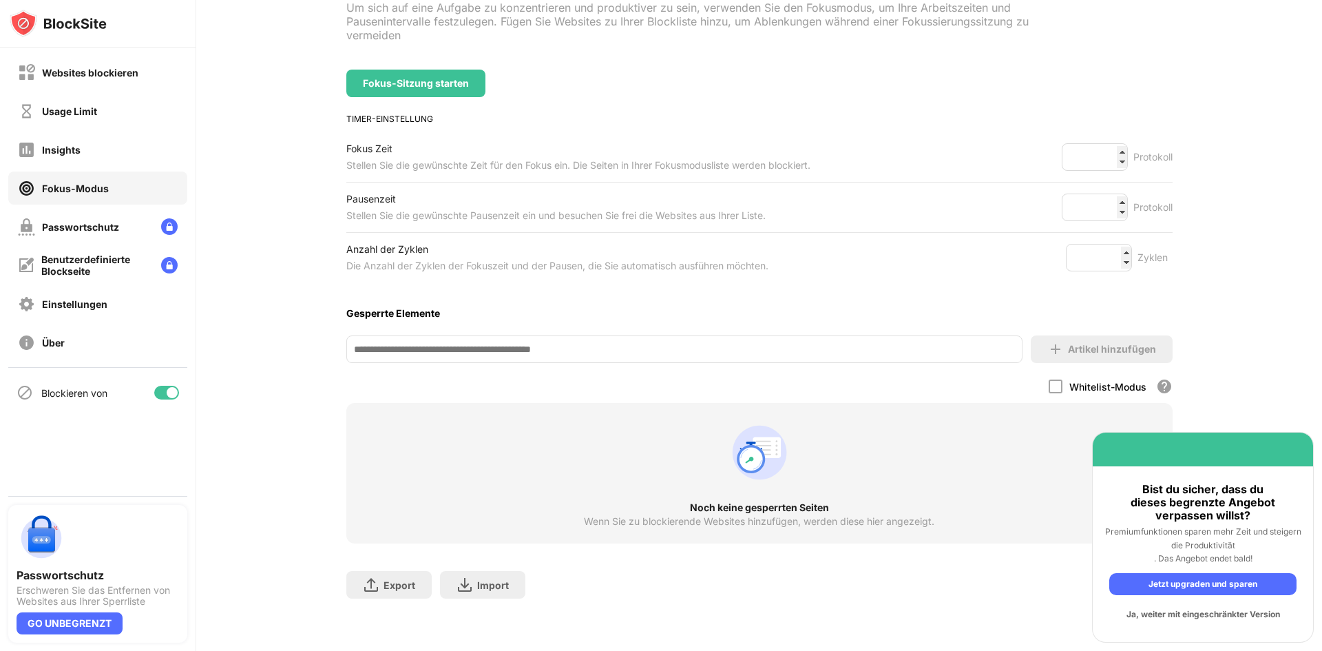
click at [1169, 615] on div "Ja, weiter mit eingeschränkter Version" at bounding box center [1202, 614] width 187 height 22
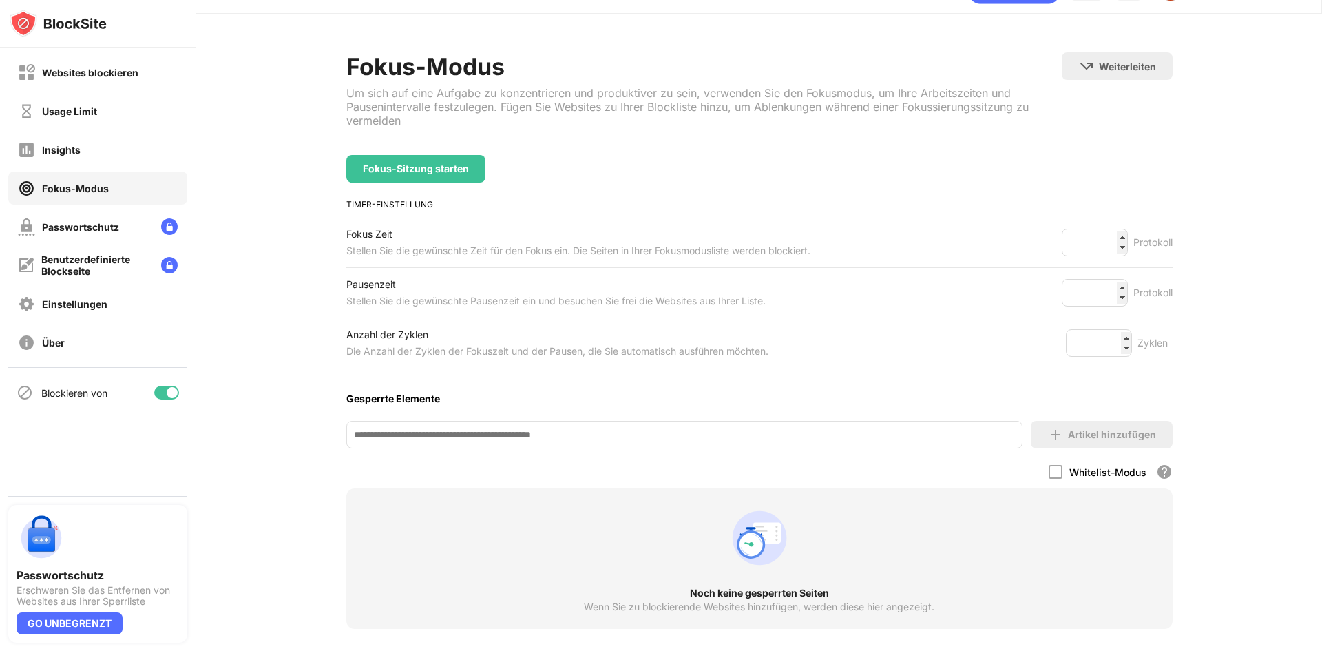
scroll to position [0, 0]
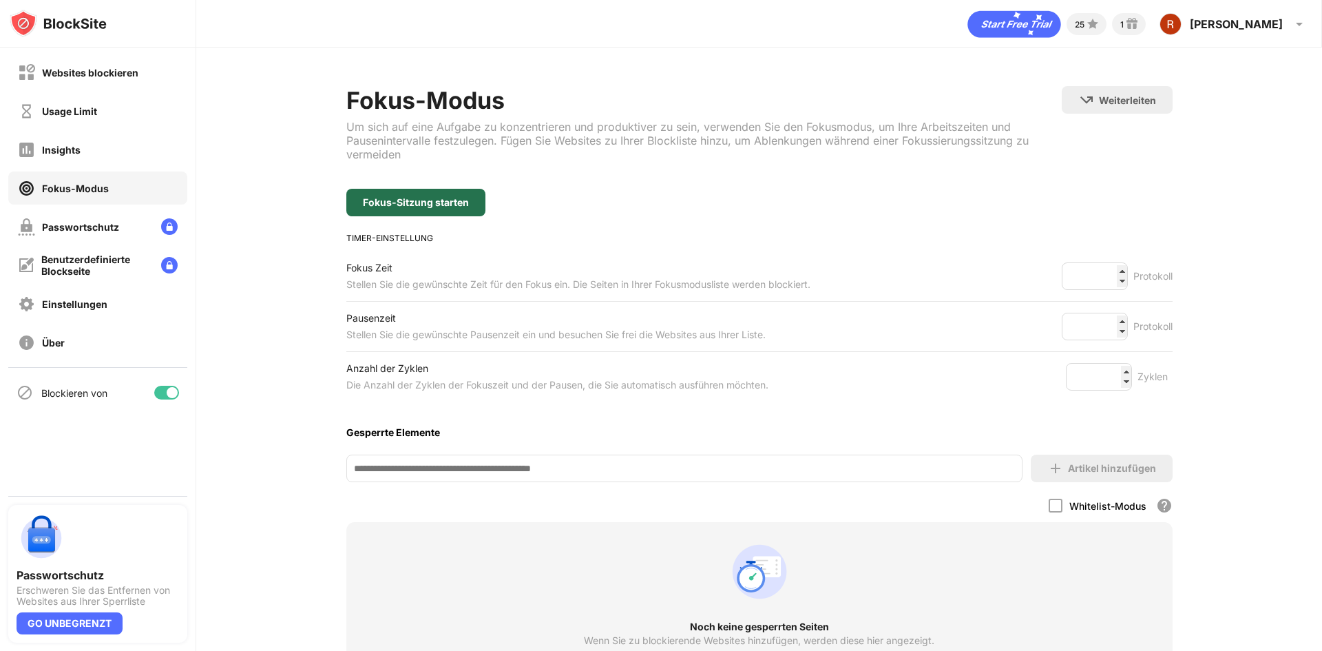
click at [425, 206] on div "Fokus-Sitzung starten" at bounding box center [416, 202] width 106 height 11
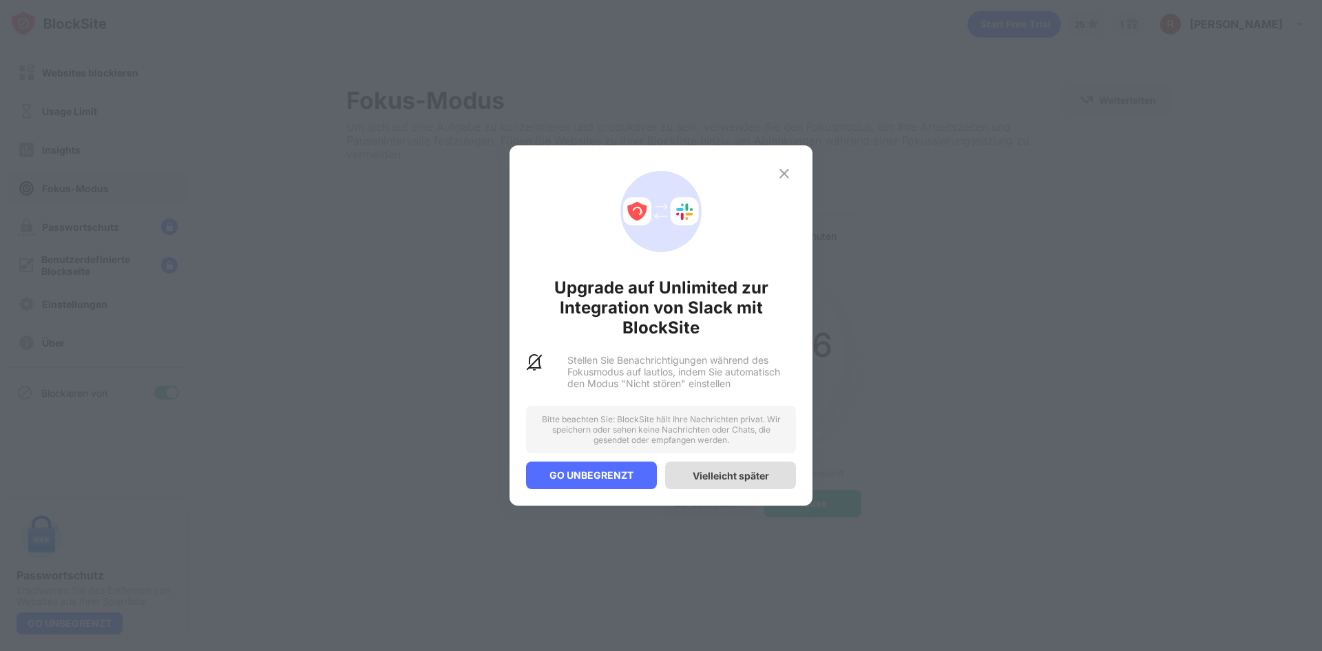
click at [755, 482] on div "Vielleicht später" at bounding box center [730, 475] width 131 height 28
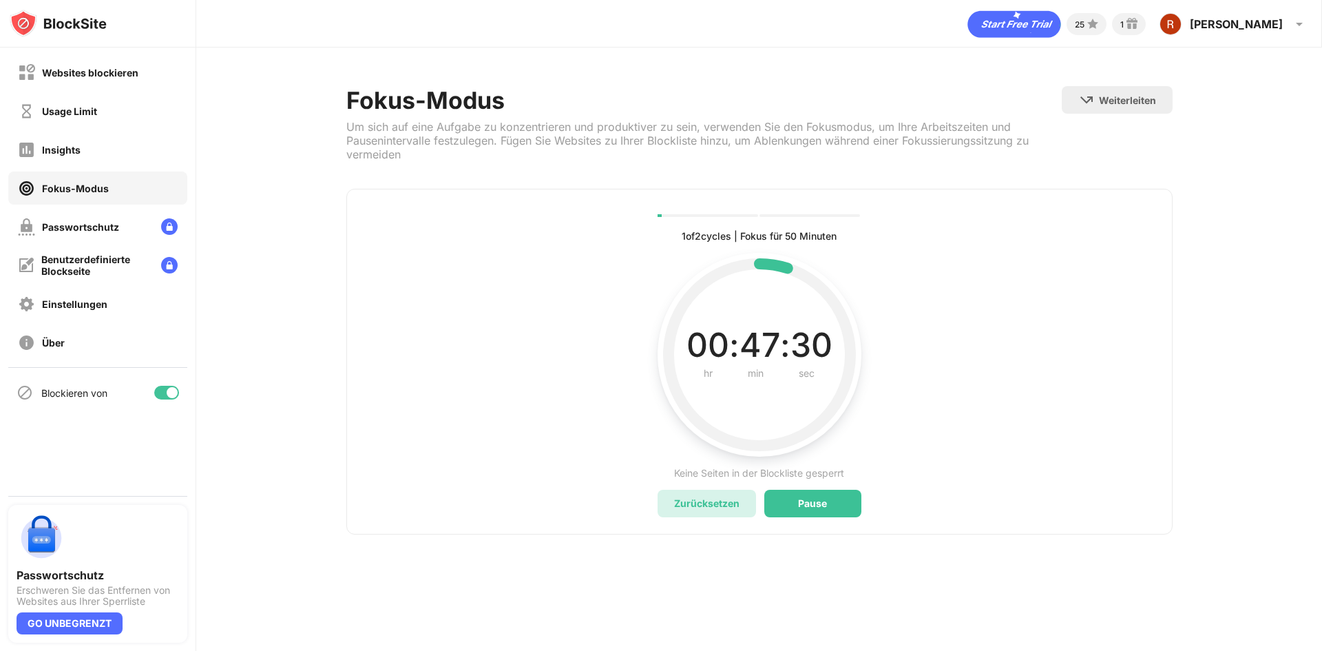
click at [702, 505] on div "Zurücksetzen" at bounding box center [706, 503] width 65 height 12
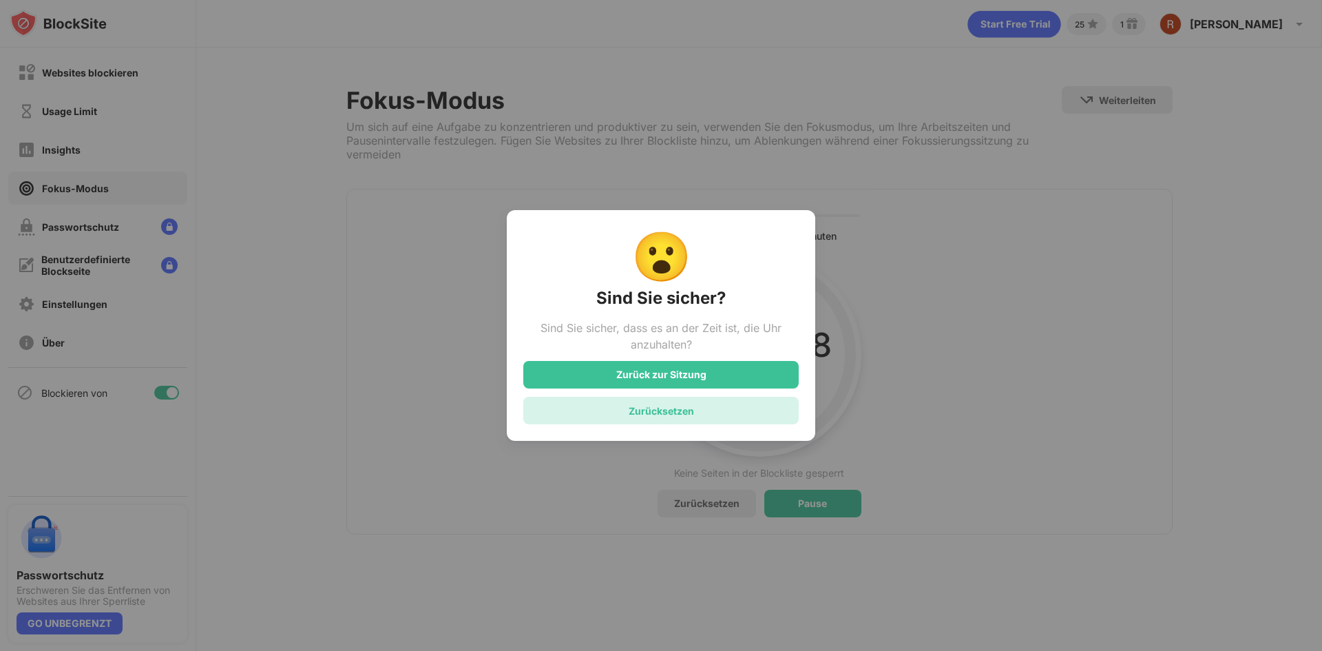
click at [664, 417] on div "Zurücksetzen" at bounding box center [661, 411] width 65 height 12
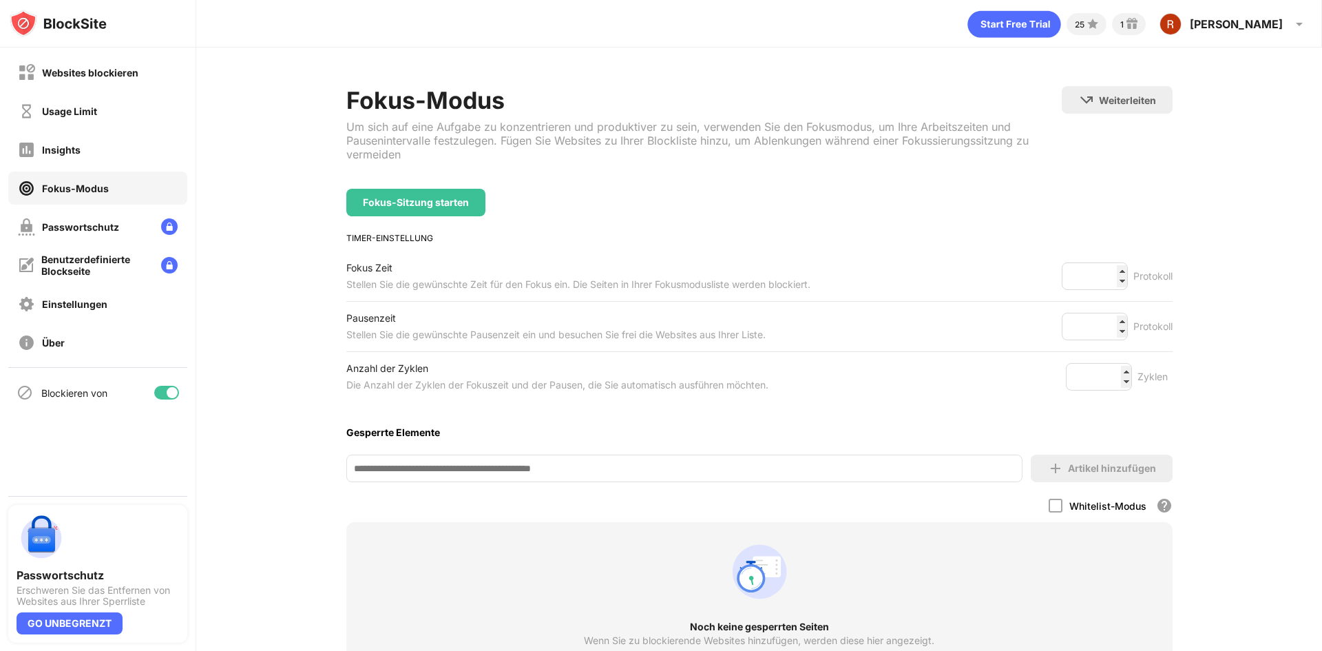
scroll to position [69, 0]
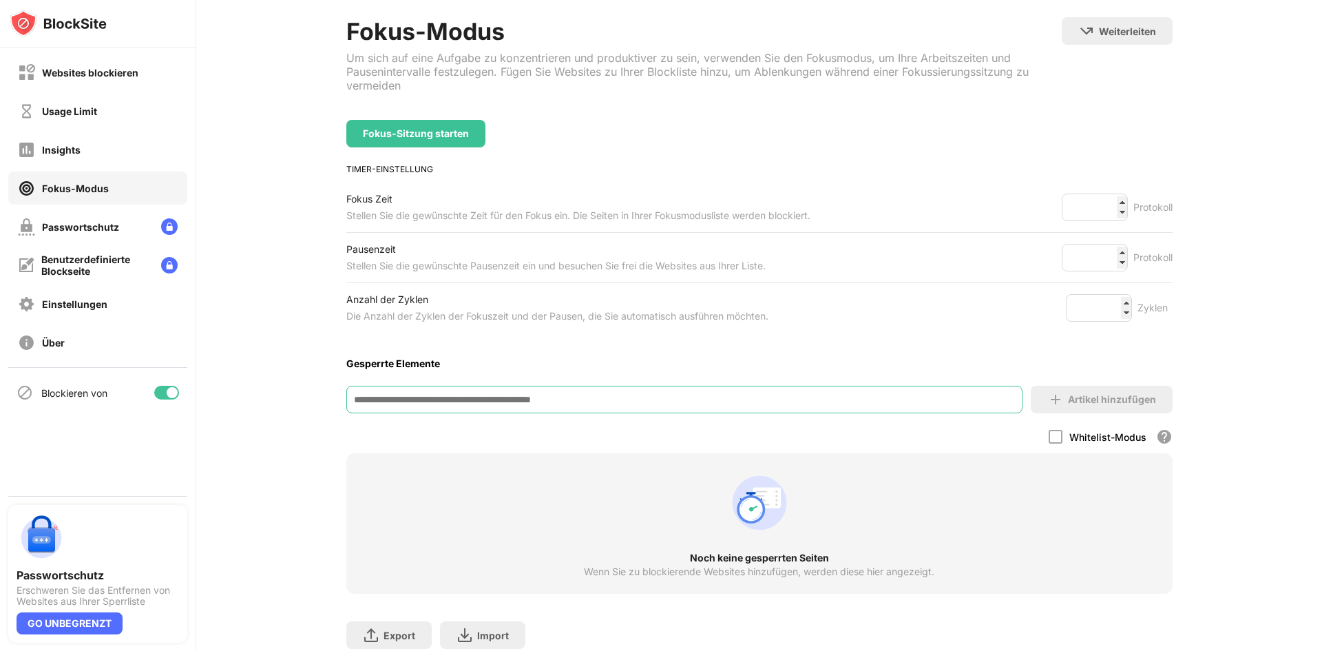
click at [611, 401] on input at bounding box center [684, 400] width 676 height 28
click at [396, 410] on input at bounding box center [684, 400] width 676 height 28
paste input "**********"
type input "**********"
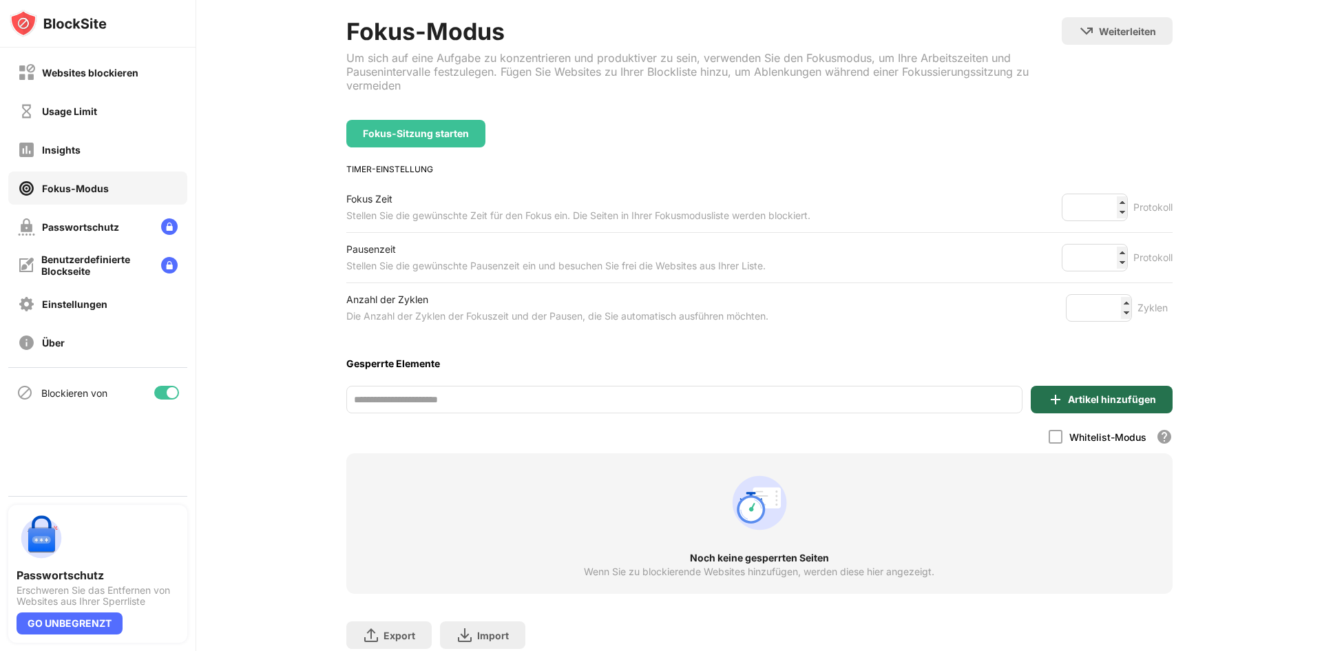
click at [1073, 402] on div "Artikel hinzufügen" at bounding box center [1112, 399] width 88 height 11
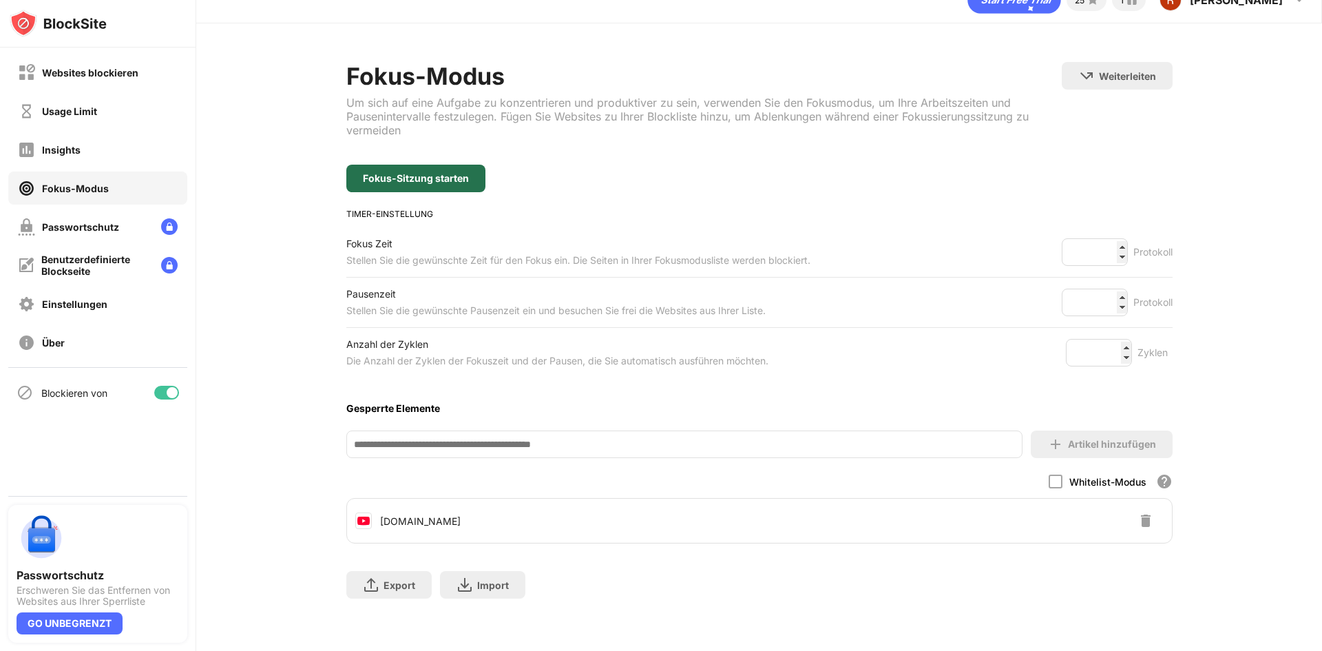
click at [425, 176] on div "Fokus-Sitzung starten" at bounding box center [415, 179] width 139 height 28
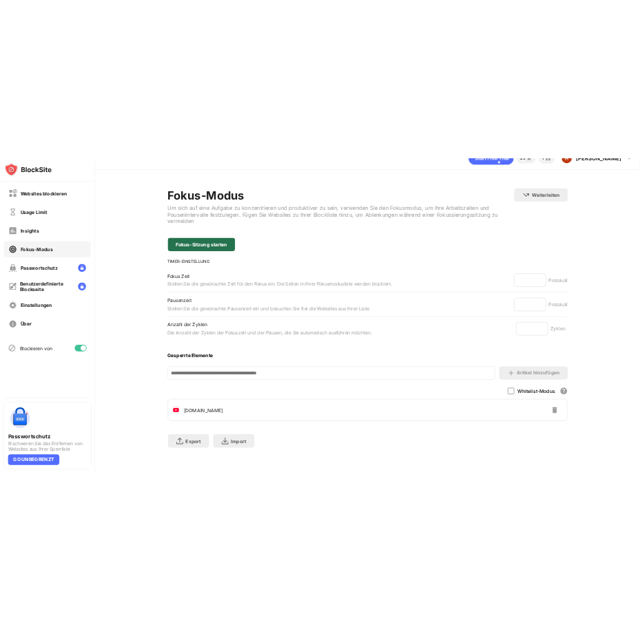
scroll to position [0, 0]
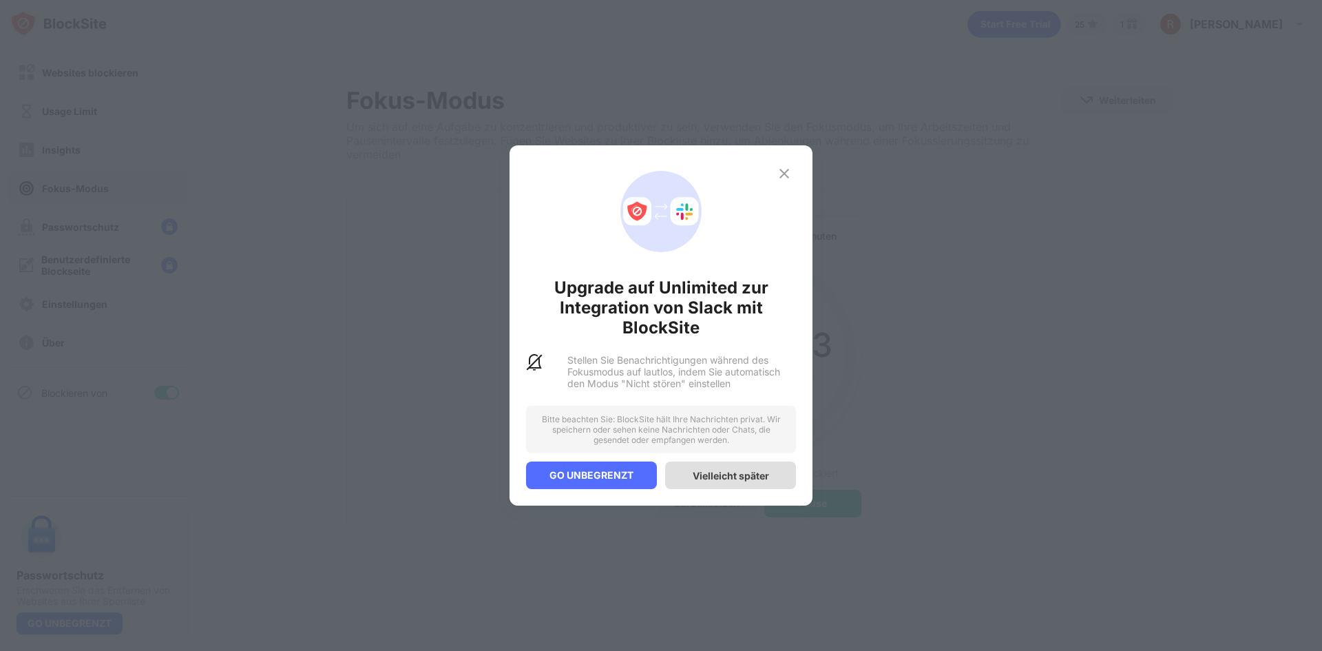
click at [695, 474] on div "Vielleicht später" at bounding box center [731, 476] width 76 height 12
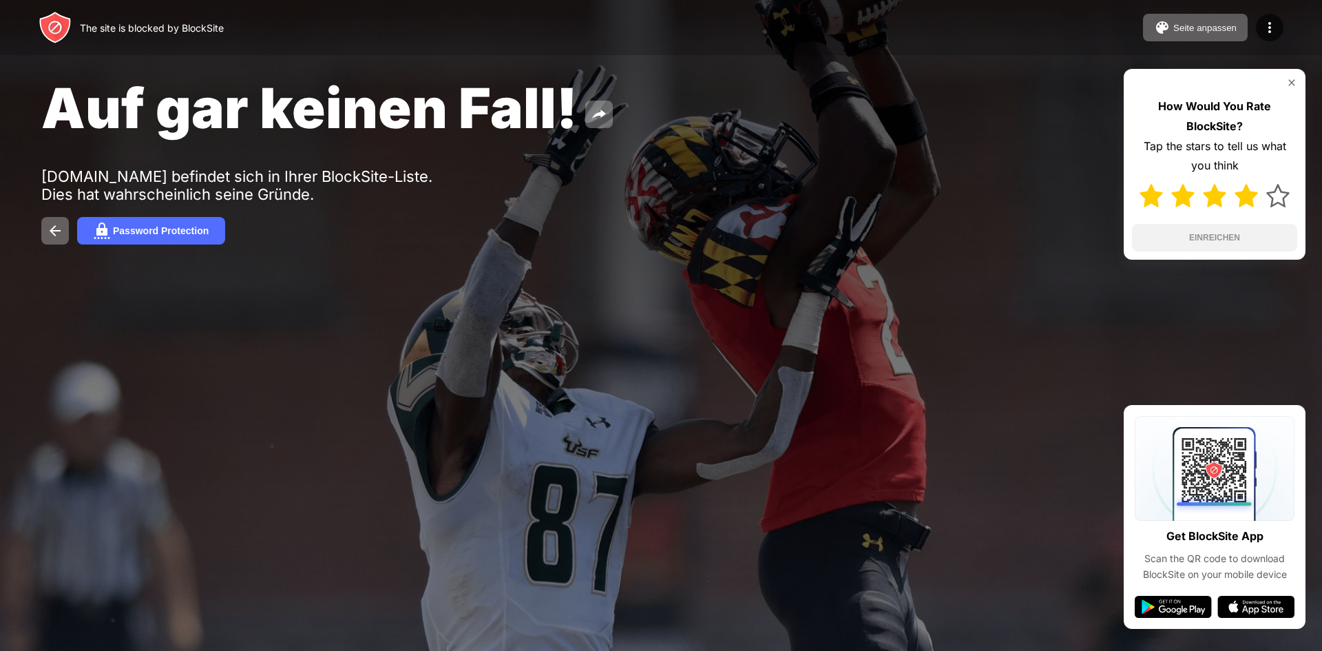
click at [1235, 198] on img at bounding box center [1246, 195] width 23 height 23
click at [1229, 230] on button "EINREICHEN" at bounding box center [1214, 238] width 165 height 28
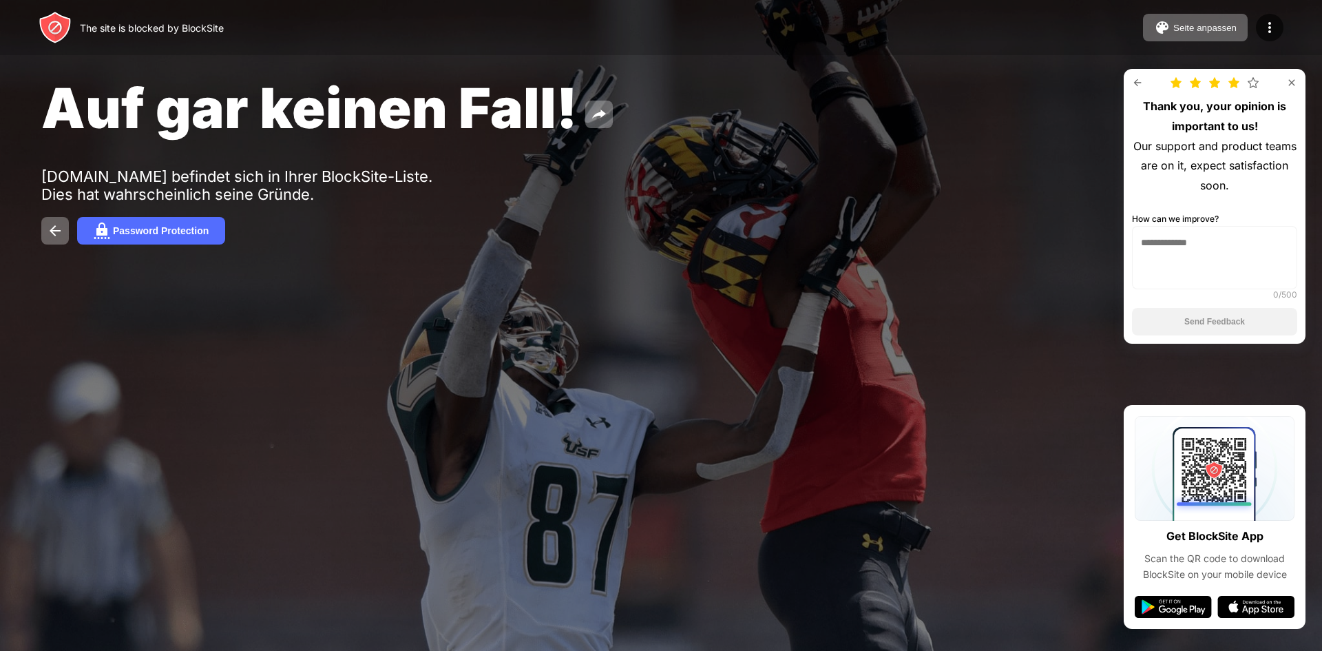
click at [1220, 247] on textarea at bounding box center [1214, 257] width 165 height 63
click at [1143, 241] on textarea "**********" at bounding box center [1214, 257] width 165 height 63
type textarea "**********"
click at [1189, 316] on button "Send Feedback" at bounding box center [1214, 322] width 165 height 28
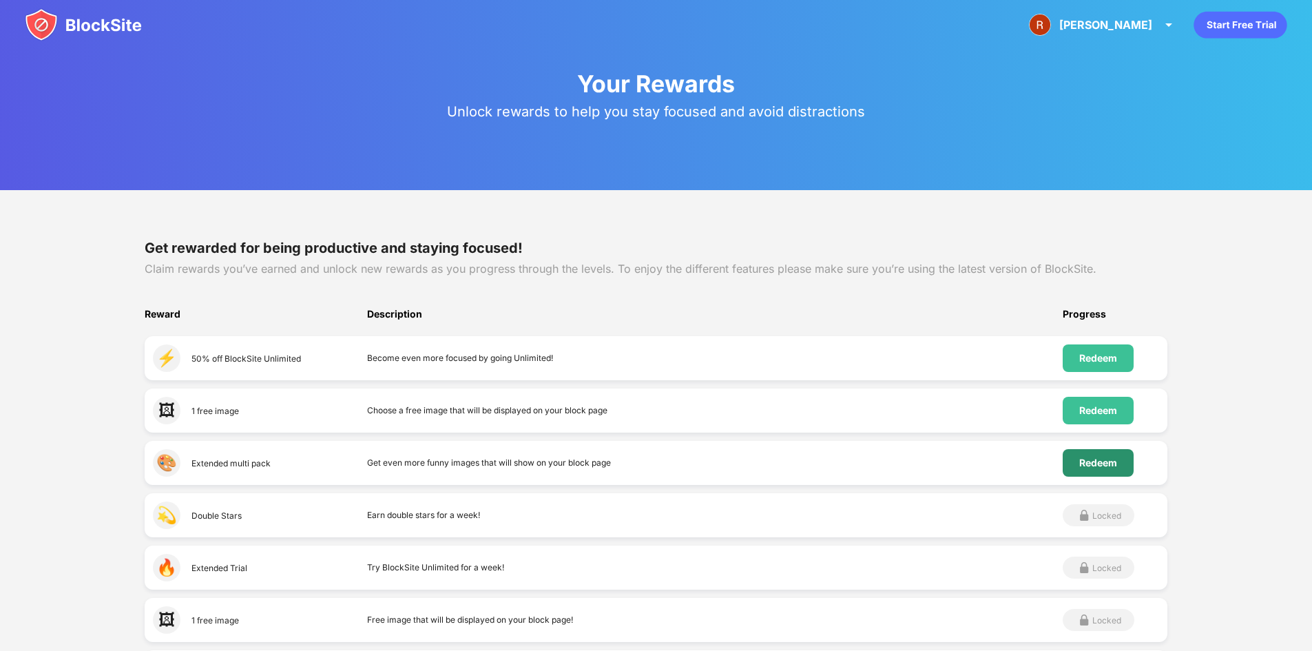
click at [1089, 465] on div "Redeem" at bounding box center [1098, 462] width 38 height 11
click at [1073, 406] on div "Redeem" at bounding box center [1097, 411] width 71 height 28
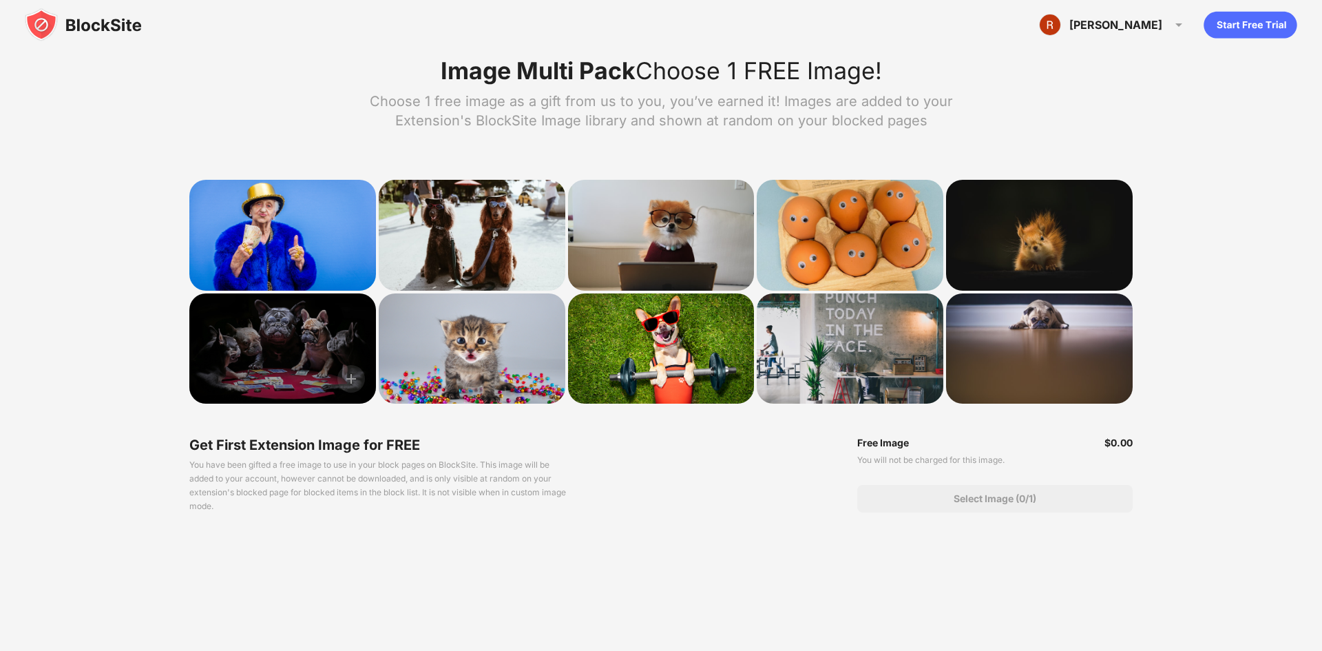
click at [333, 345] on div at bounding box center [282, 348] width 187 height 111
click at [354, 379] on img at bounding box center [351, 379] width 28 height 28
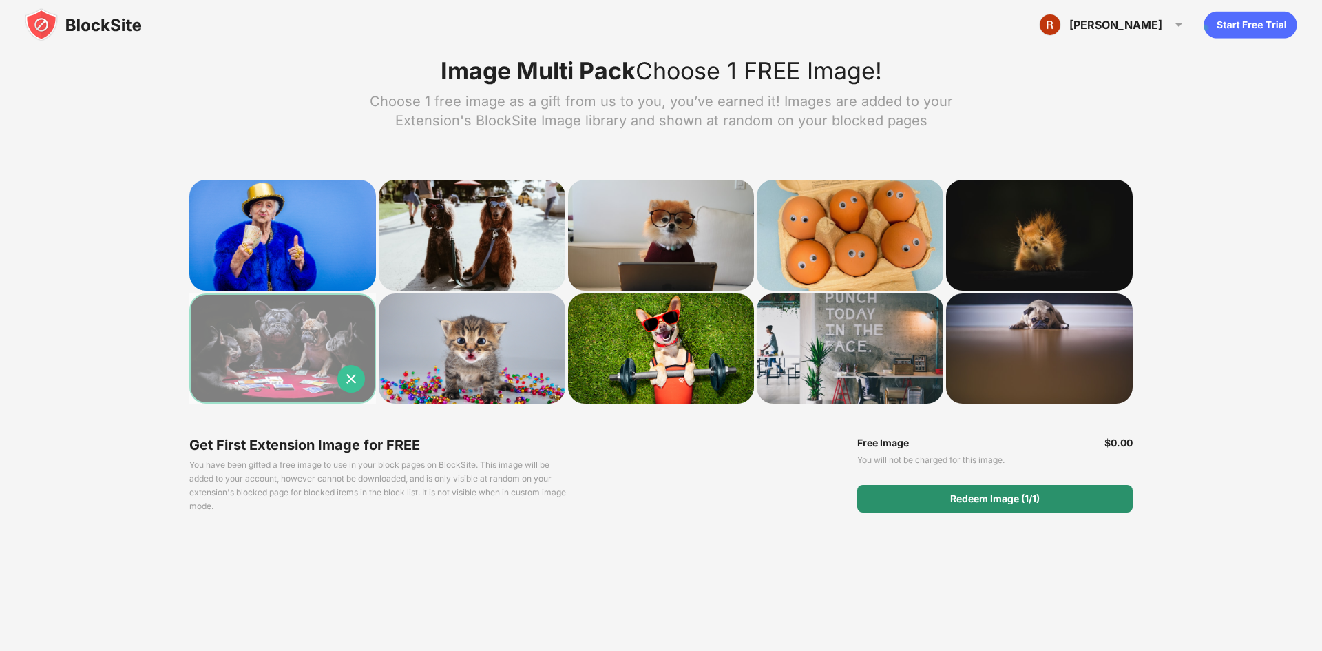
click at [969, 496] on div "Redeem Image (1/1)" at bounding box center [995, 498] width 90 height 11
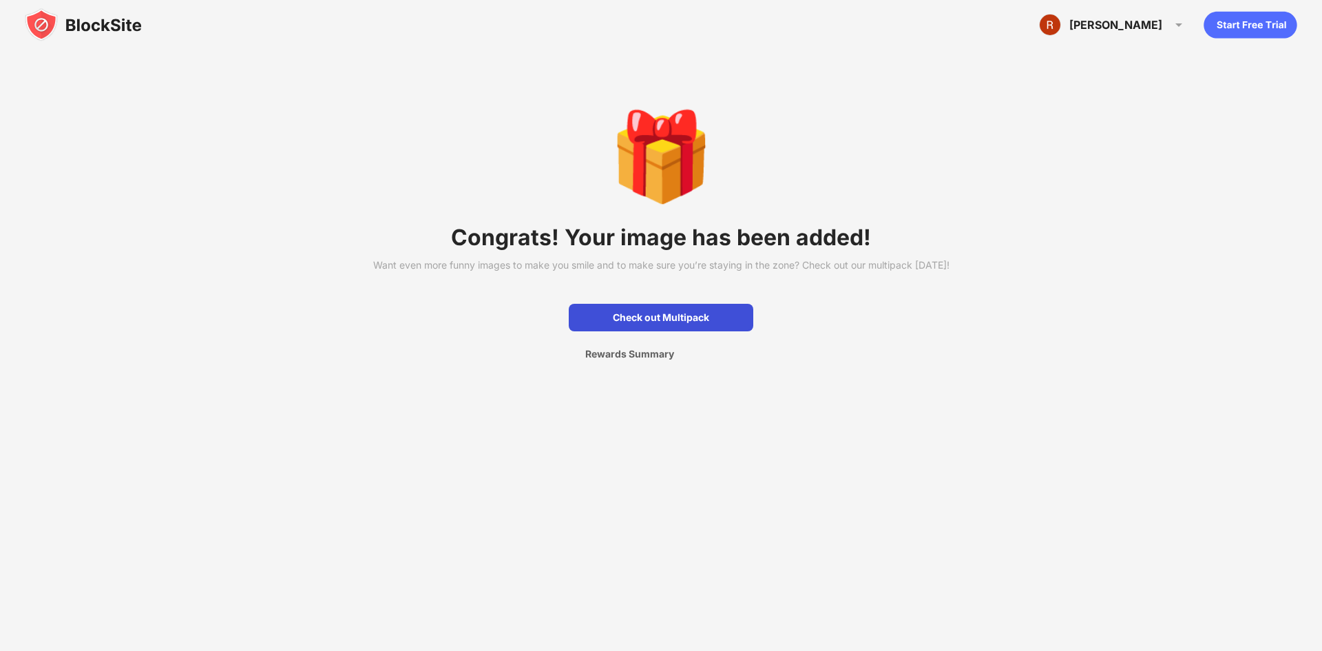
click at [682, 331] on div "Check out Multipack" at bounding box center [661, 318] width 185 height 28
